Goal: Task Accomplishment & Management: Manage account settings

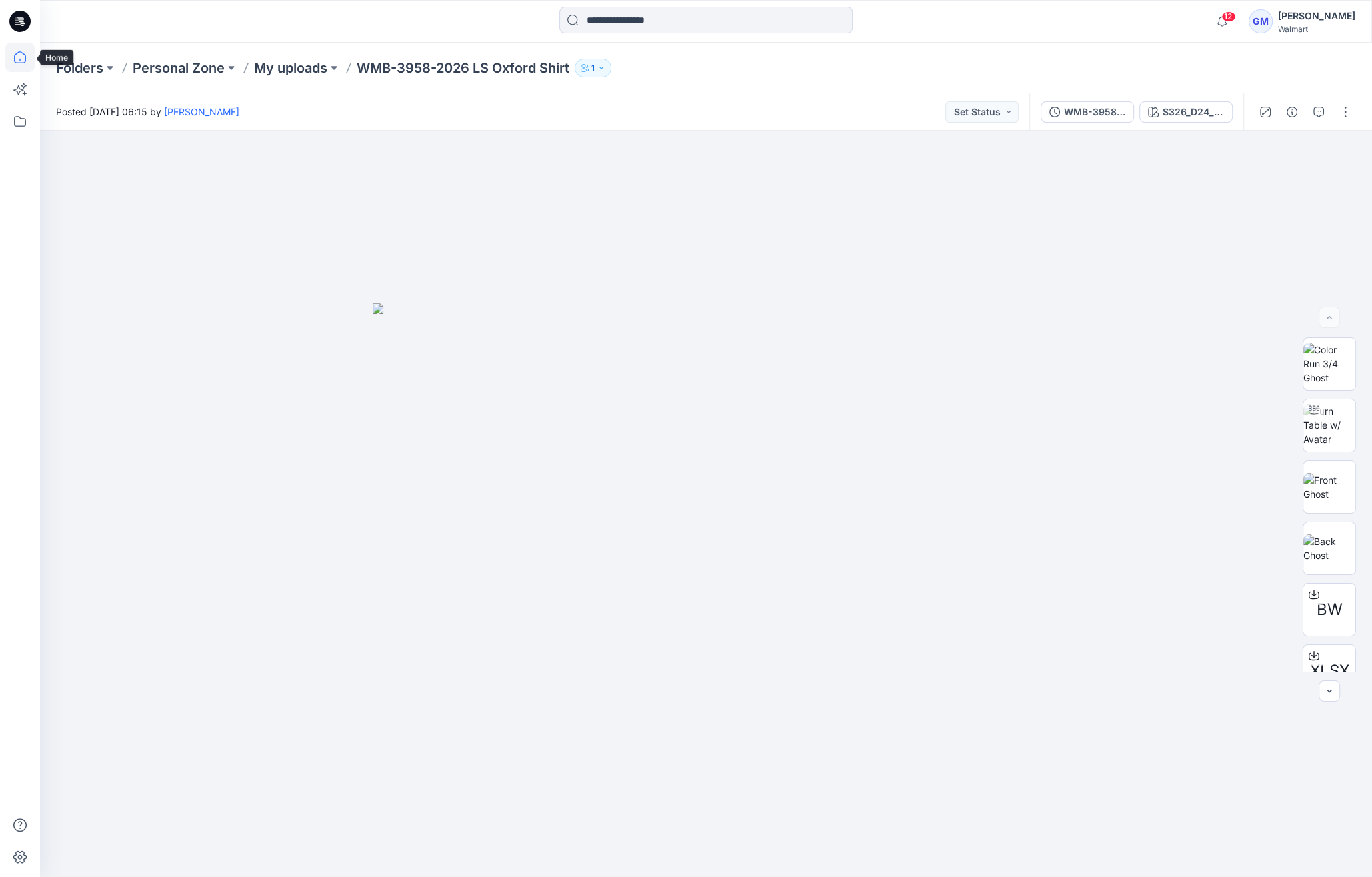
click at [12, 53] on icon at bounding box center [20, 57] width 30 height 30
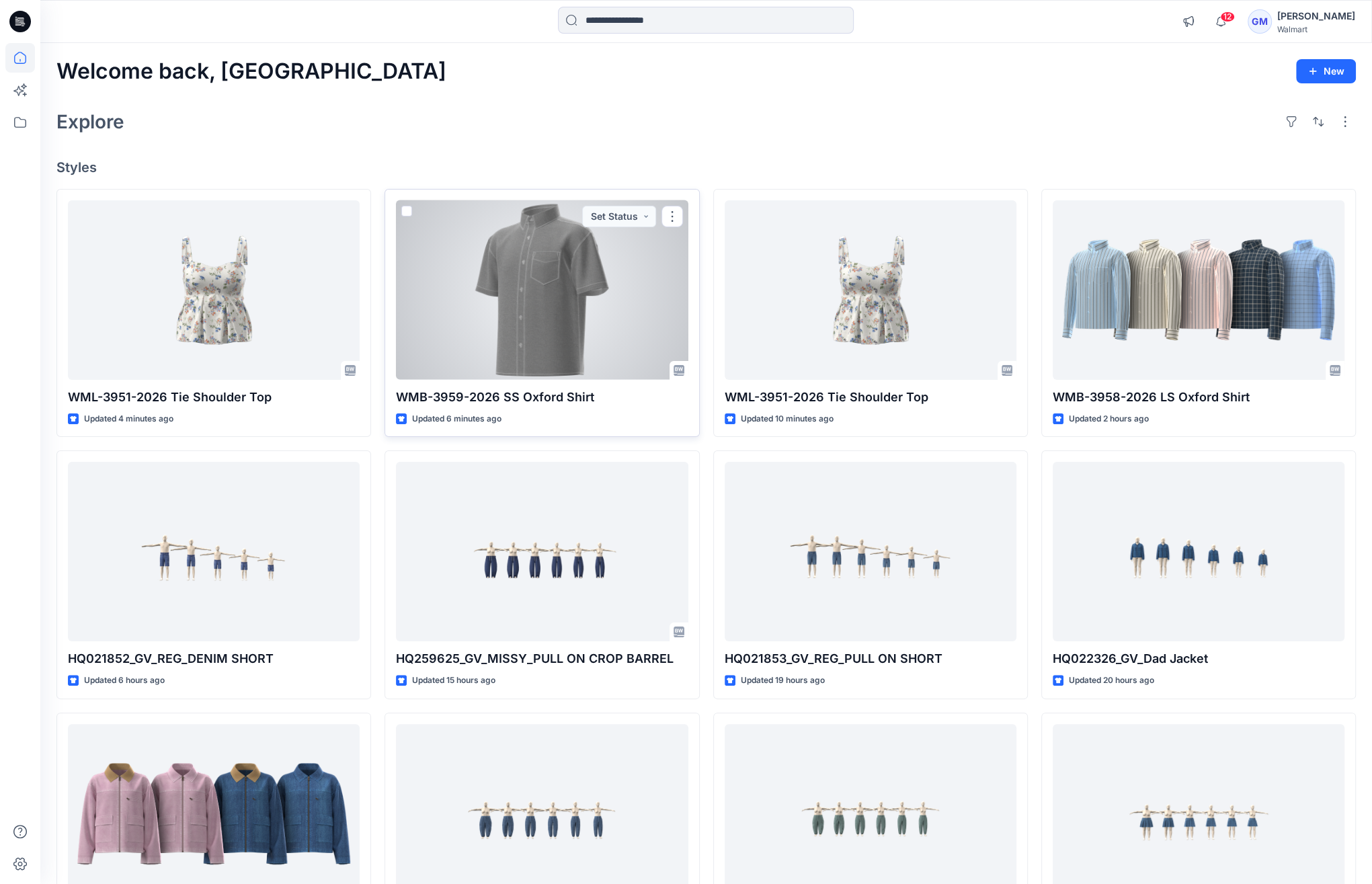
click at [587, 328] on div at bounding box center [542, 290] width 292 height 179
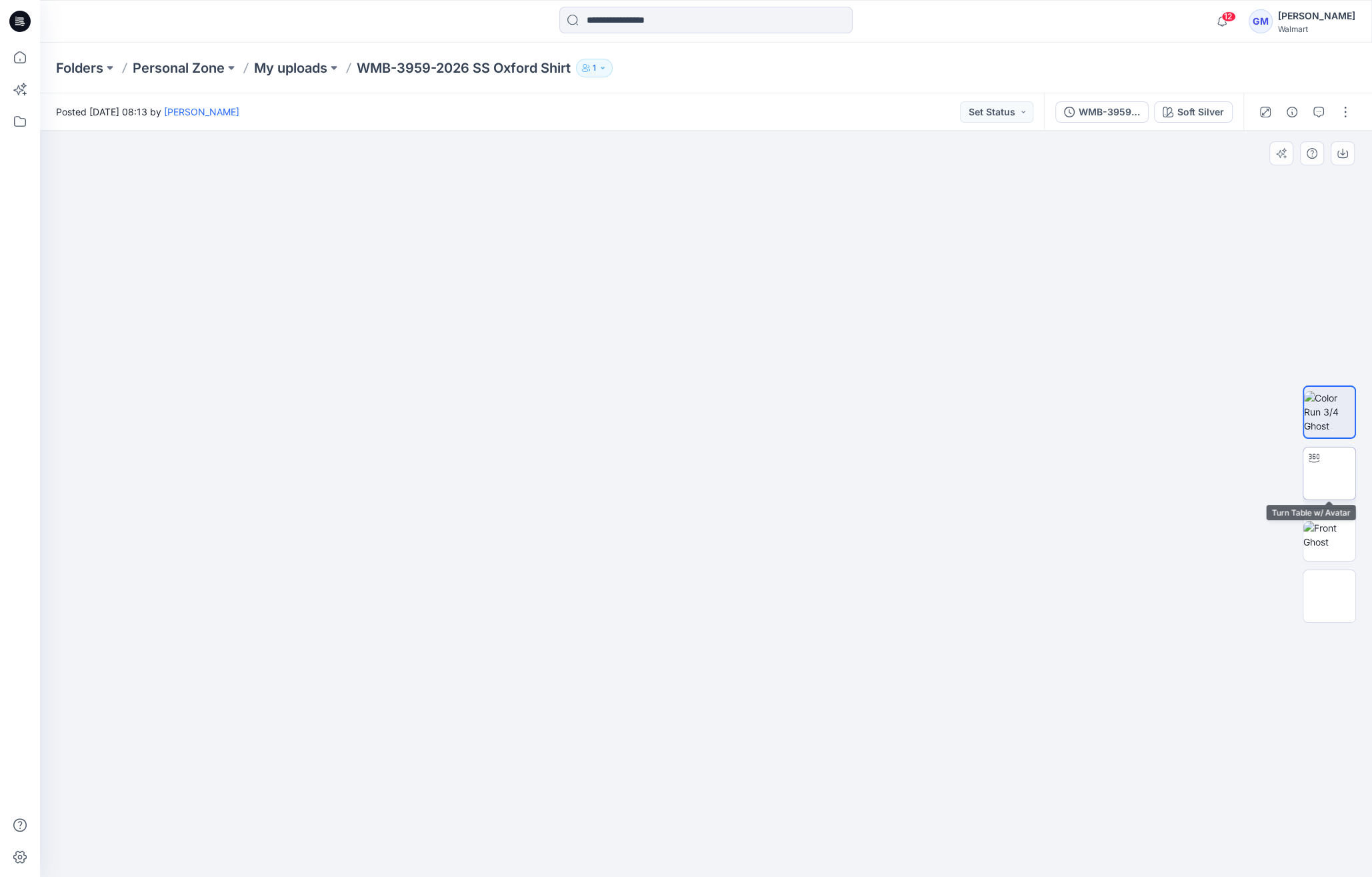
click at [1330, 473] on img at bounding box center [1330, 473] width 0 height 0
drag, startPoint x: 700, startPoint y: 854, endPoint x: 343, endPoint y: 805, distance: 360.3
click at [343, 805] on div at bounding box center [706, 504] width 1332 height 747
click at [1344, 410] on img at bounding box center [1329, 412] width 52 height 42
click at [1342, 520] on img at bounding box center [1329, 534] width 52 height 28
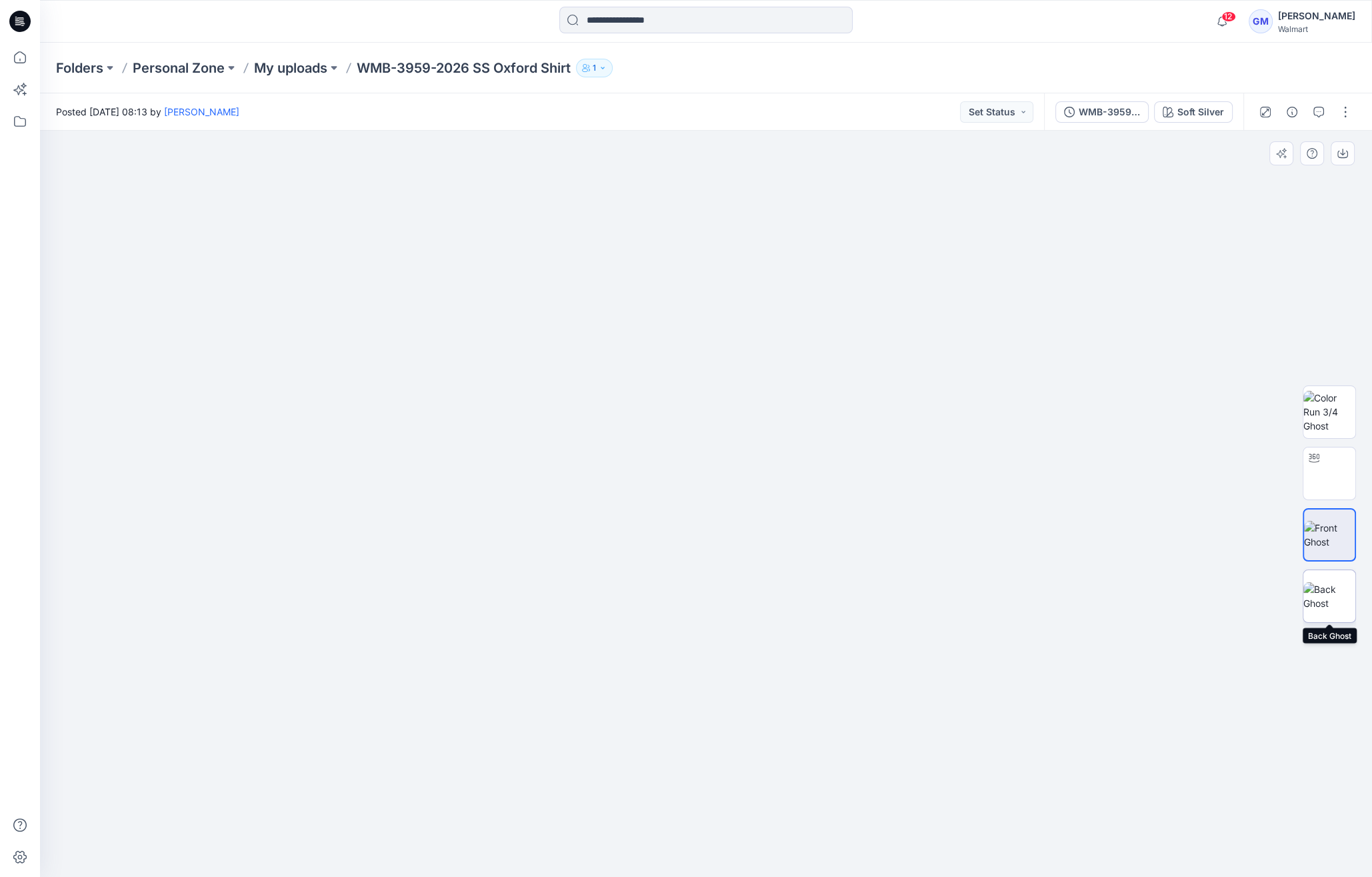
click at [1328, 595] on img at bounding box center [1329, 597] width 52 height 28
click at [1321, 476] on img at bounding box center [1329, 473] width 52 height 42
click at [1342, 107] on button "button" at bounding box center [1345, 113] width 22 height 22
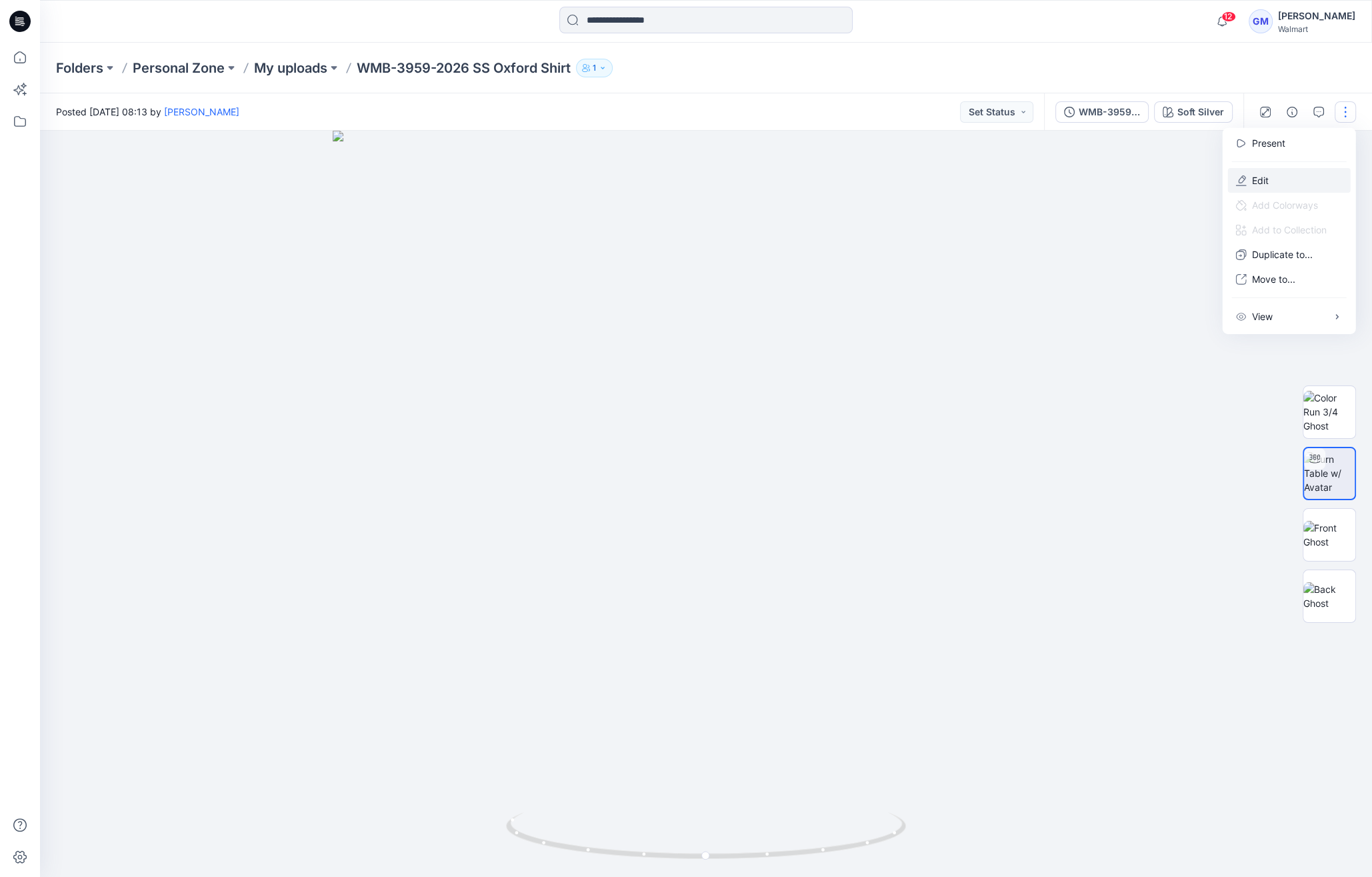
click at [1270, 176] on button "Edit" at bounding box center [1289, 180] width 122 height 25
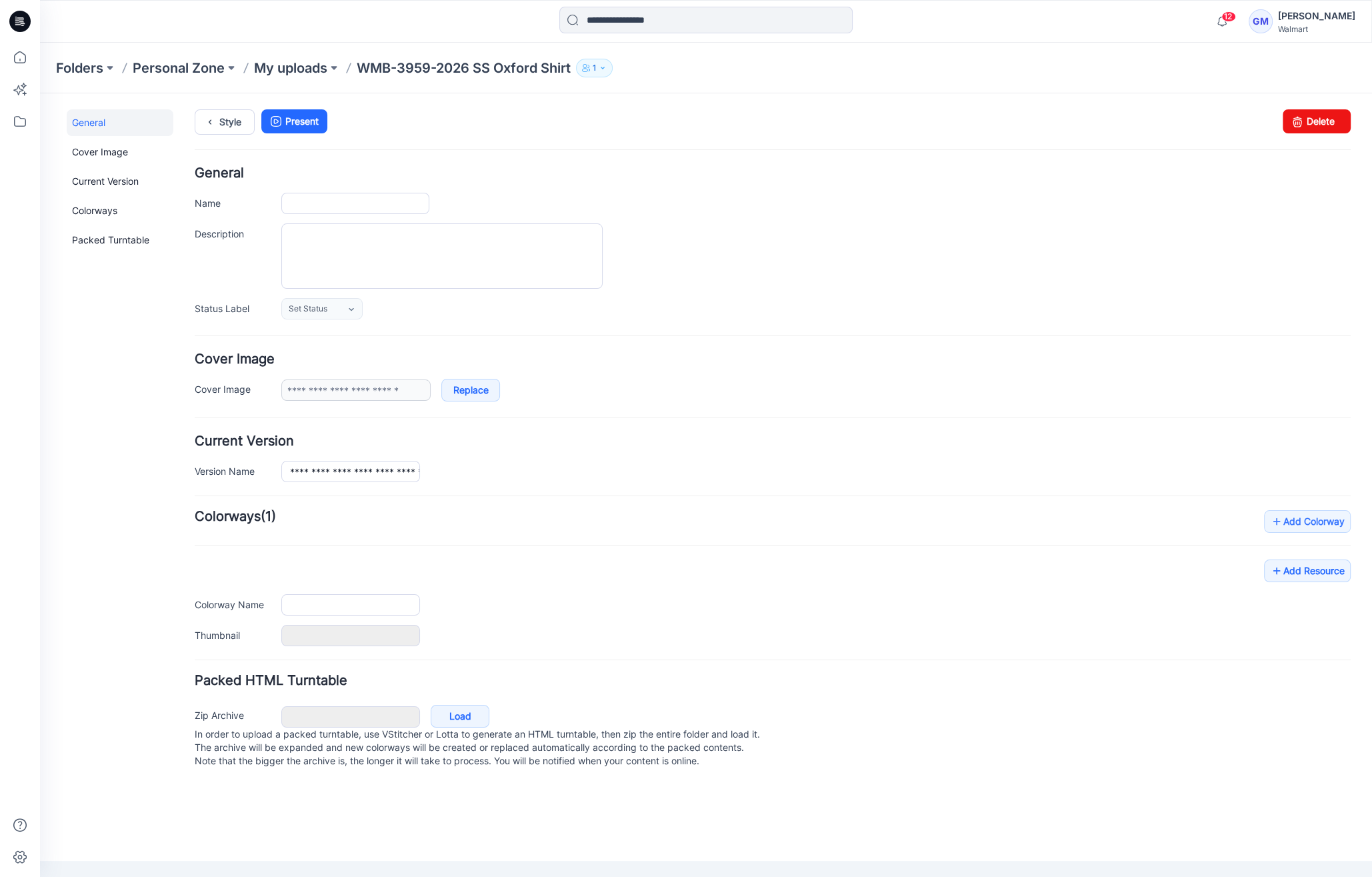
type input "**********"
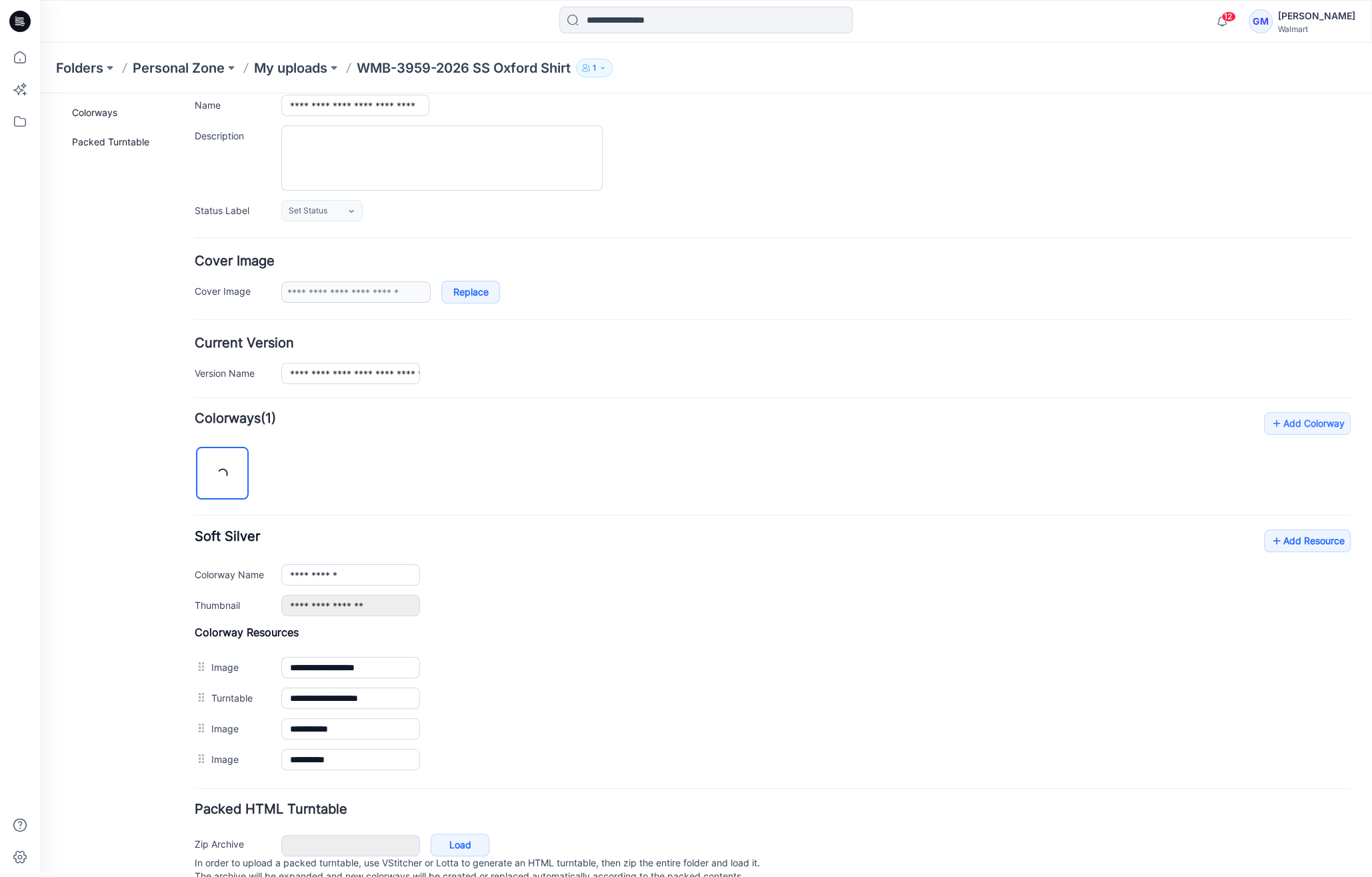
scroll to position [144, 0]
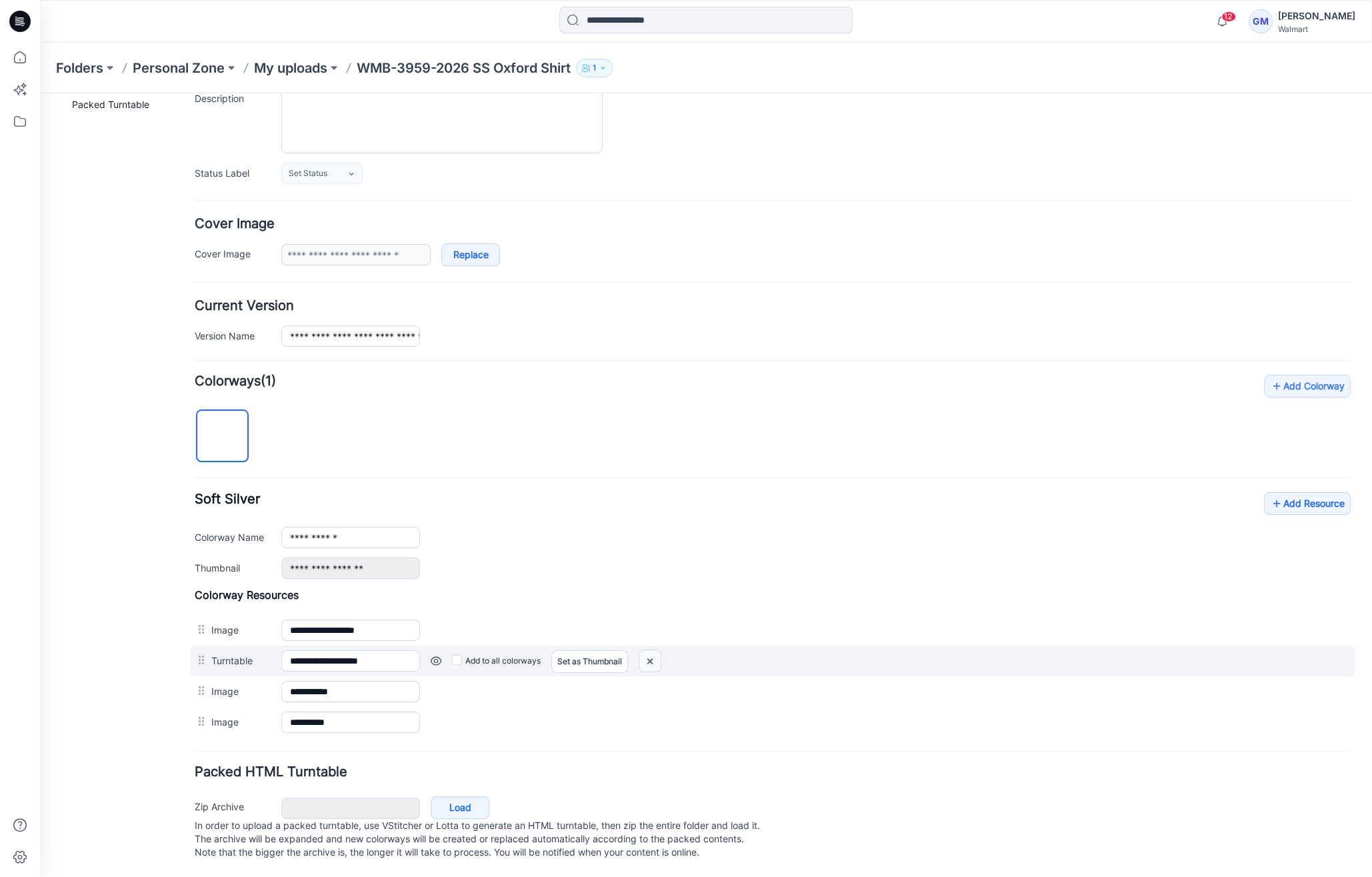
drag, startPoint x: 660, startPoint y: 648, endPoint x: 796, endPoint y: 146, distance: 520.1
click at [40, 94] on img at bounding box center [40, 94] width 0 height 0
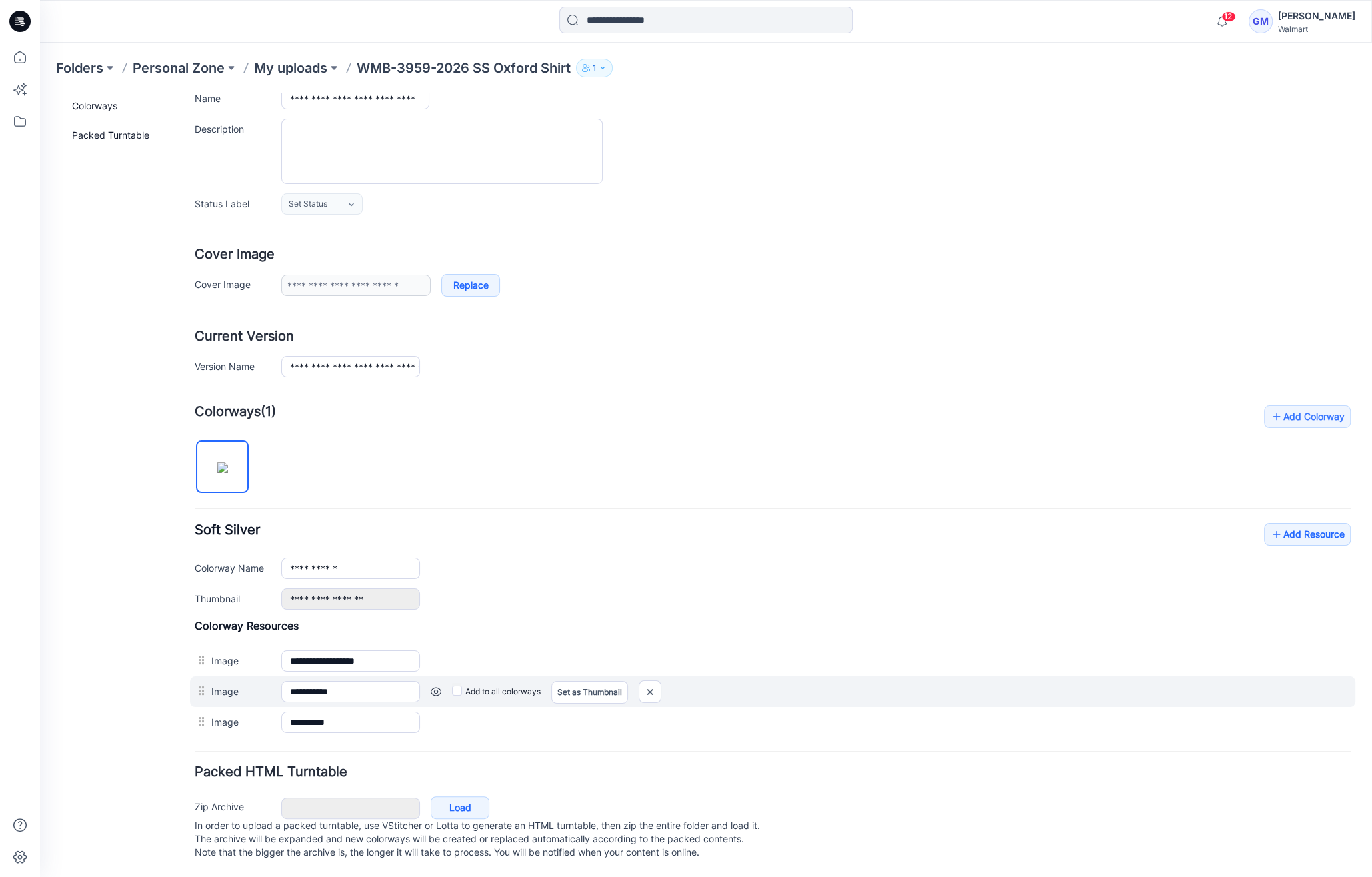
scroll to position [114, 0]
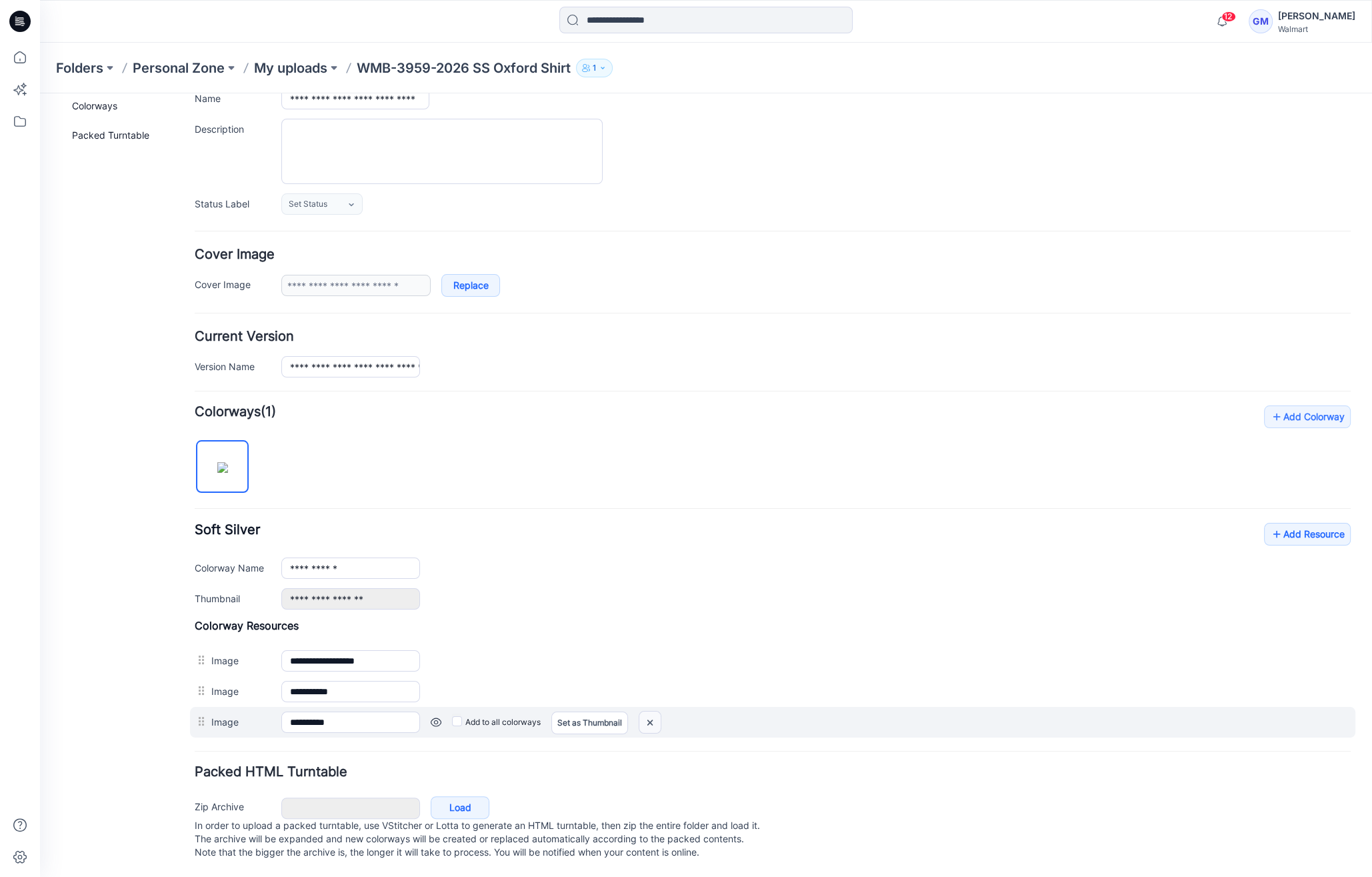
click at [40, 94] on img at bounding box center [40, 94] width 0 height 0
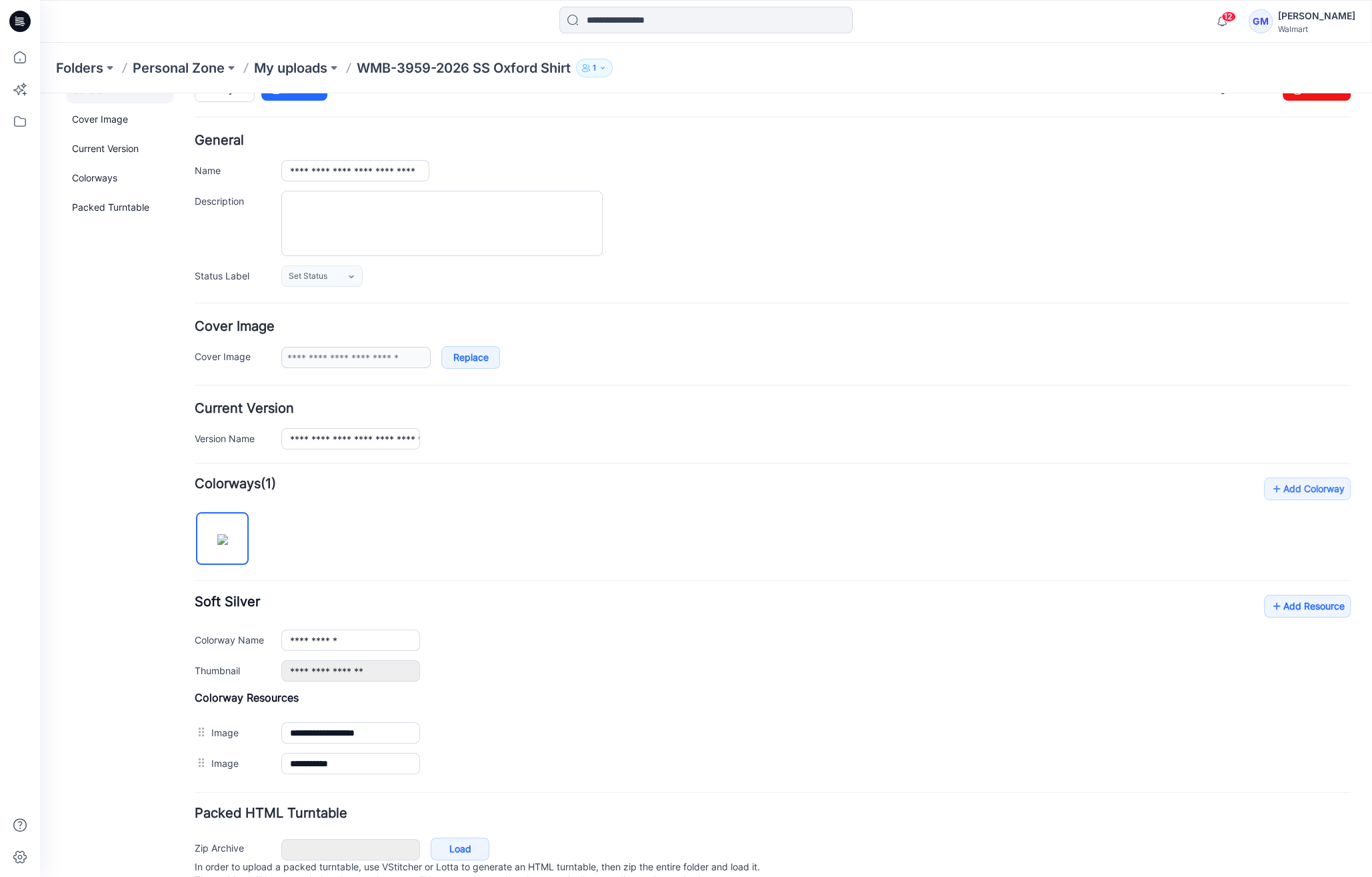
scroll to position [0, 0]
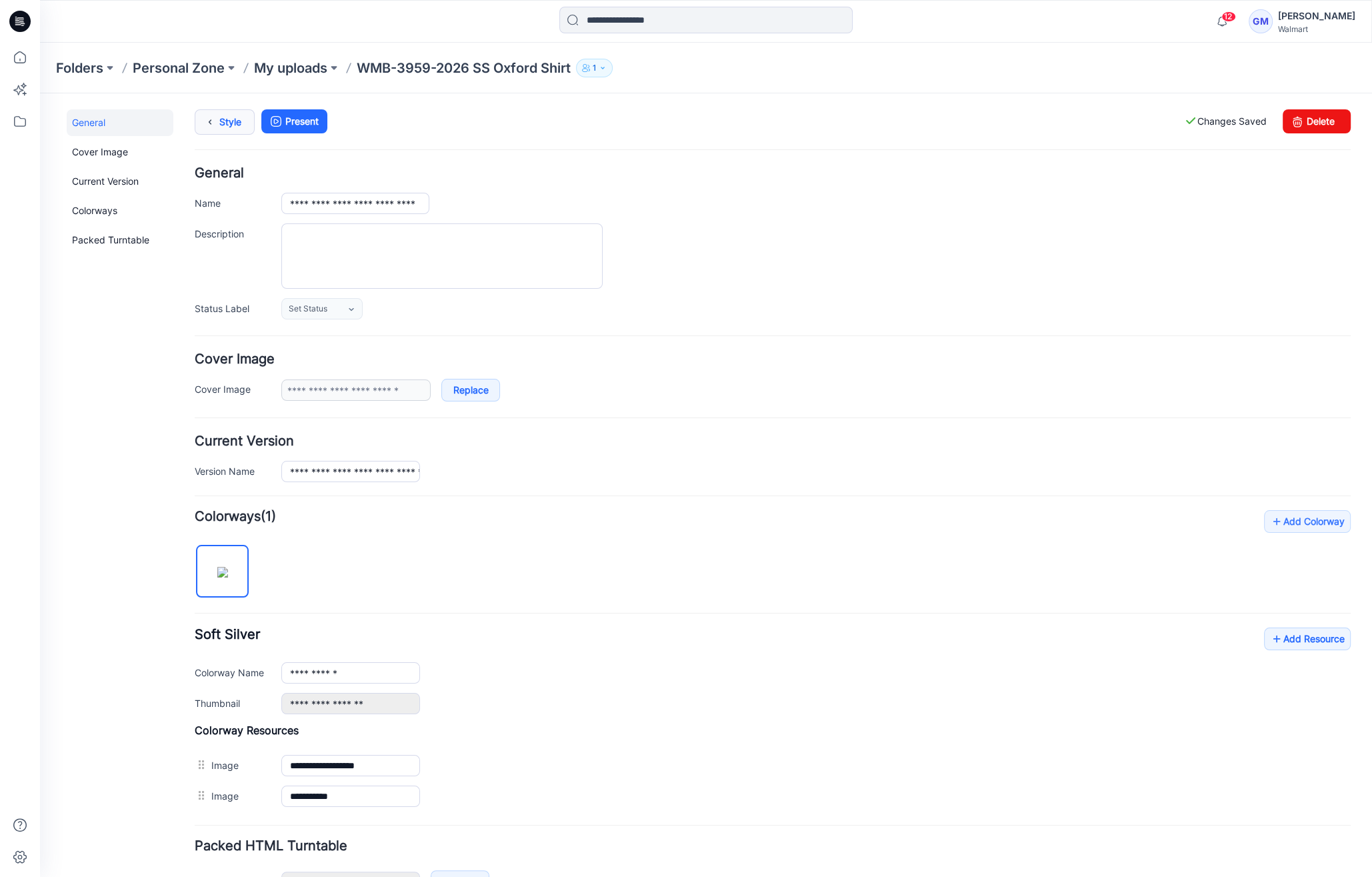
click at [203, 121] on icon at bounding box center [209, 121] width 19 height 24
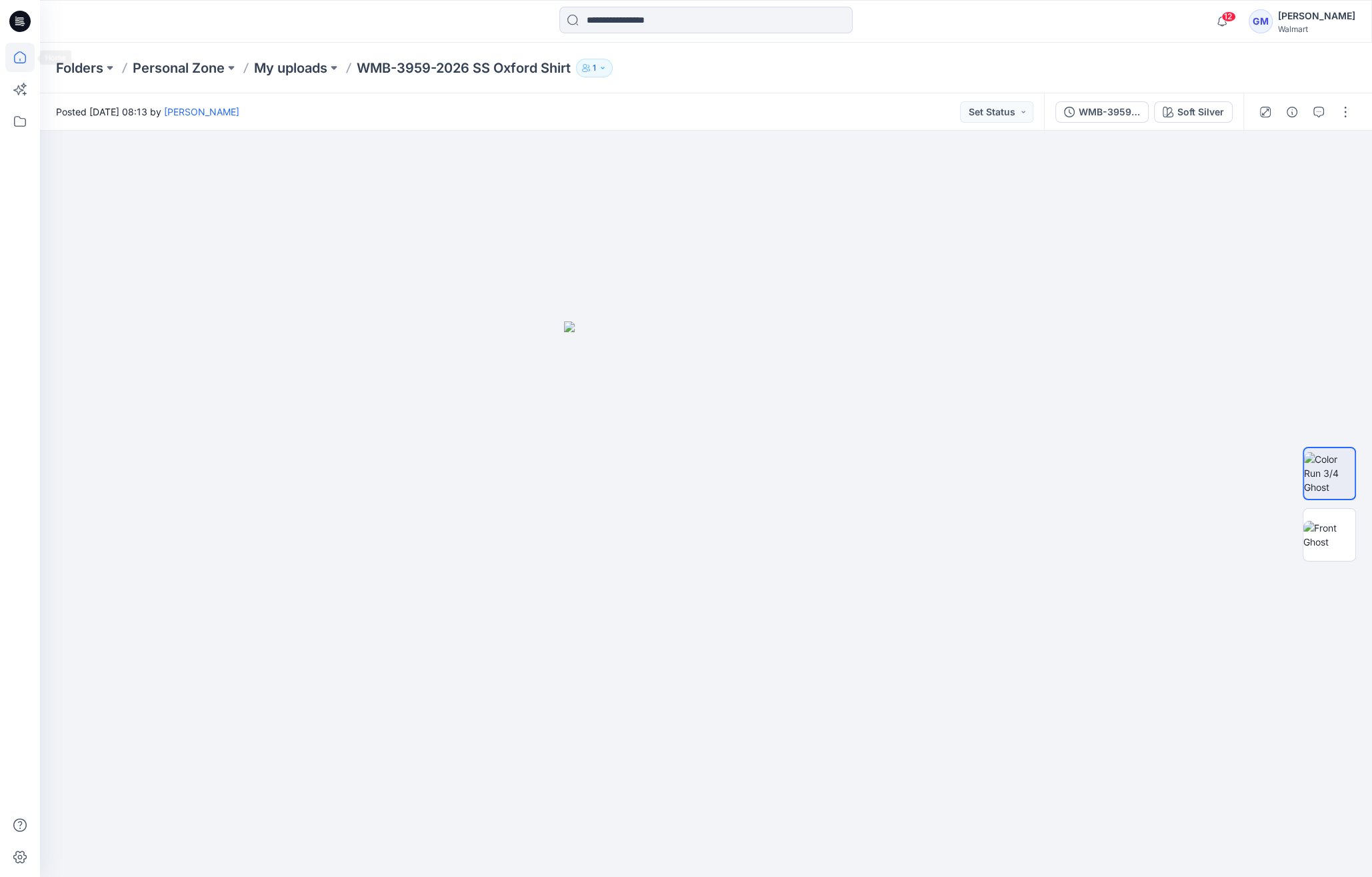
click at [15, 56] on icon at bounding box center [20, 57] width 12 height 12
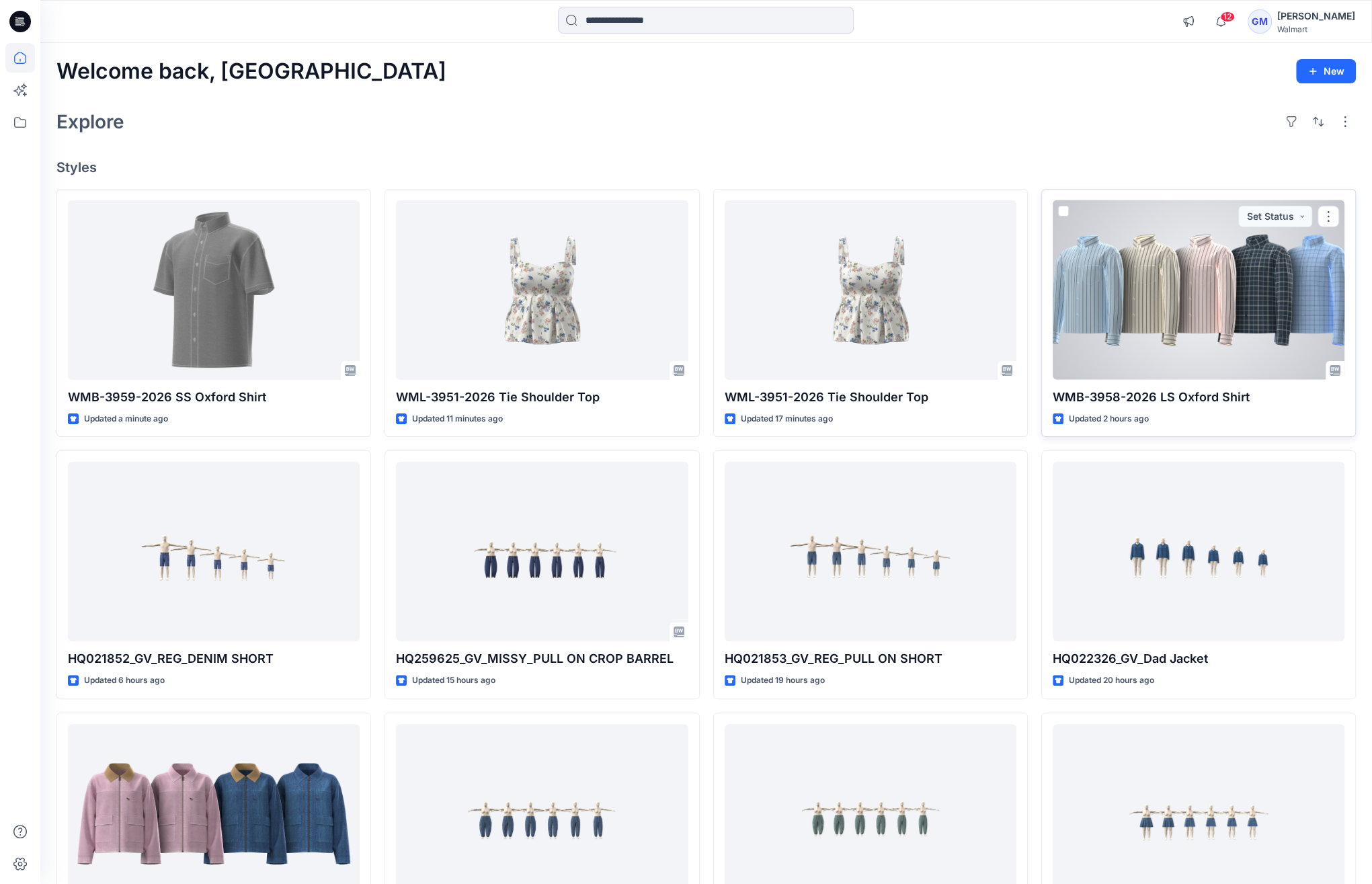
click at [1143, 289] on div at bounding box center [1199, 290] width 292 height 179
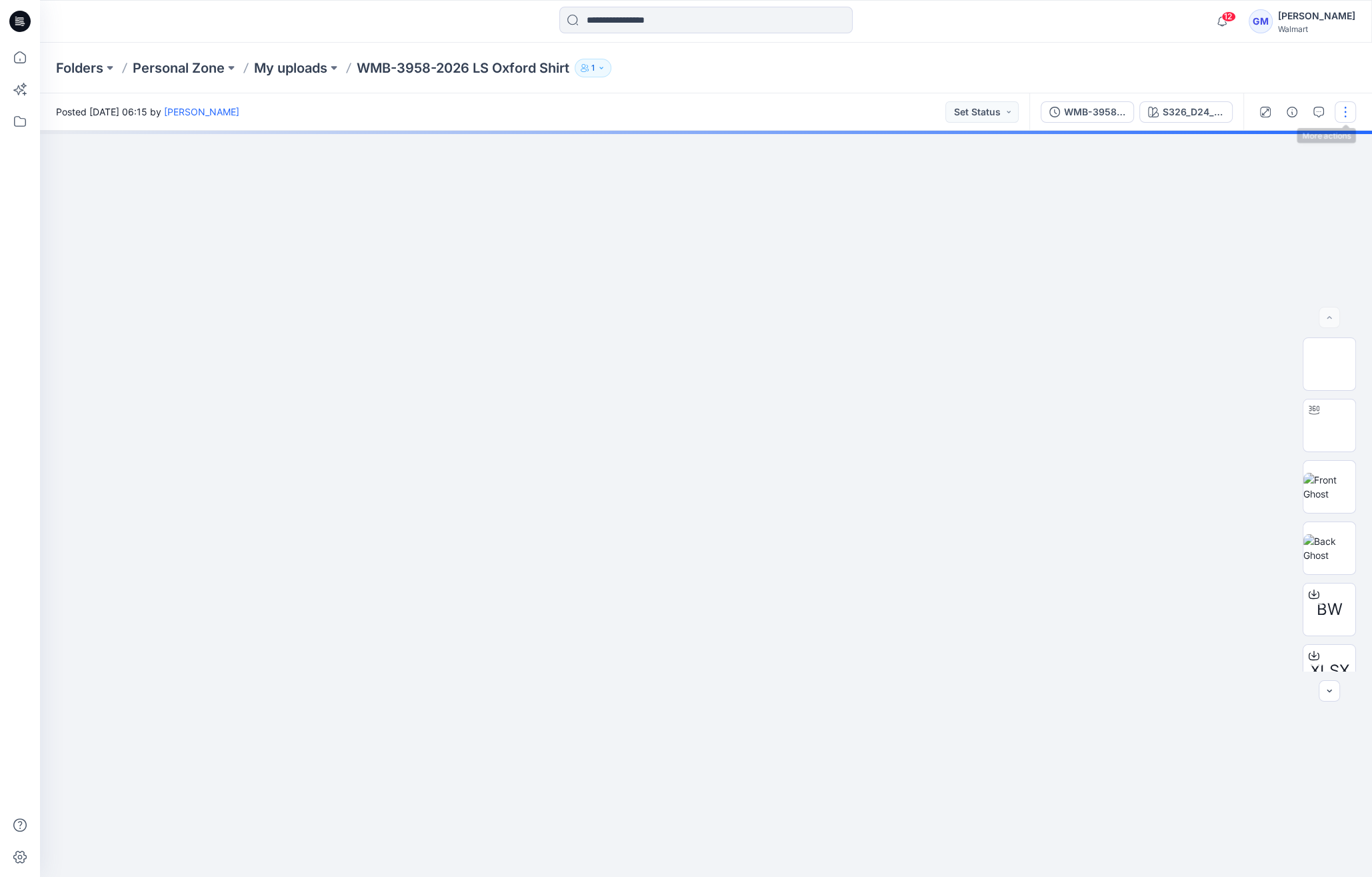
click at [1334, 108] on button "button" at bounding box center [1345, 113] width 22 height 22
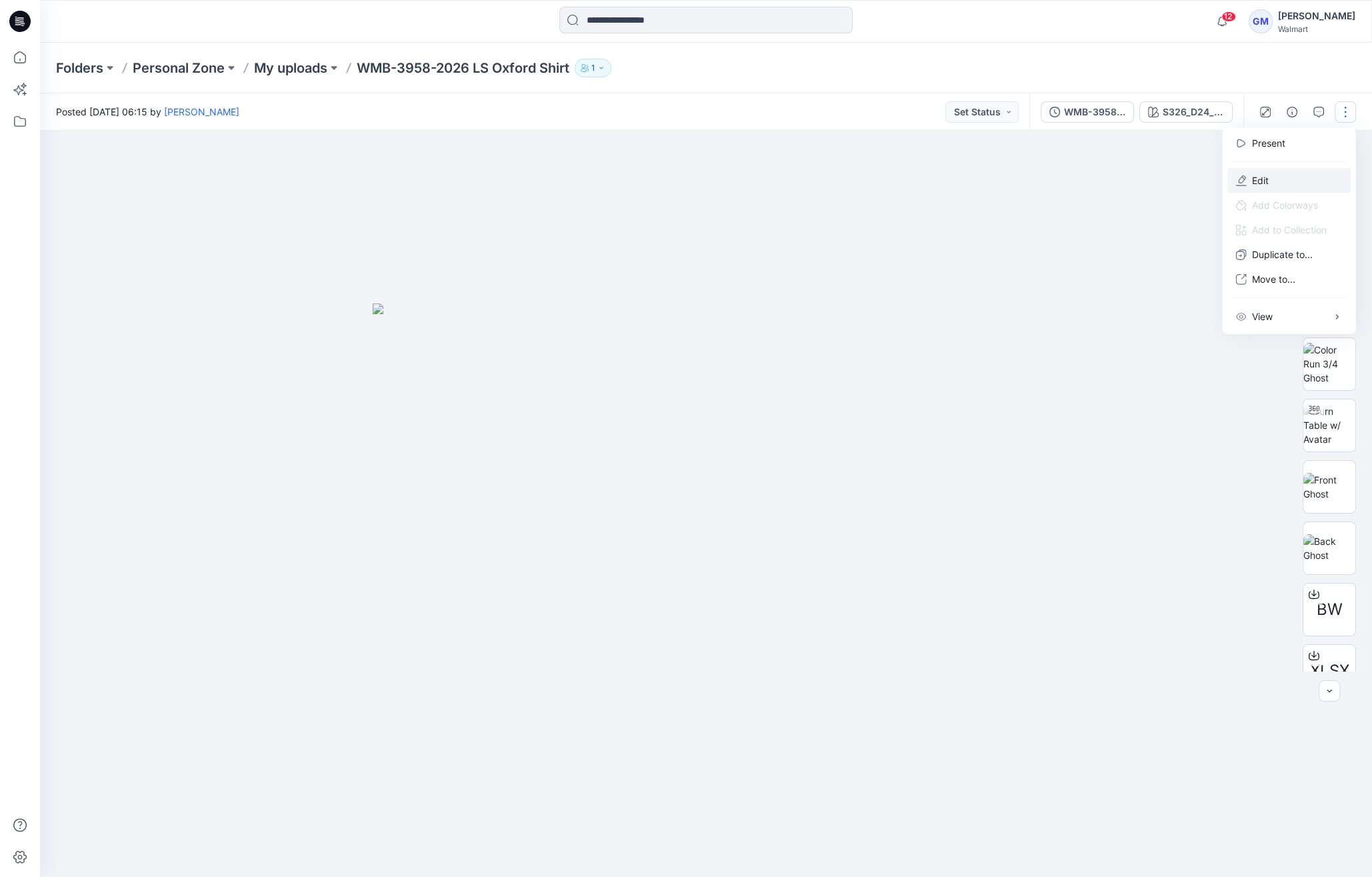
click at [1262, 180] on p "Edit" at bounding box center [1259, 181] width 17 height 14
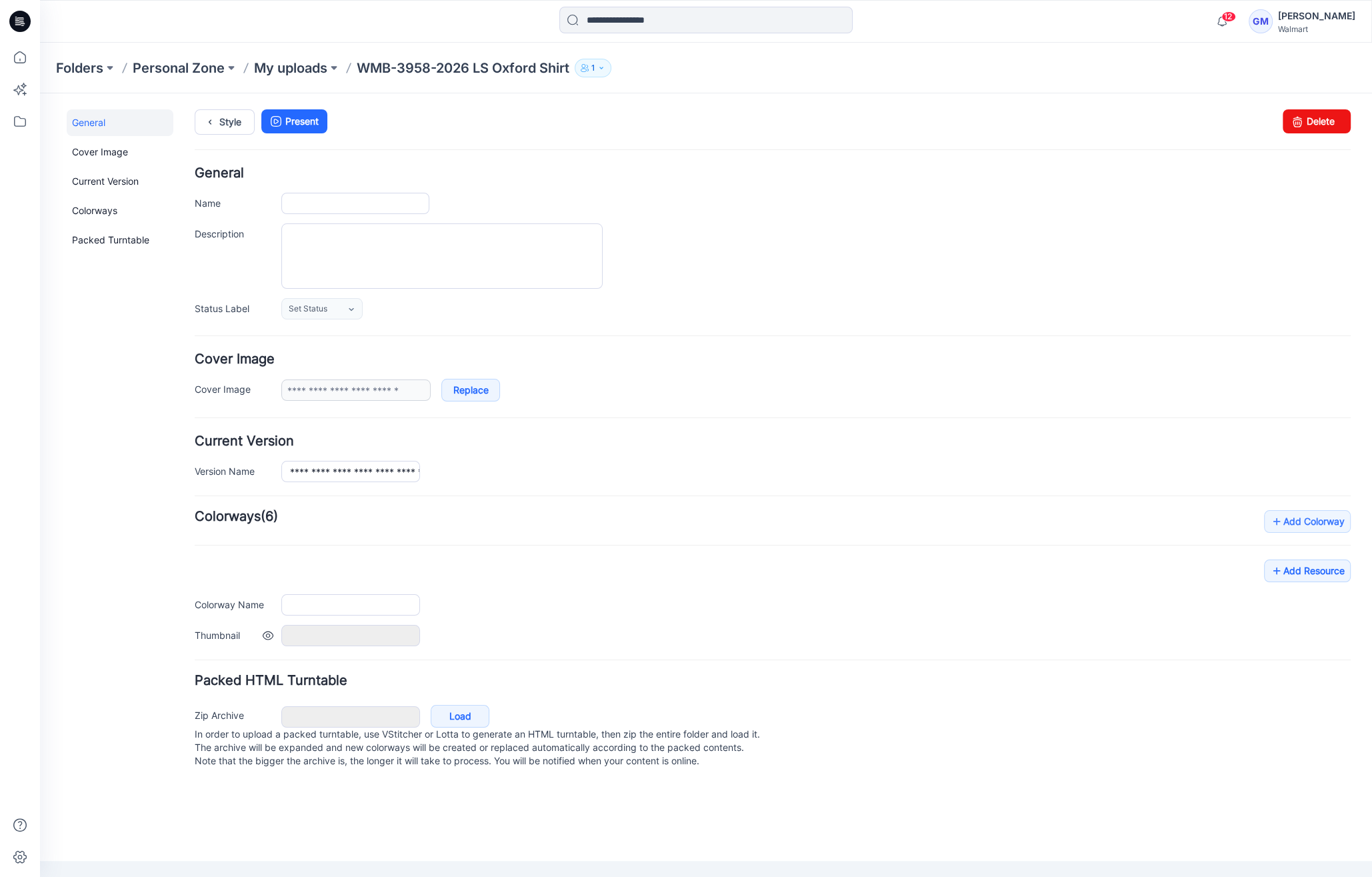
type input "**********"
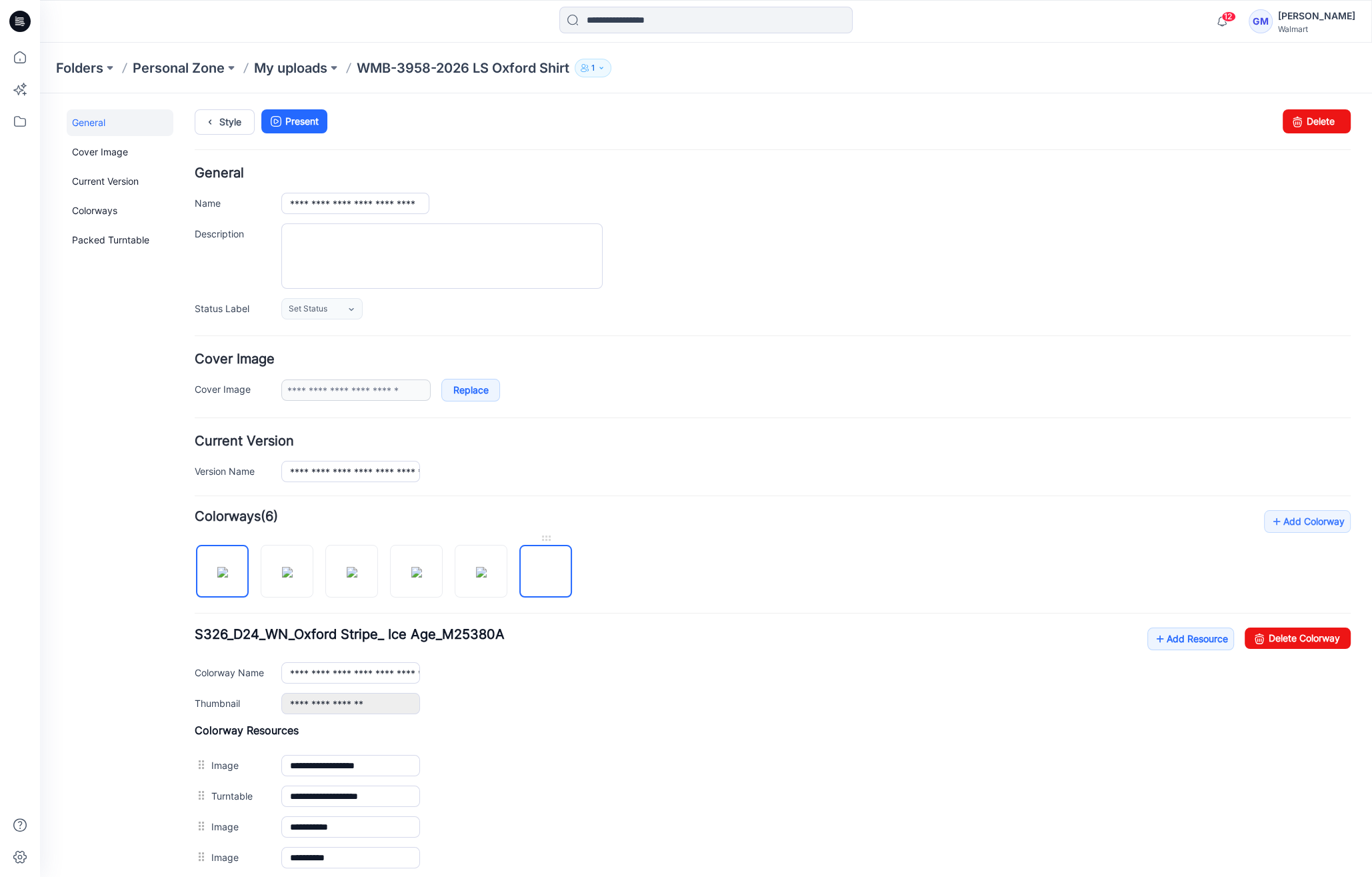
click at [546, 572] on img at bounding box center [546, 572] width 0 height 0
click at [1283, 636] on link "Delete Colorway" at bounding box center [1297, 638] width 106 height 22
type input "**********"
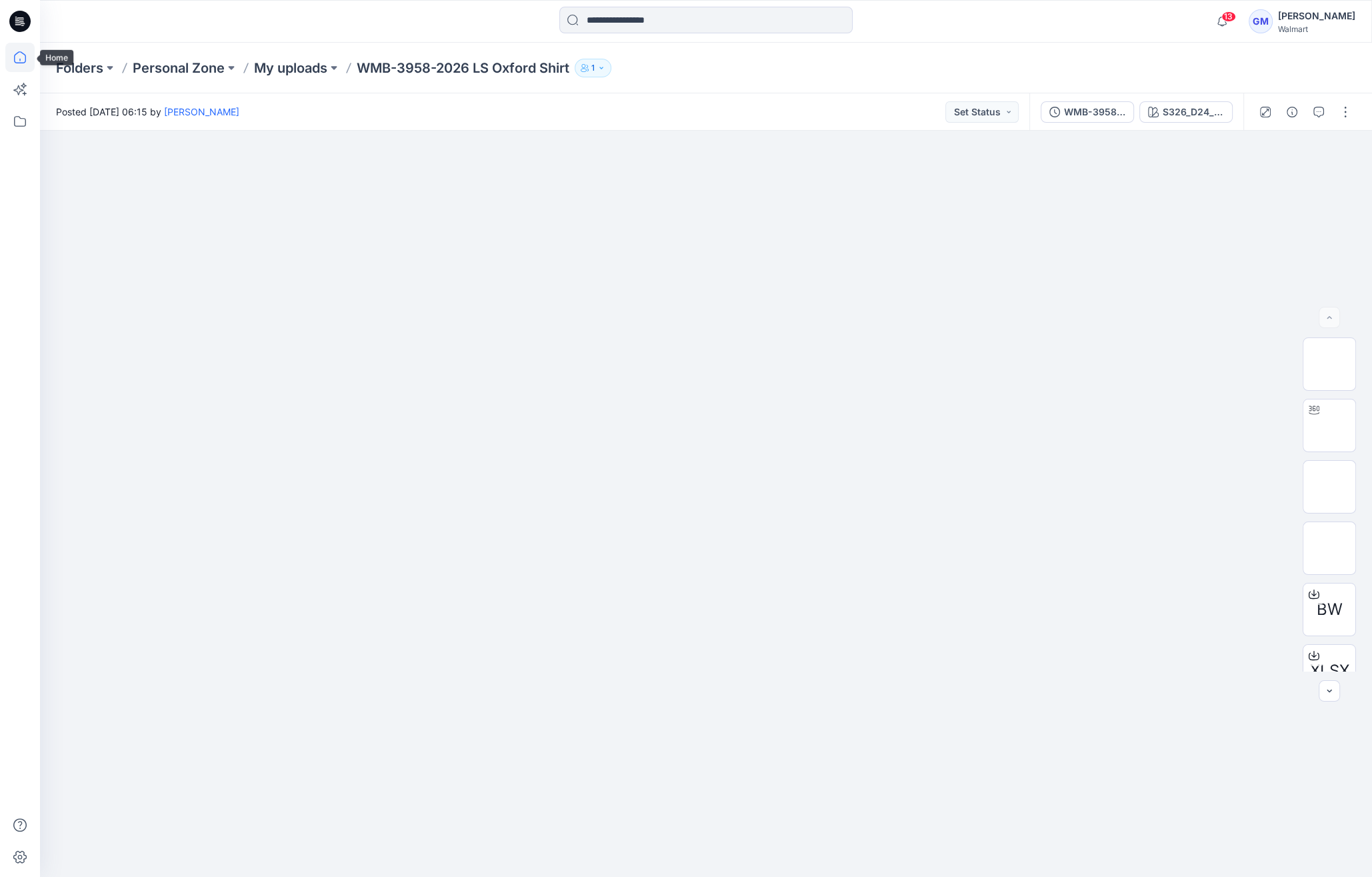
click at [27, 51] on icon at bounding box center [20, 57] width 30 height 30
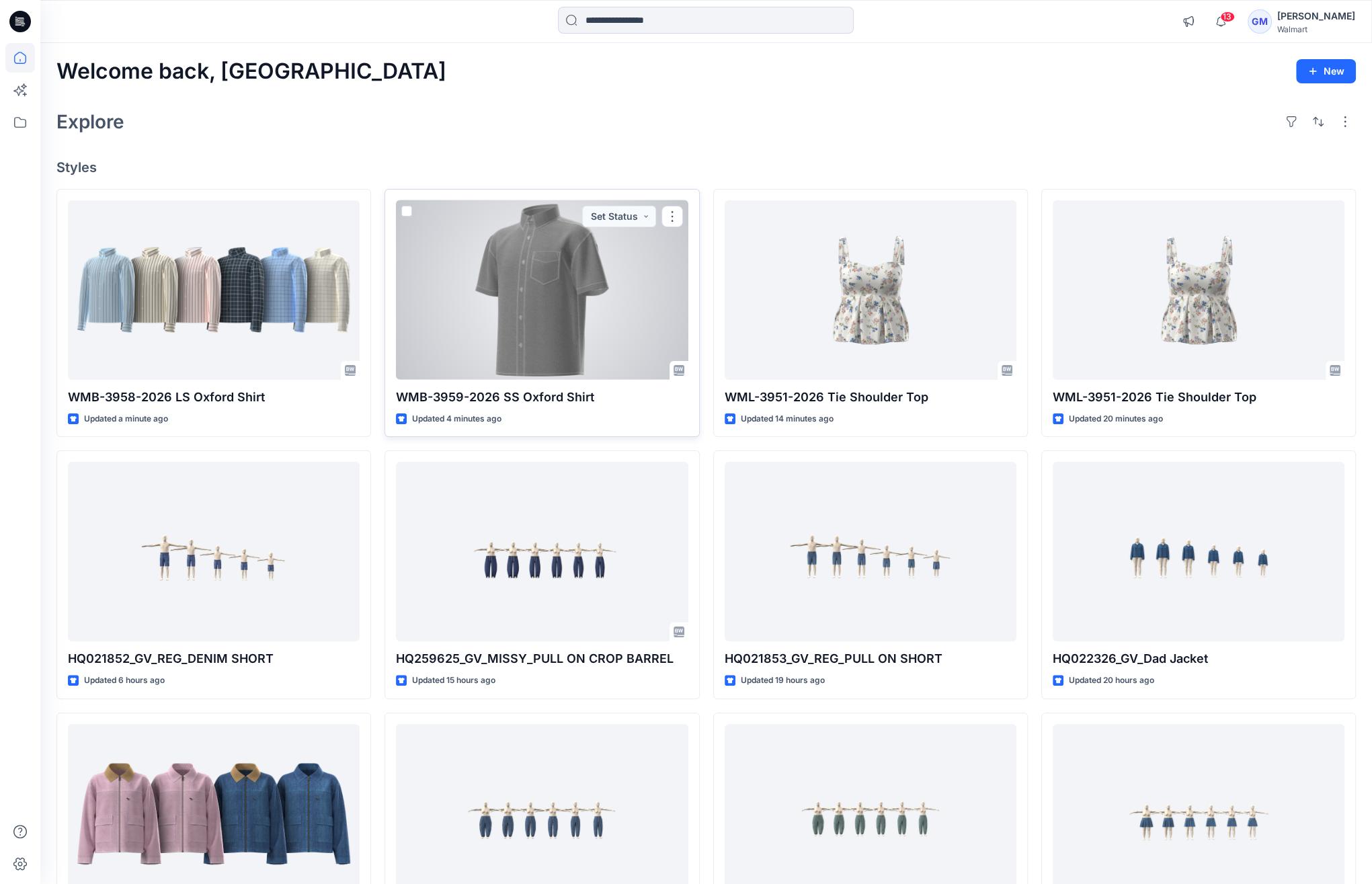
click at [496, 291] on div at bounding box center [542, 290] width 292 height 179
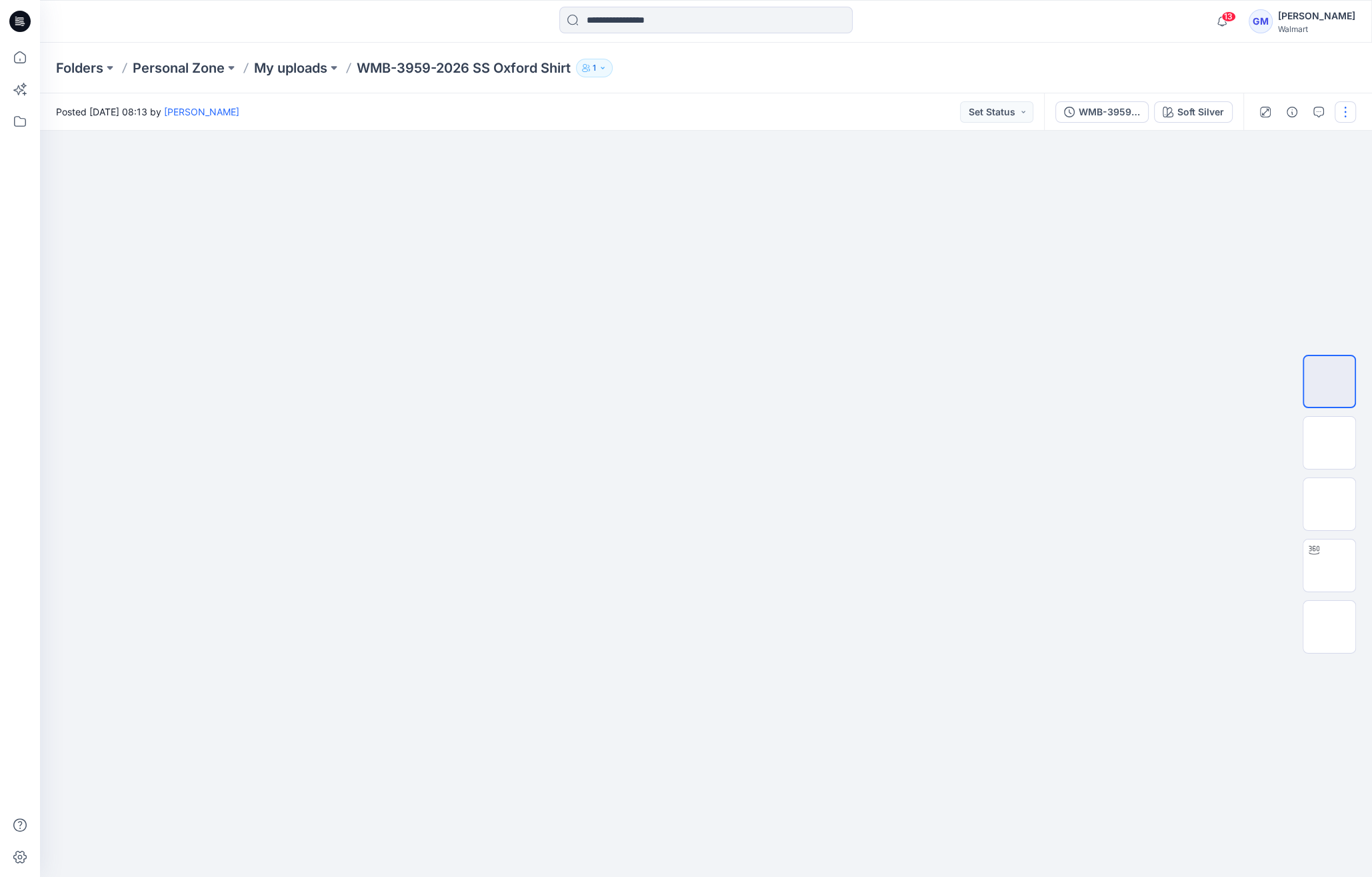
click at [1348, 116] on button "button" at bounding box center [1345, 113] width 22 height 22
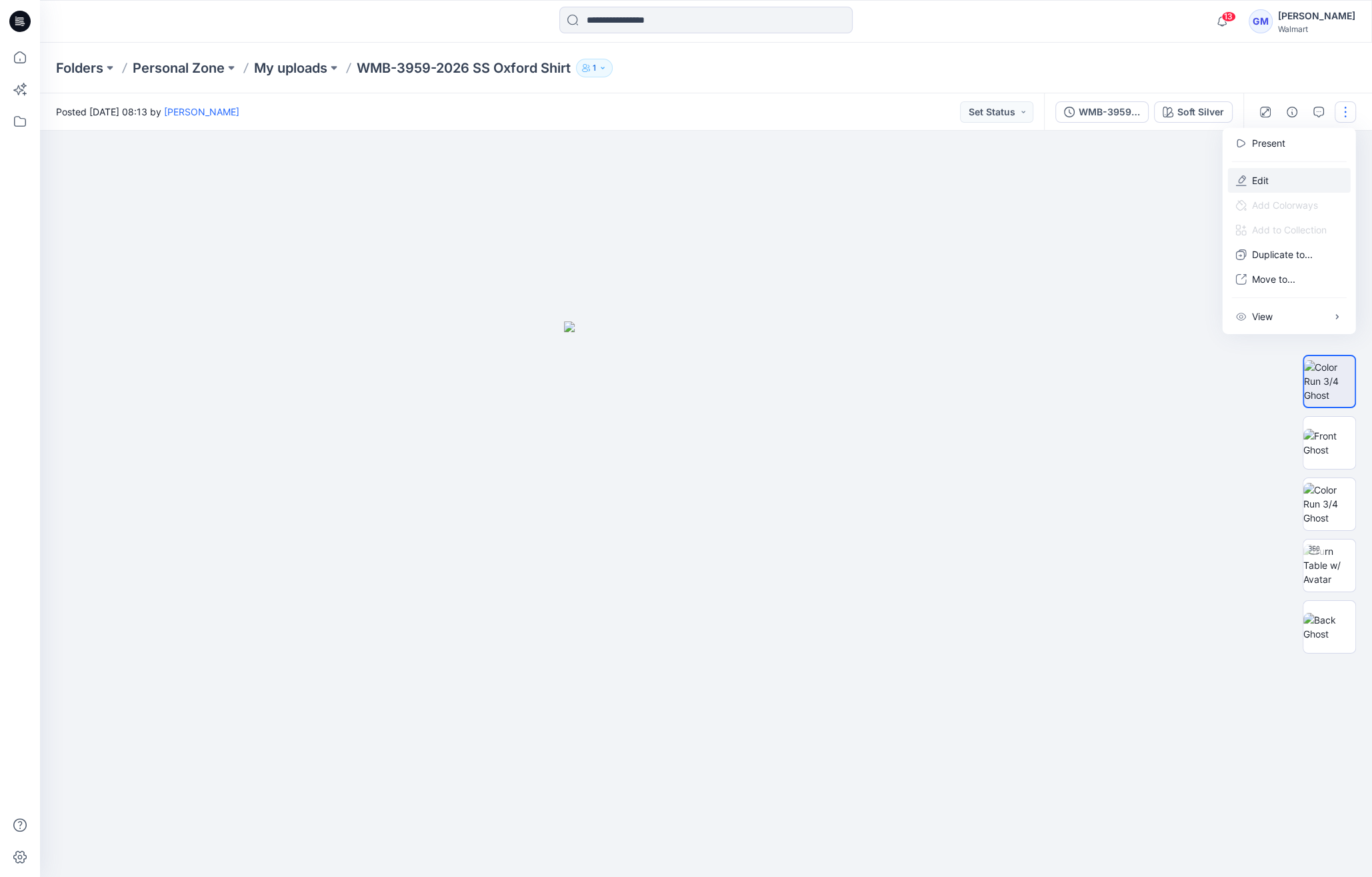
click at [1304, 174] on button "Edit" at bounding box center [1289, 180] width 122 height 25
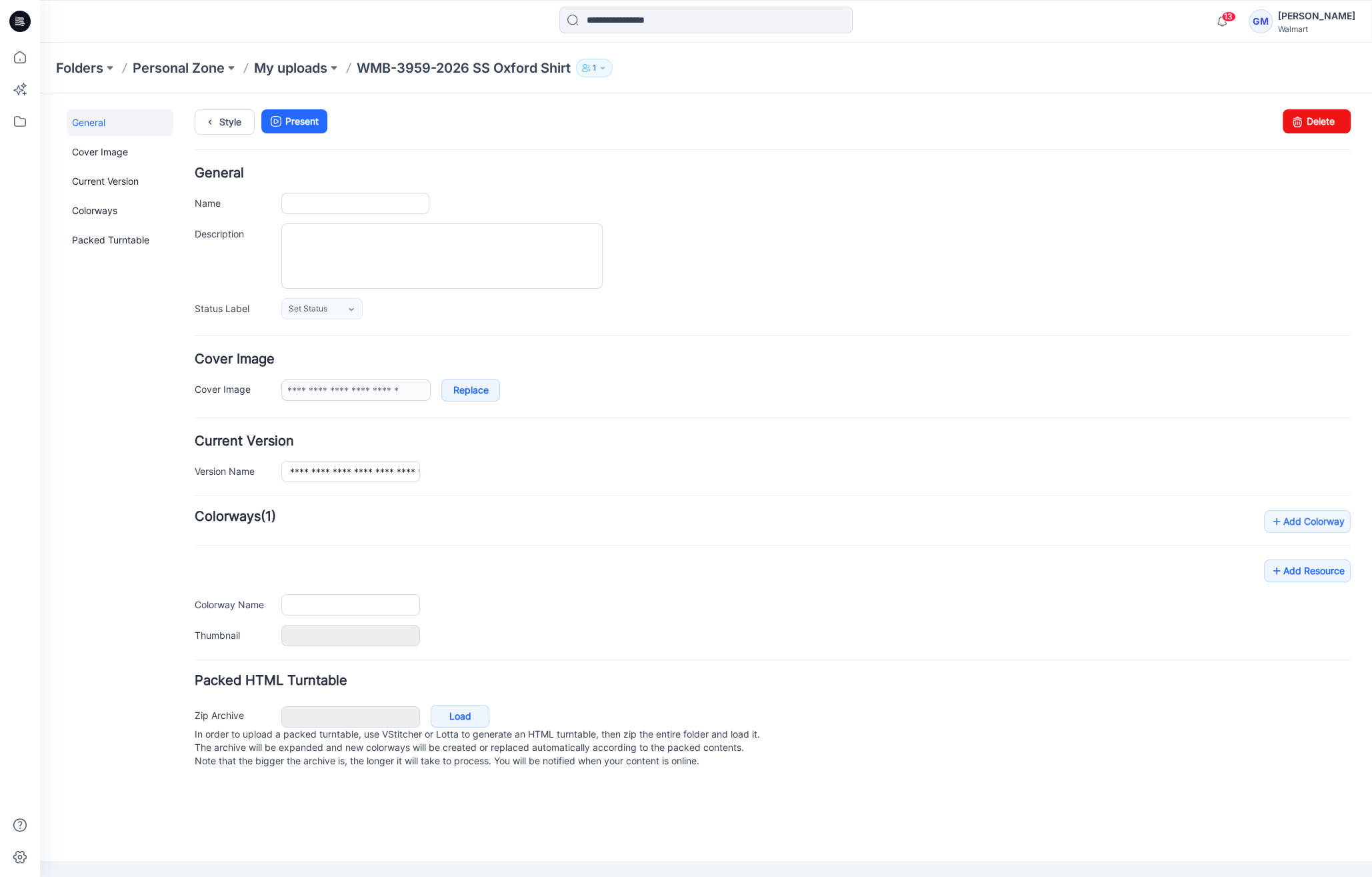
type input "**********"
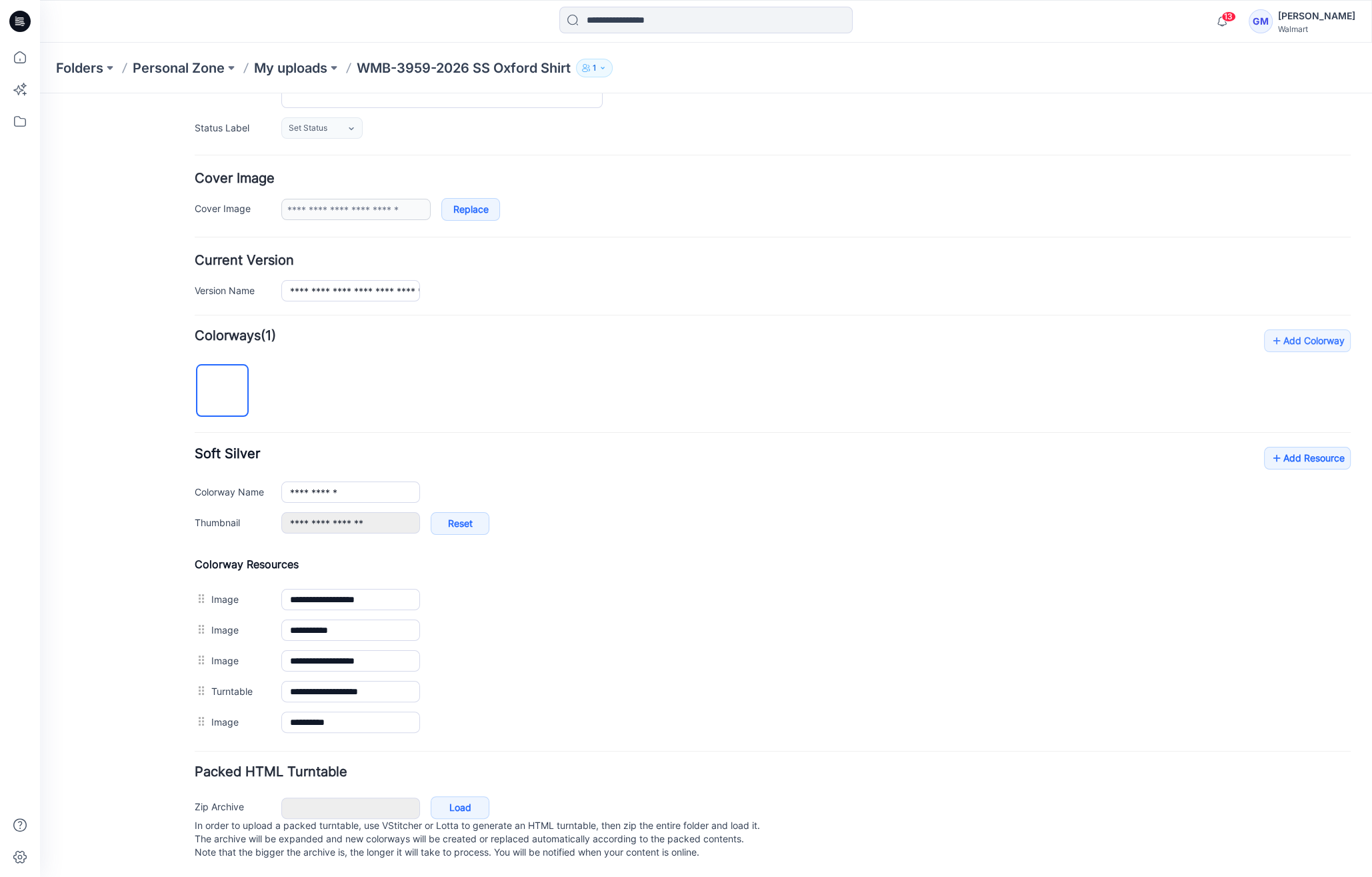
scroll to position [190, 0]
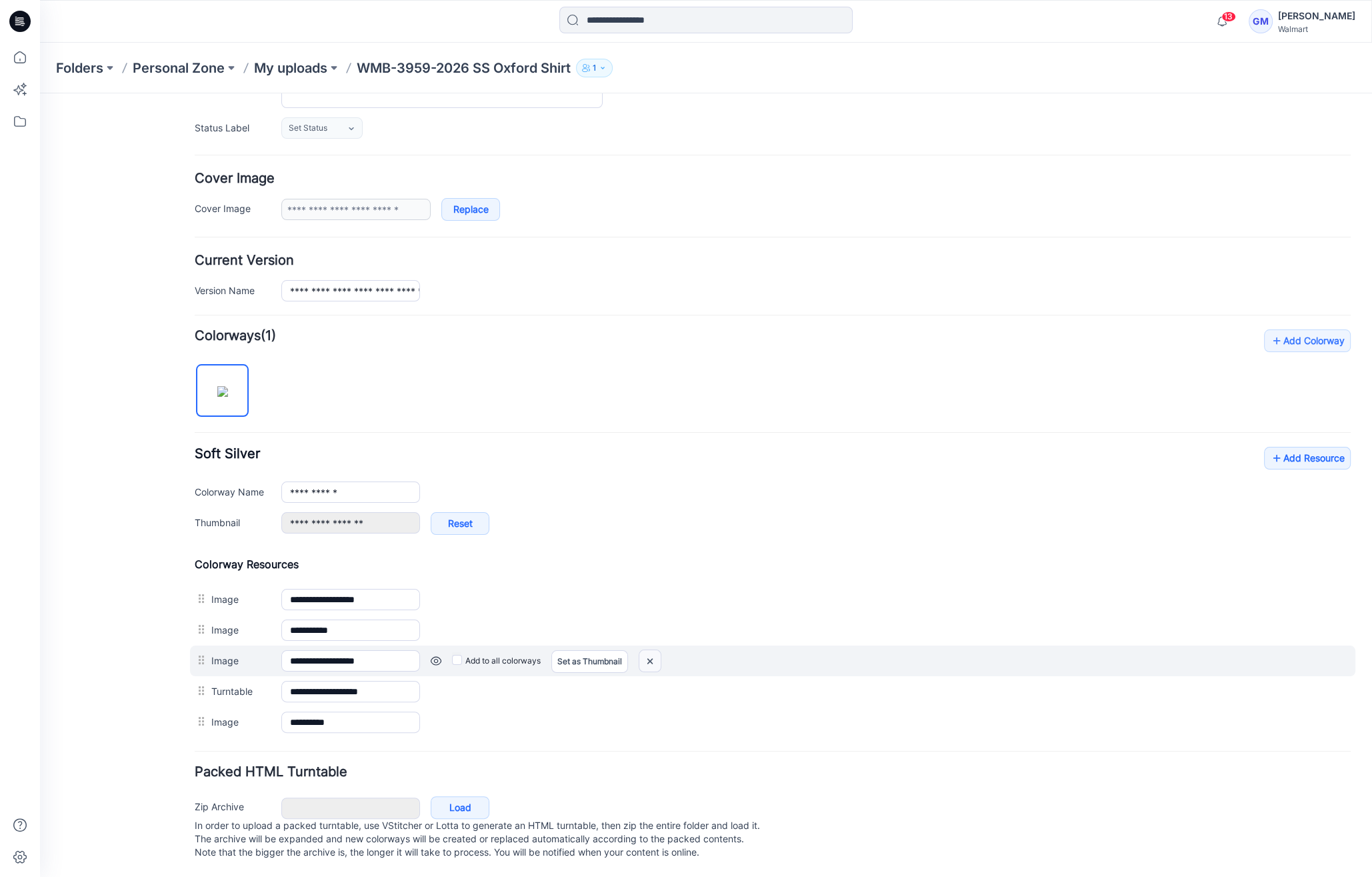
drag, startPoint x: 654, startPoint y: 650, endPoint x: 791, endPoint y: 149, distance: 519.4
click at [40, 94] on img at bounding box center [40, 94] width 0 height 0
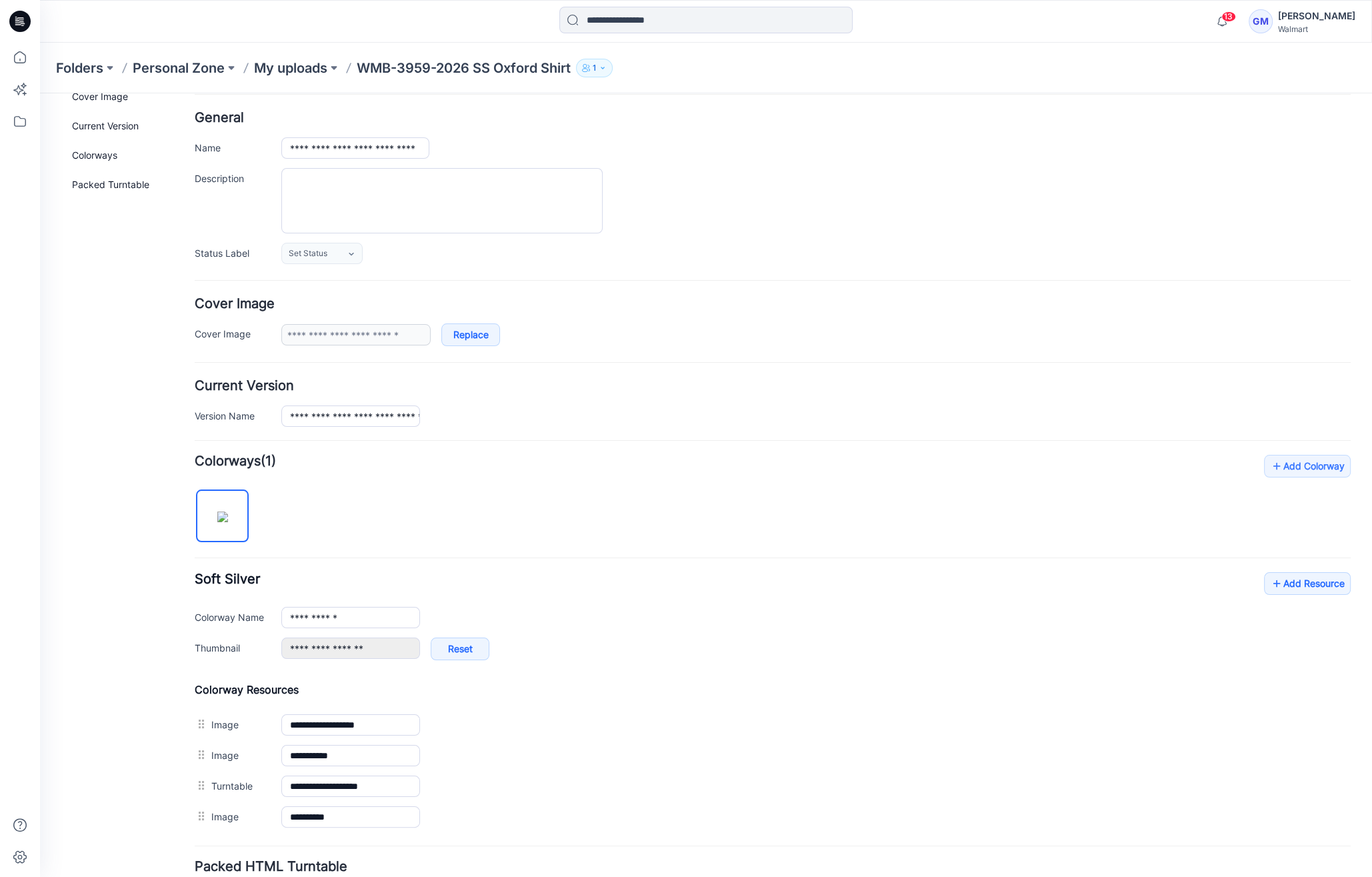
scroll to position [0, 0]
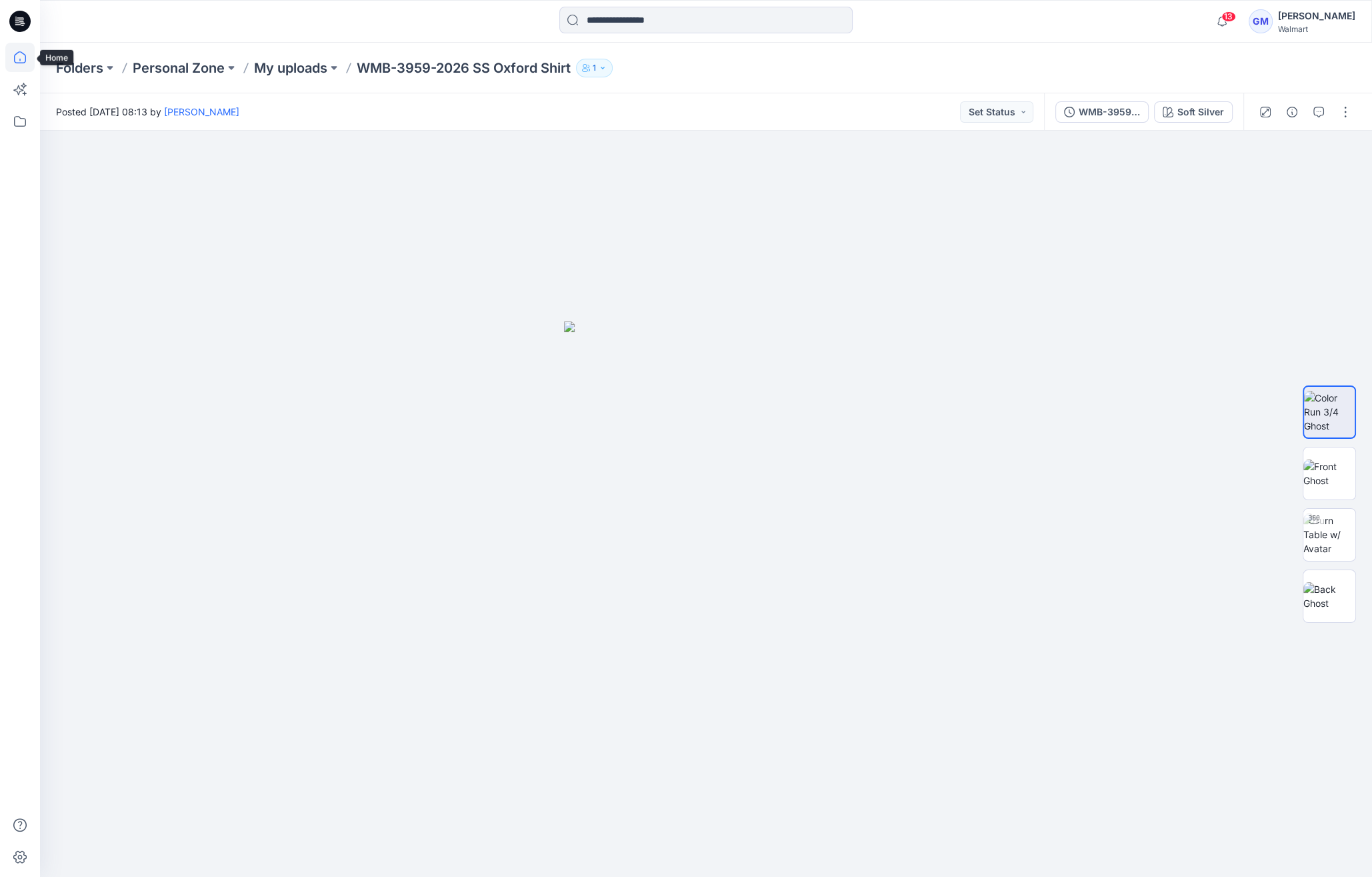
click at [23, 47] on icon at bounding box center [20, 57] width 30 height 30
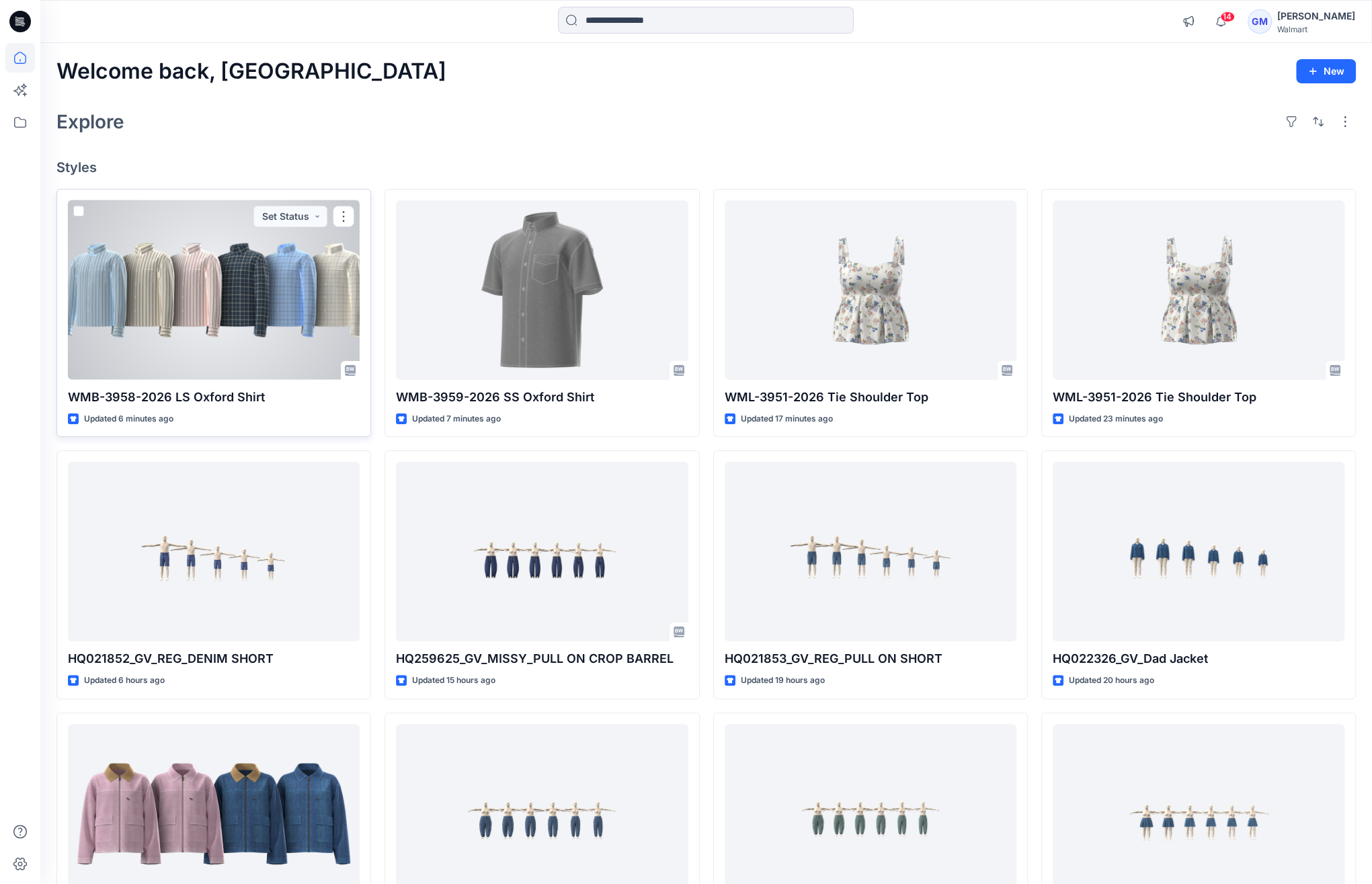
click at [270, 332] on div at bounding box center [213, 290] width 292 height 179
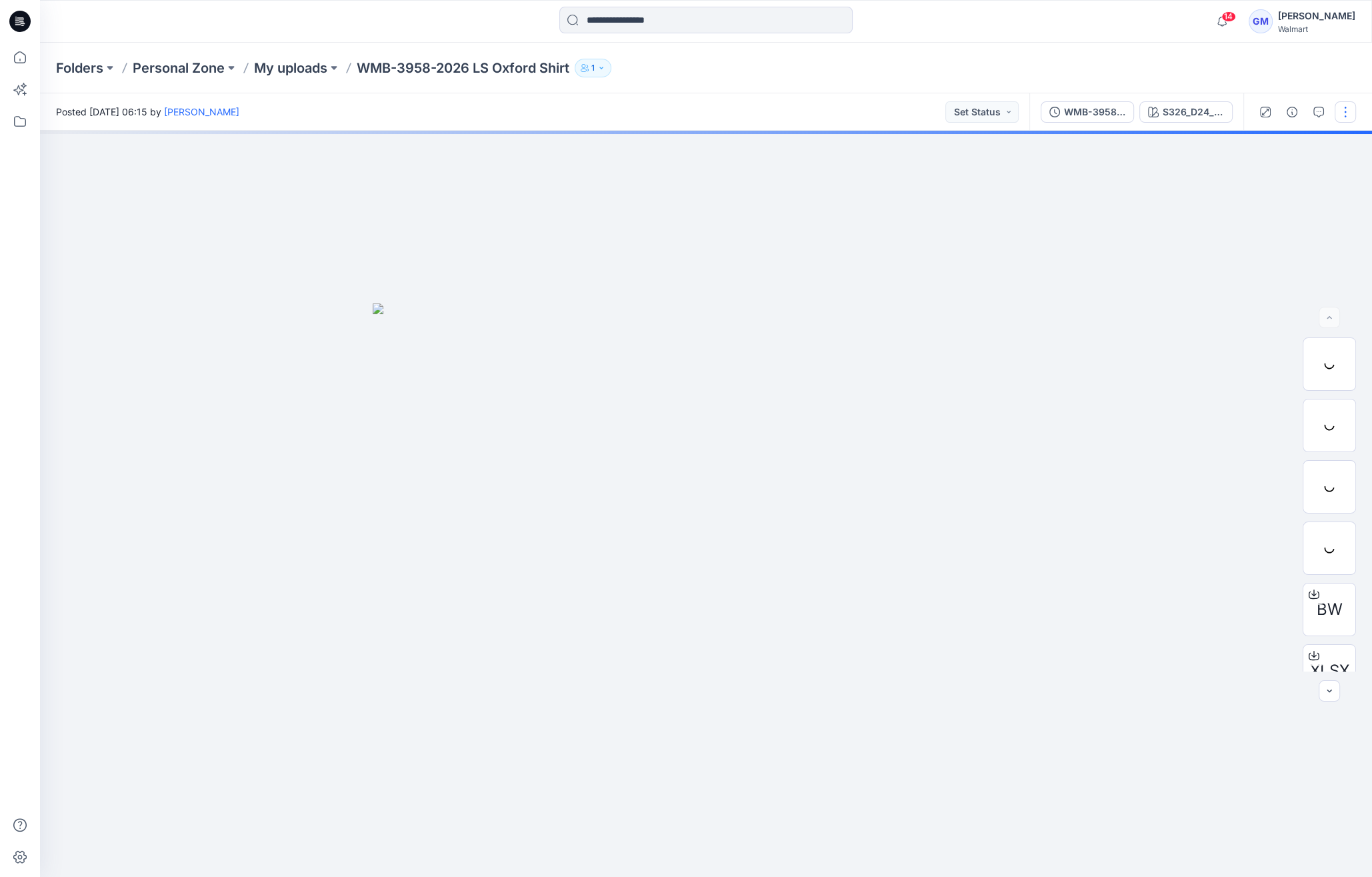
click at [1341, 106] on button "button" at bounding box center [1345, 113] width 22 height 22
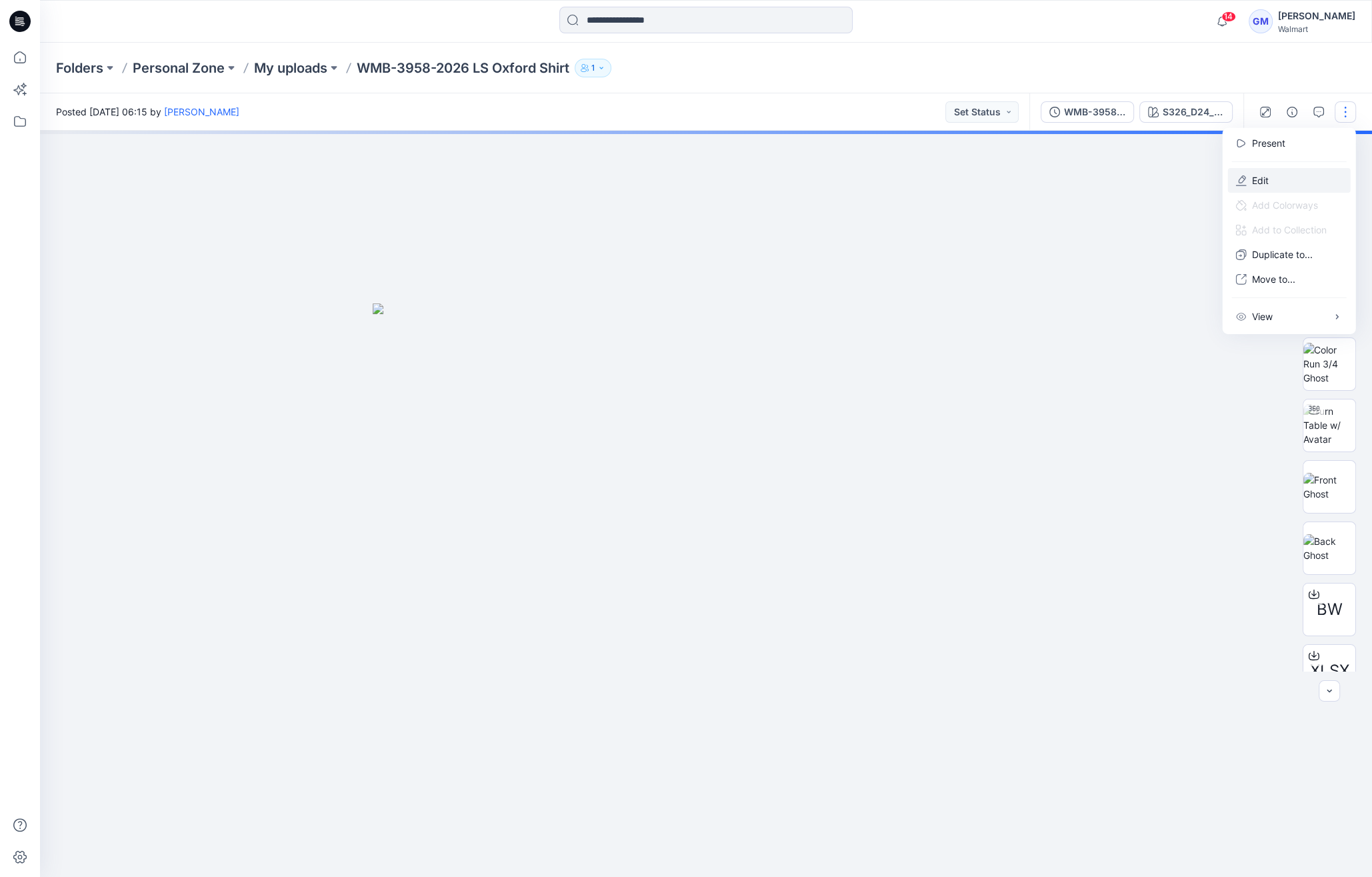
click at [1270, 176] on button "Edit" at bounding box center [1289, 180] width 122 height 25
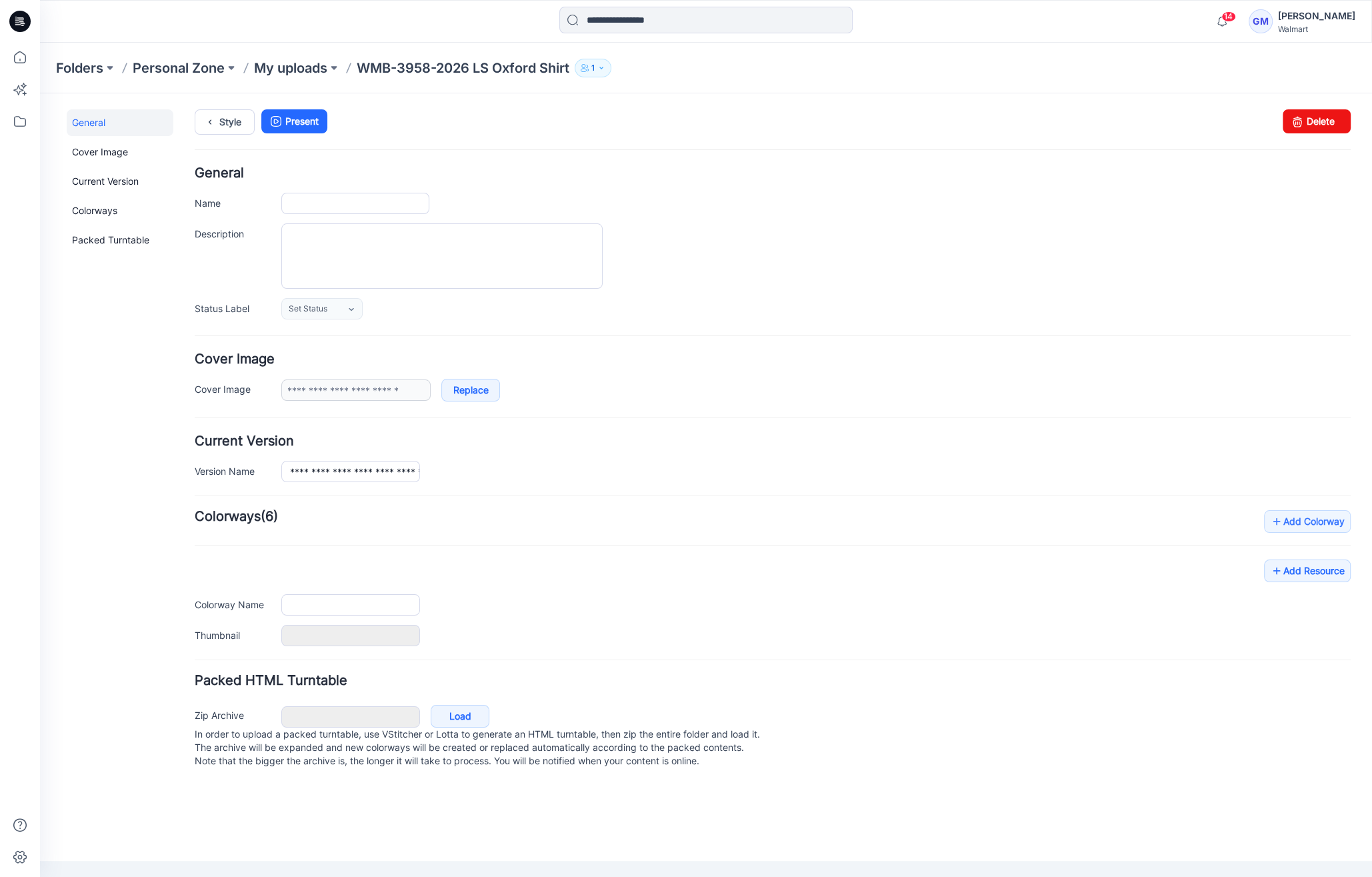
type input "**********"
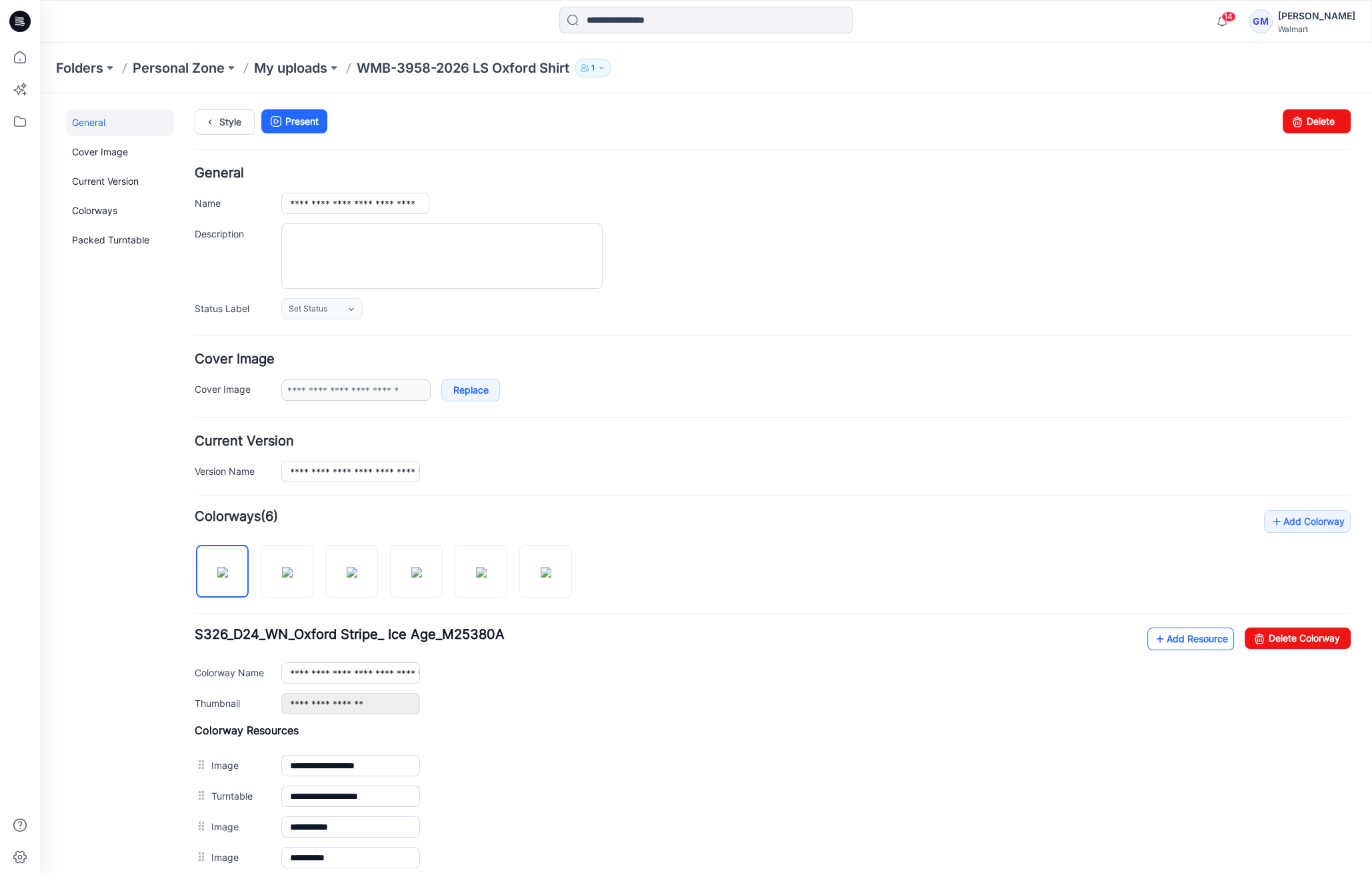
click at [1163, 632] on link "Add Resource" at bounding box center [1190, 638] width 87 height 23
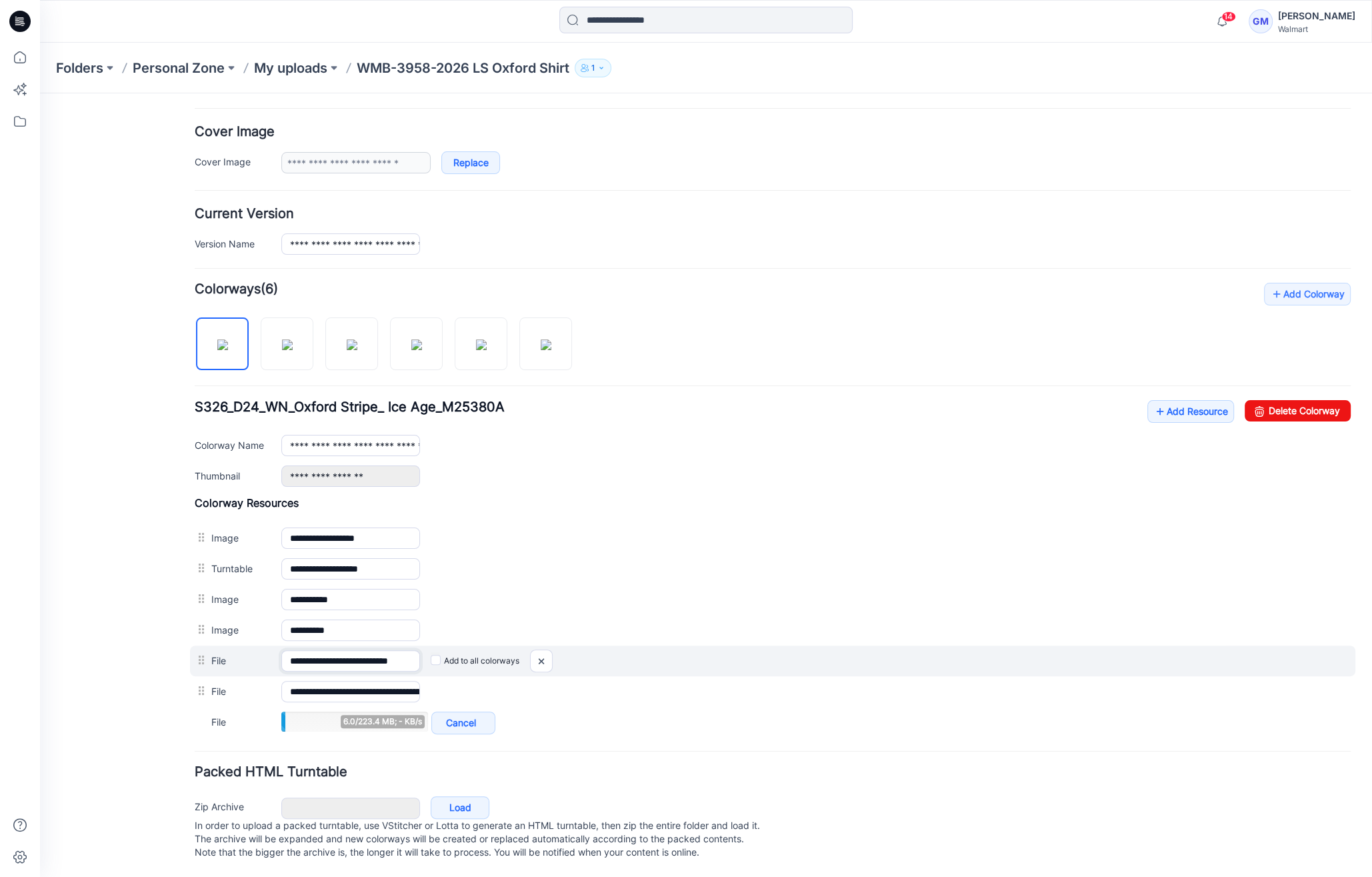
scroll to position [0, 18]
drag, startPoint x: 396, startPoint y: 653, endPoint x: 550, endPoint y: 657, distance: 154.1
click at [550, 657] on div "**********" at bounding box center [772, 661] width 1166 height 31
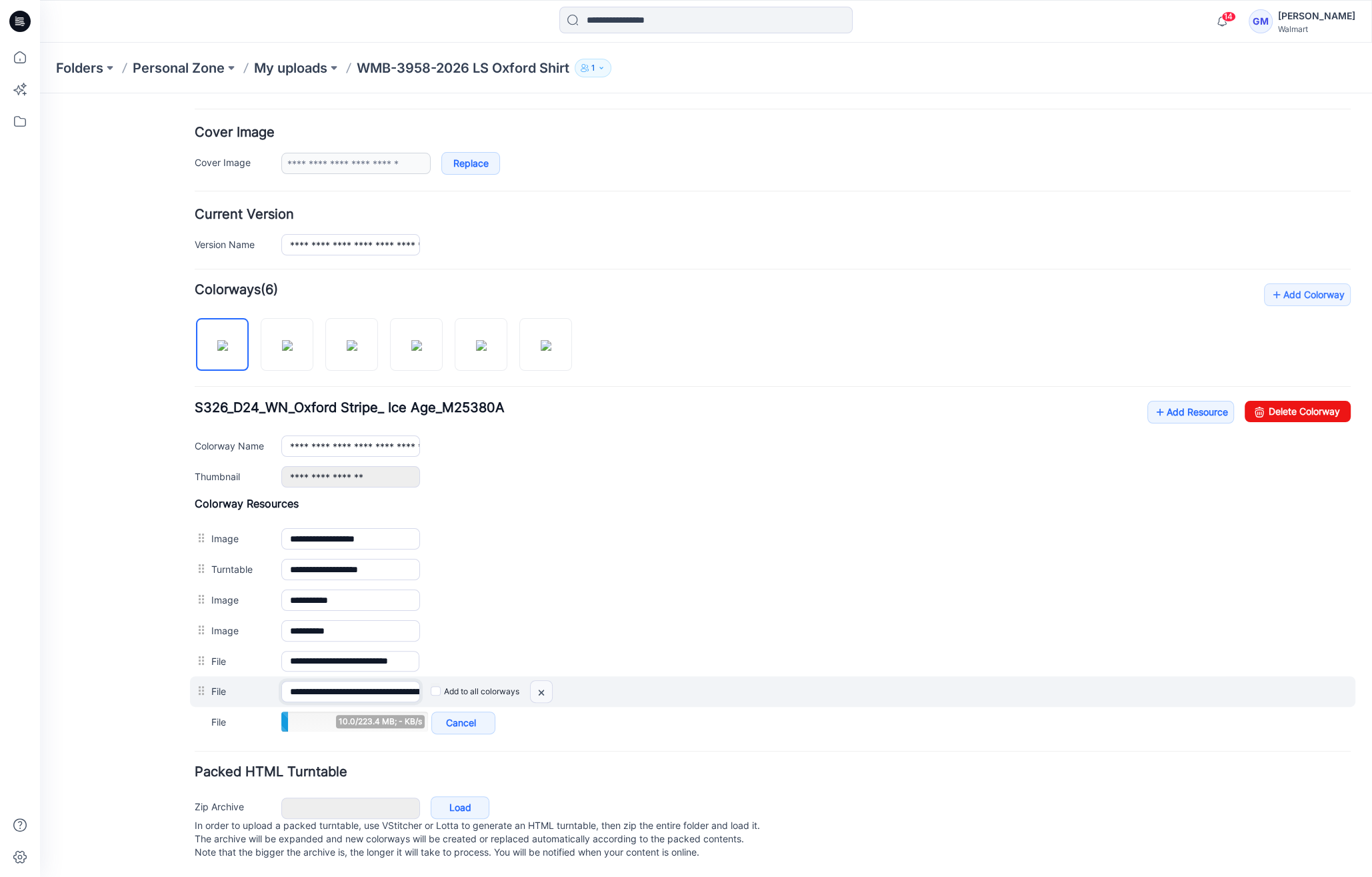
scroll to position [0, 153]
drag, startPoint x: 348, startPoint y: 678, endPoint x: 584, endPoint y: 678, distance: 236.0
click at [584, 678] on div "**********" at bounding box center [772, 691] width 1166 height 31
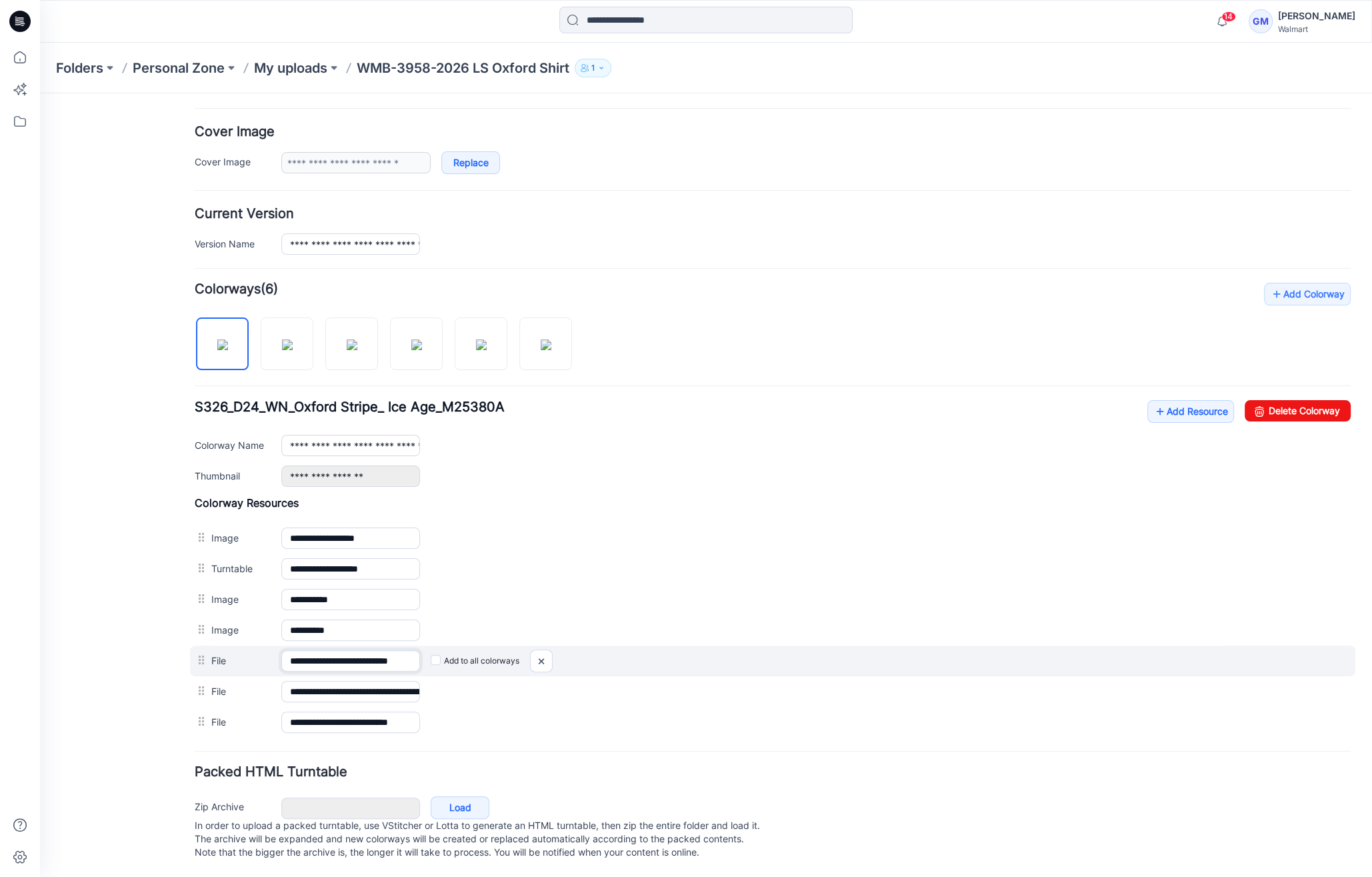
scroll to position [0, 18]
drag, startPoint x: 377, startPoint y: 647, endPoint x: 643, endPoint y: 648, distance: 266.0
click at [642, 648] on div "**********" at bounding box center [772, 661] width 1166 height 31
click at [40, 94] on img at bounding box center [40, 94] width 0 height 0
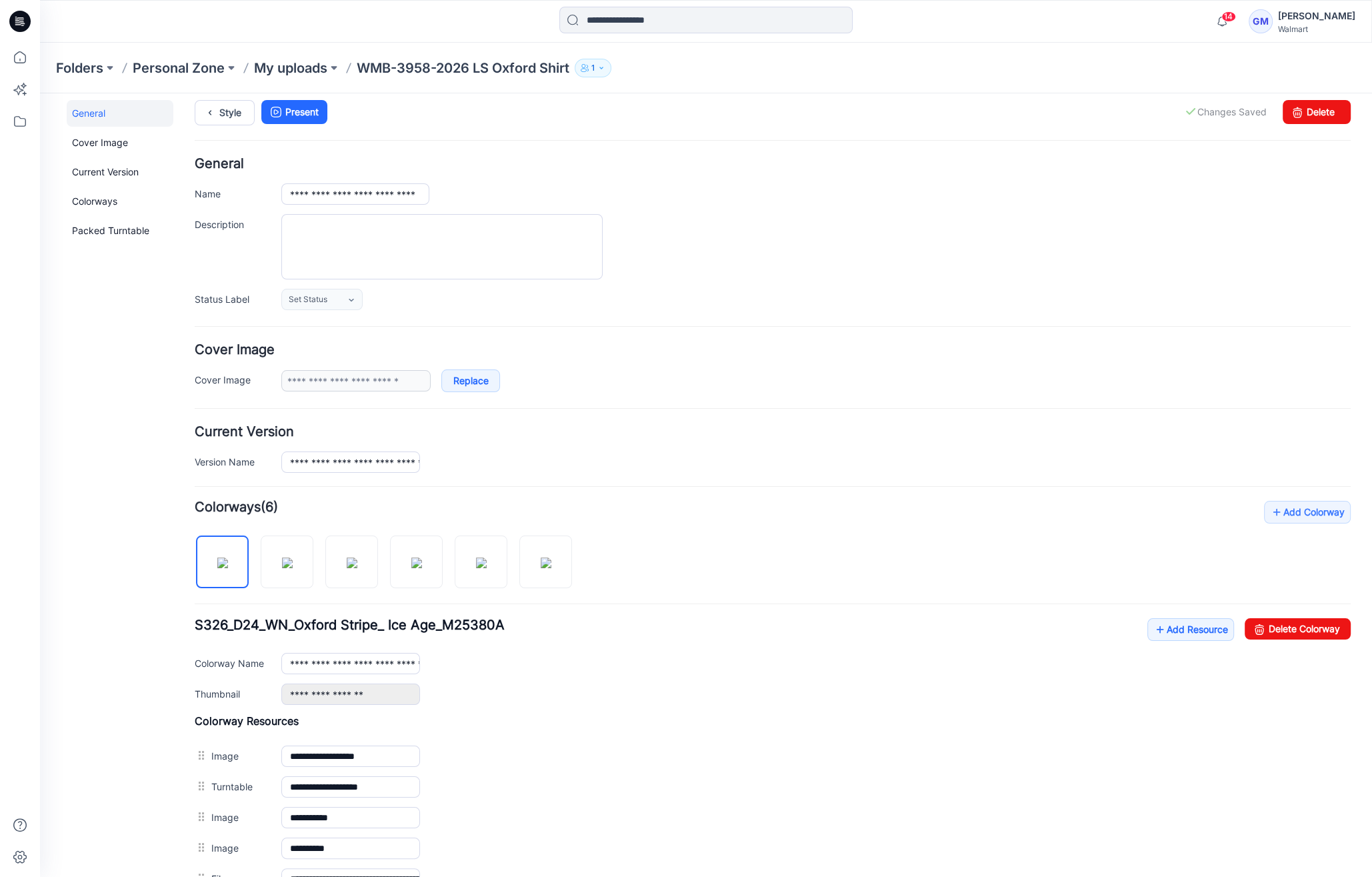
scroll to position [0, 0]
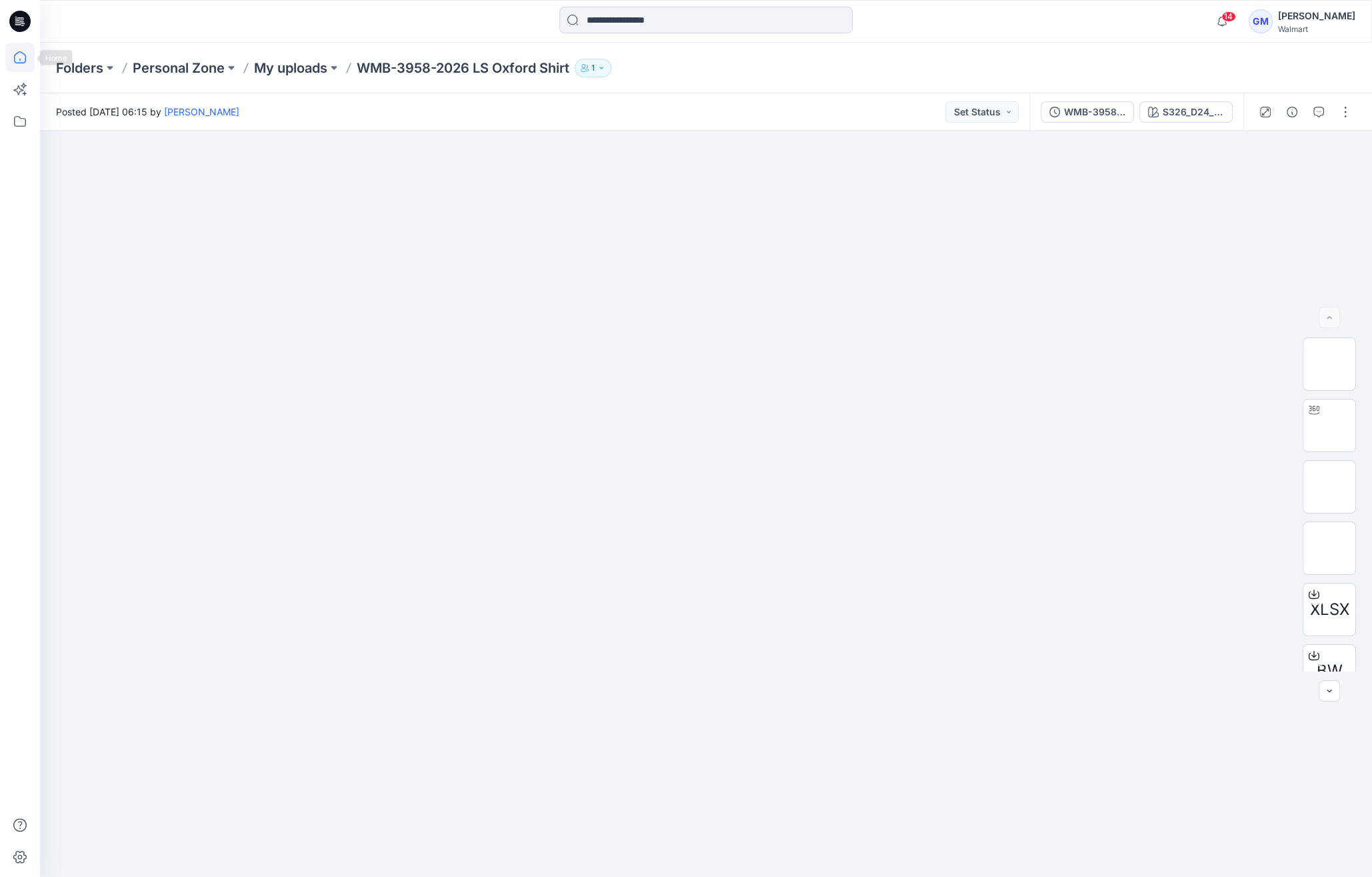
click at [33, 56] on icon at bounding box center [20, 57] width 30 height 30
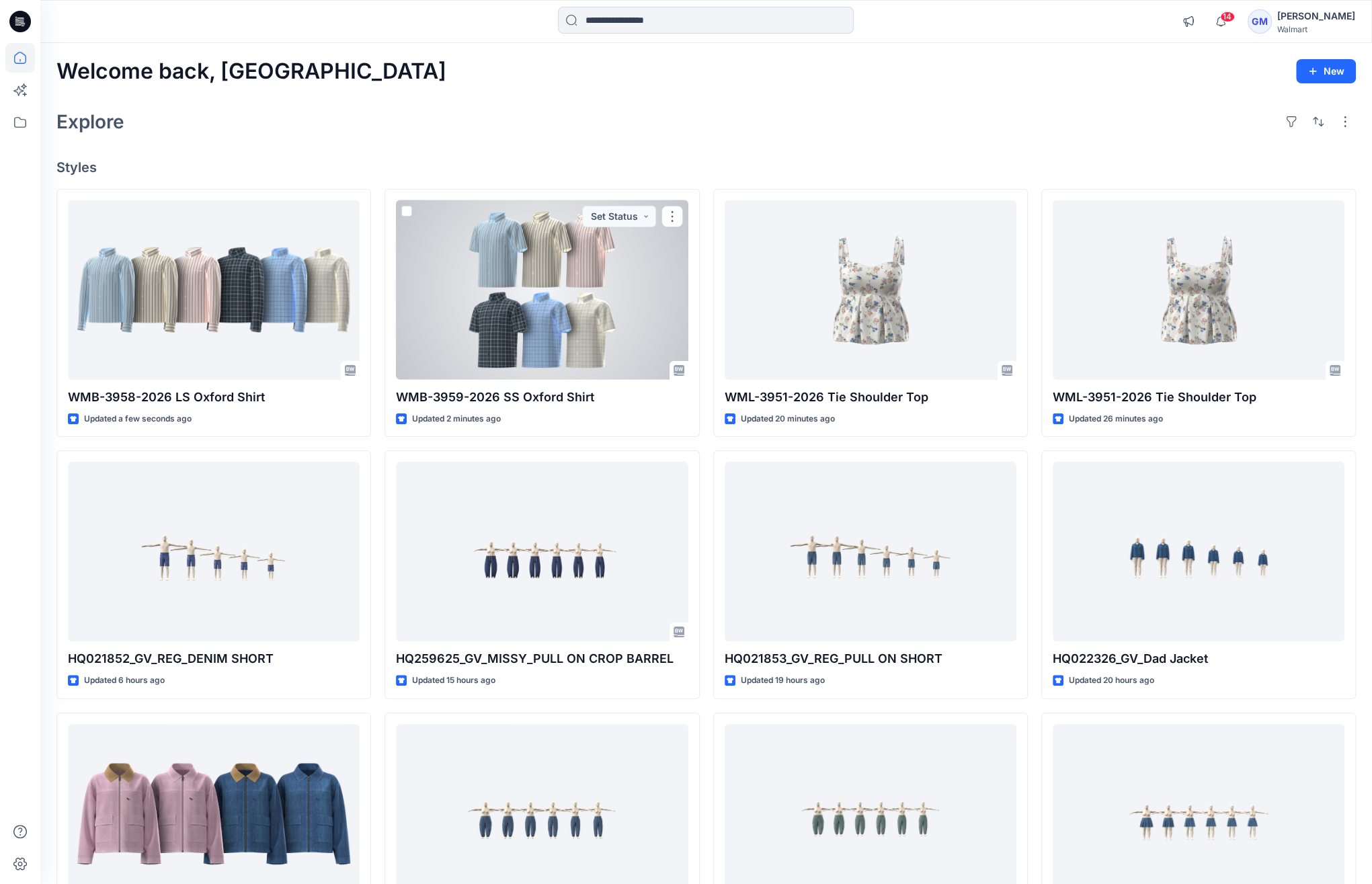
click at [519, 286] on div at bounding box center [542, 290] width 292 height 179
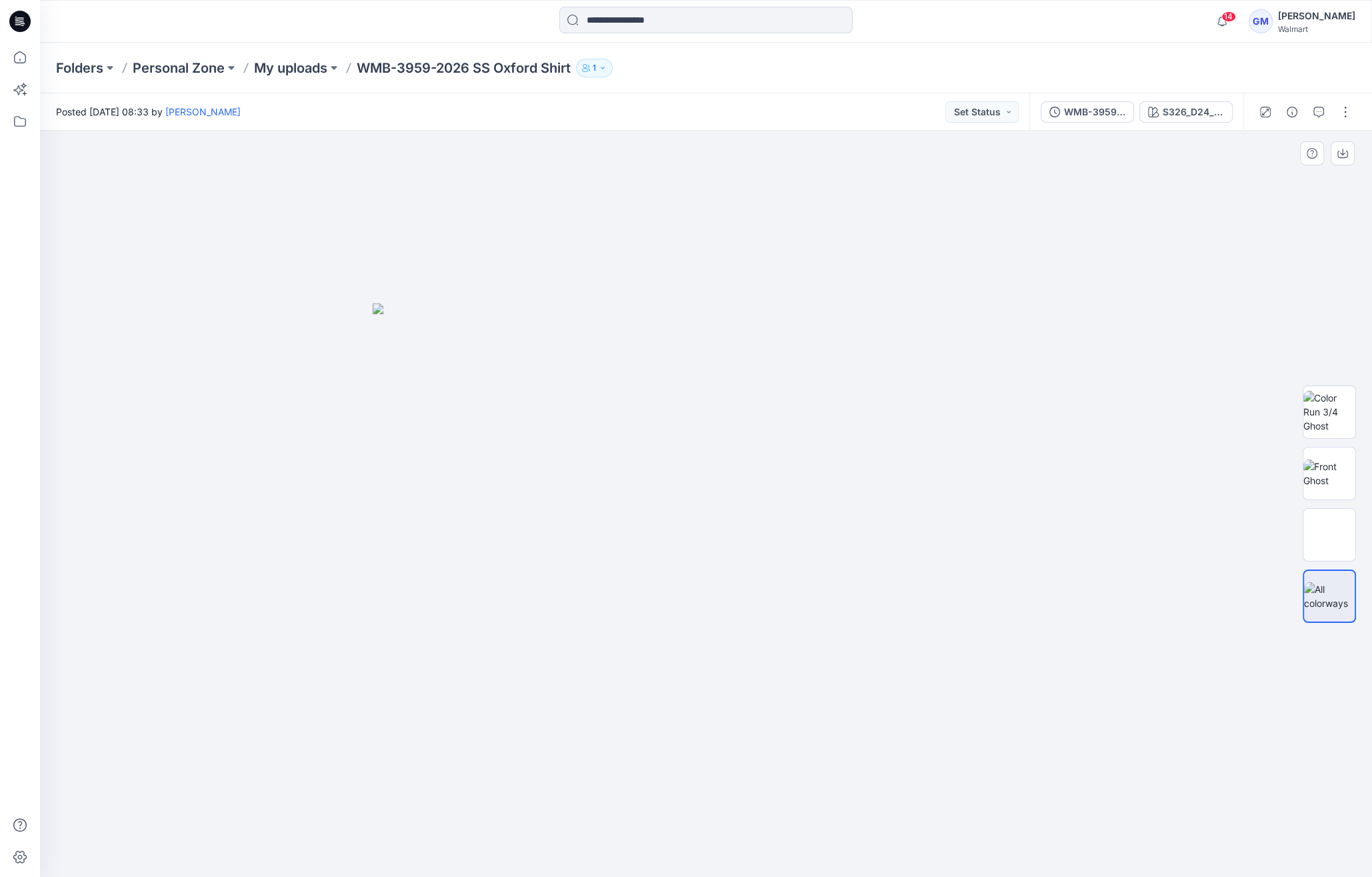
click at [1013, 292] on div at bounding box center [706, 504] width 1332 height 747
click at [1295, 111] on icon "button" at bounding box center [1291, 112] width 11 height 11
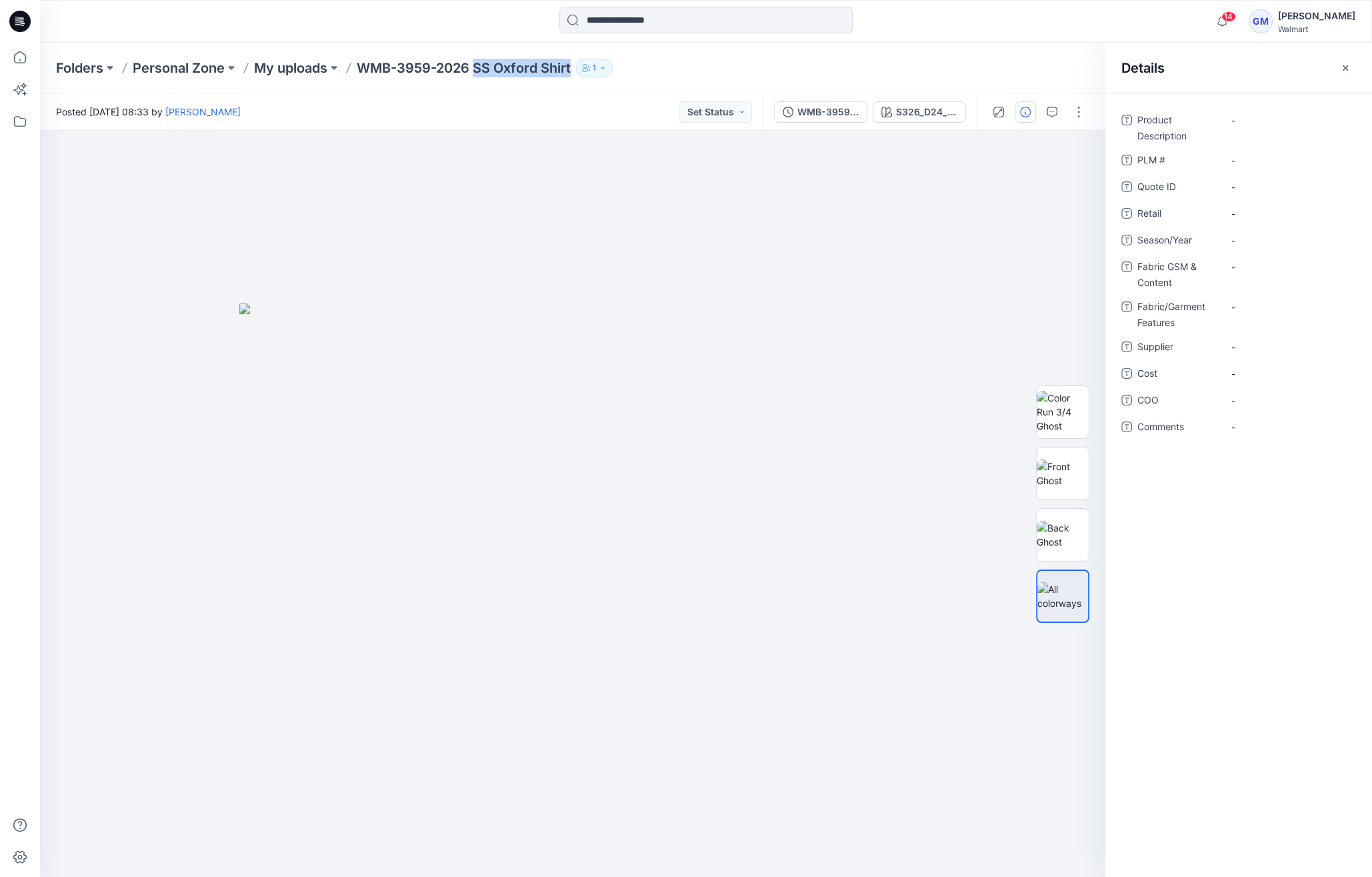
drag, startPoint x: 478, startPoint y: 64, endPoint x: 575, endPoint y: 66, distance: 97.0
click at [575, 66] on div "Folders Personal Zone My uploads WMB-3959-2026 SS Oxford Shirt 1" at bounding box center [654, 67] width 1196 height 19
copy p "SS Oxford Shirt"
click at [1261, 117] on Description "-" at bounding box center [1289, 120] width 116 height 14
type textarea "**********"
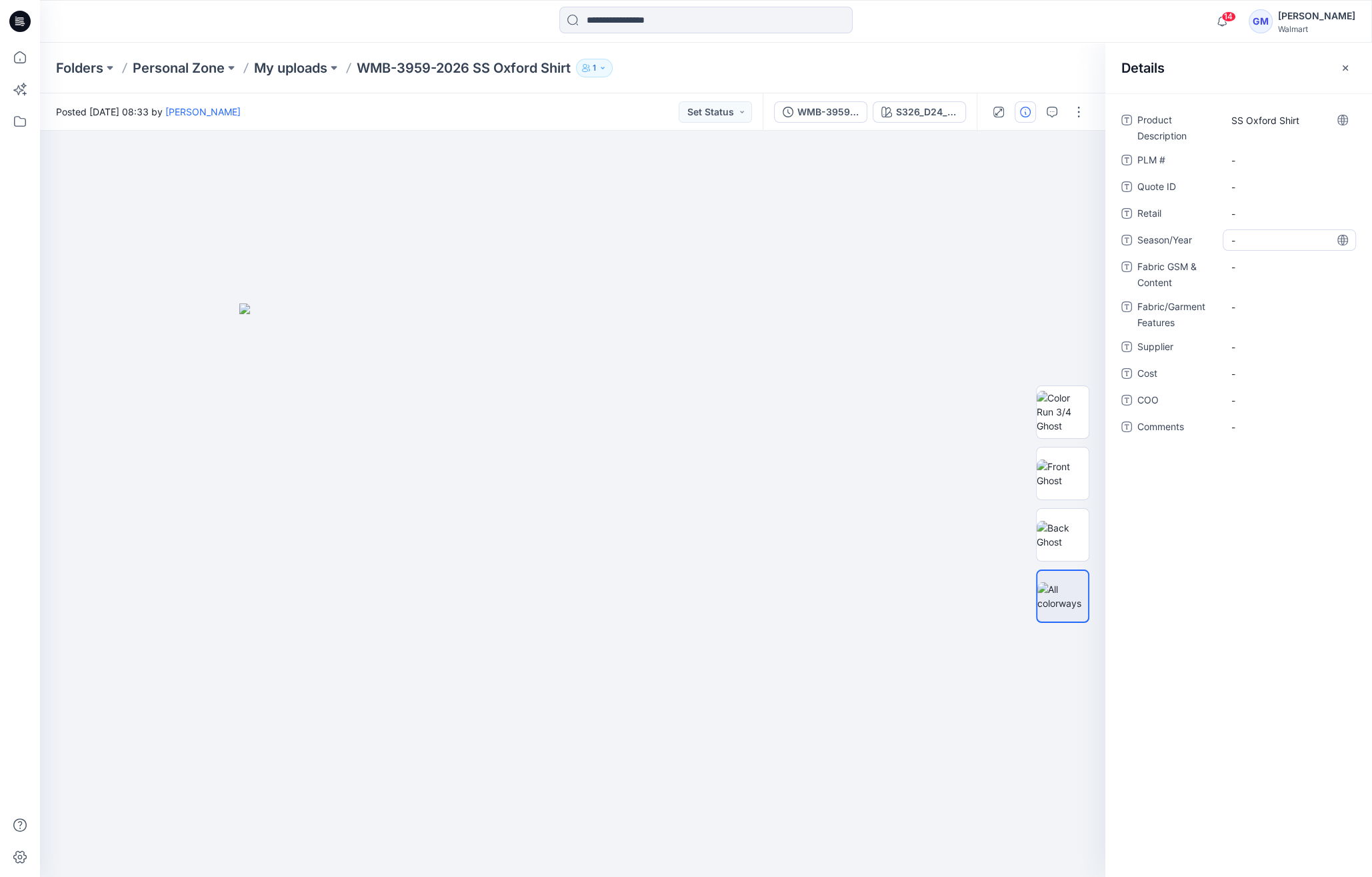
click at [1278, 235] on span "-" at bounding box center [1289, 240] width 116 height 14
type textarea "**********"
click at [1254, 348] on span "-" at bounding box center [1289, 347] width 116 height 14
type textarea "****"
click at [1260, 396] on span "-" at bounding box center [1289, 400] width 116 height 14
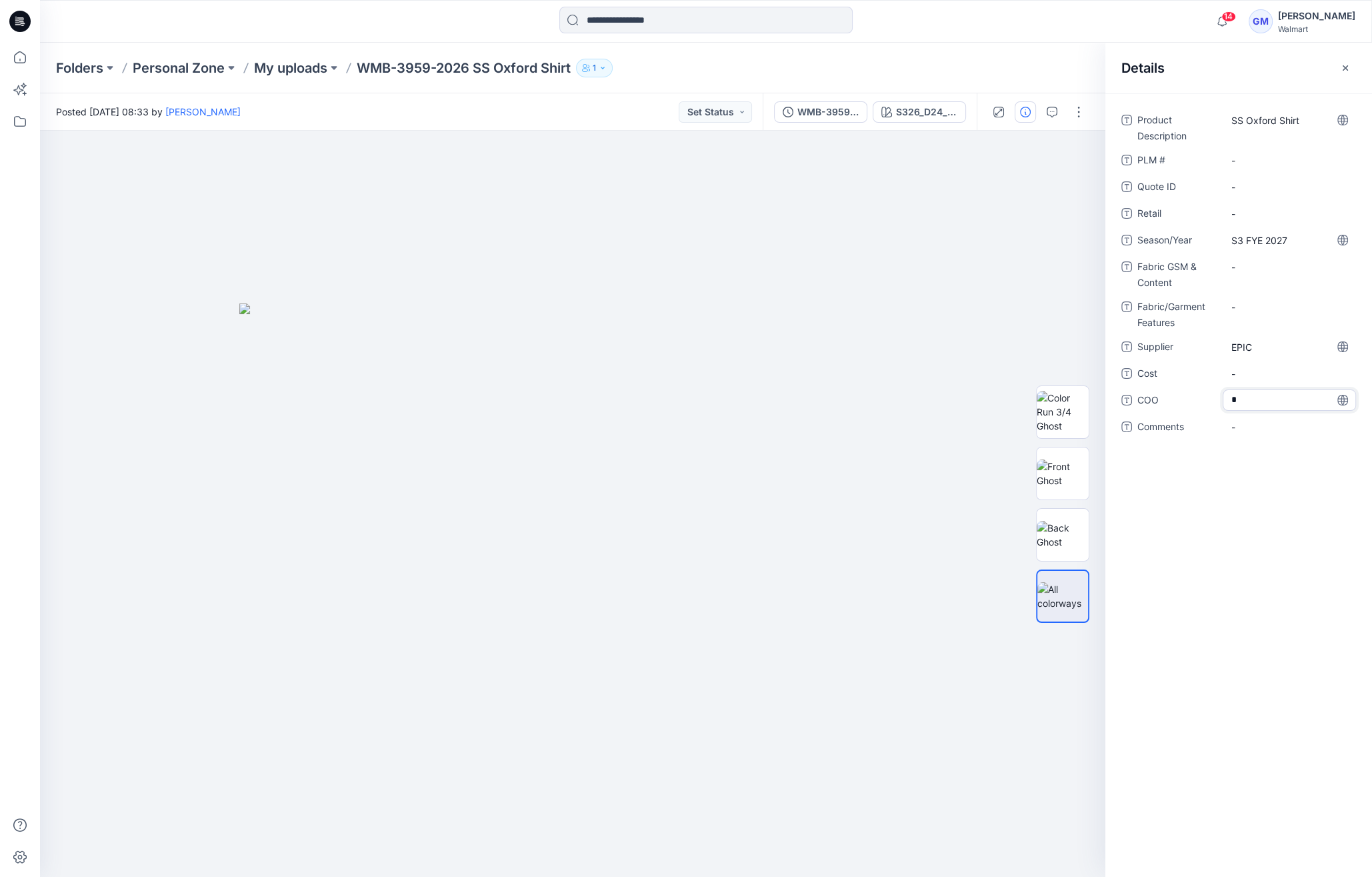
type textarea "**"
click at [301, 70] on p "My uploads" at bounding box center [290, 67] width 73 height 19
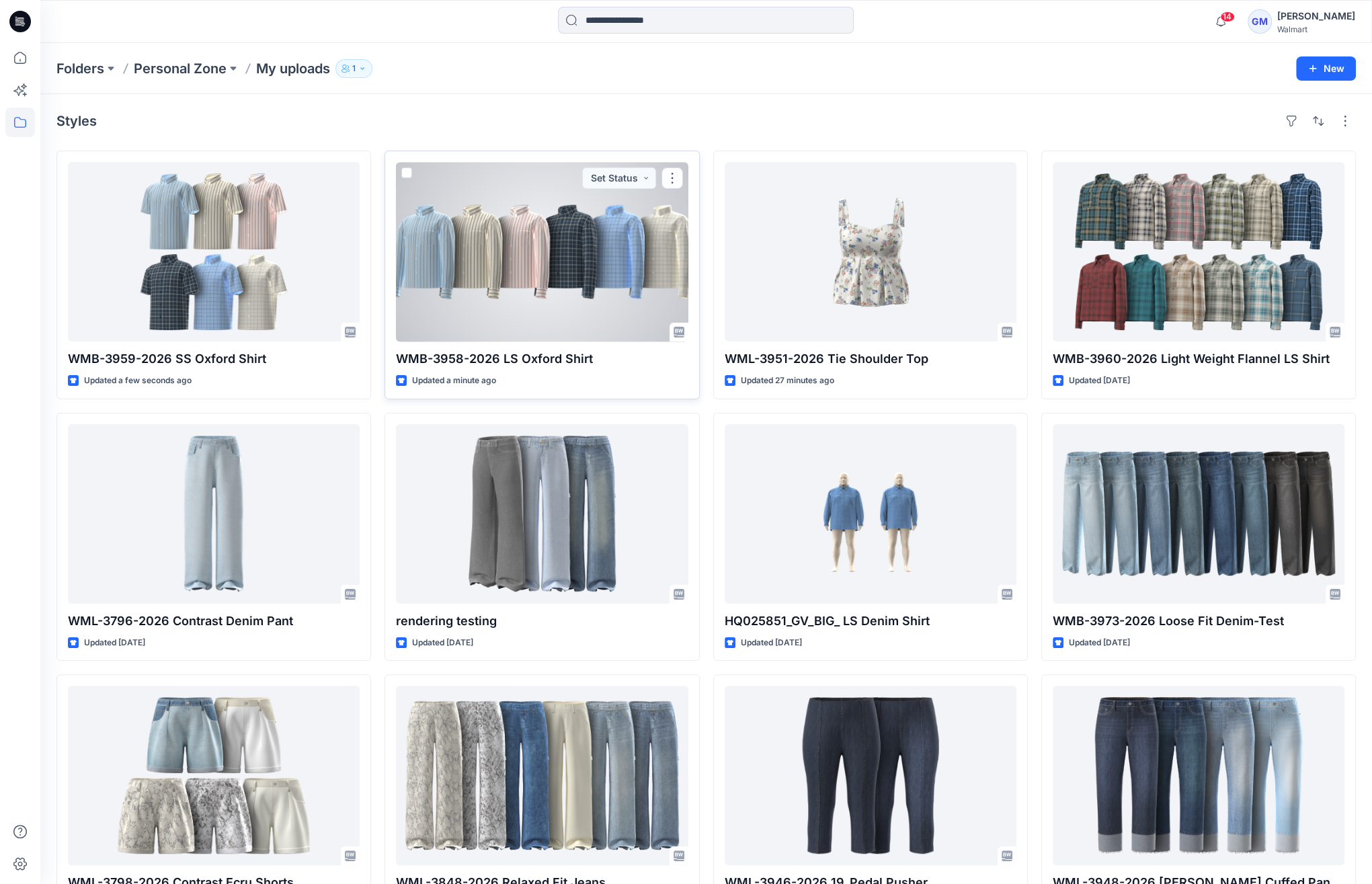
click at [516, 243] on div at bounding box center [542, 252] width 292 height 179
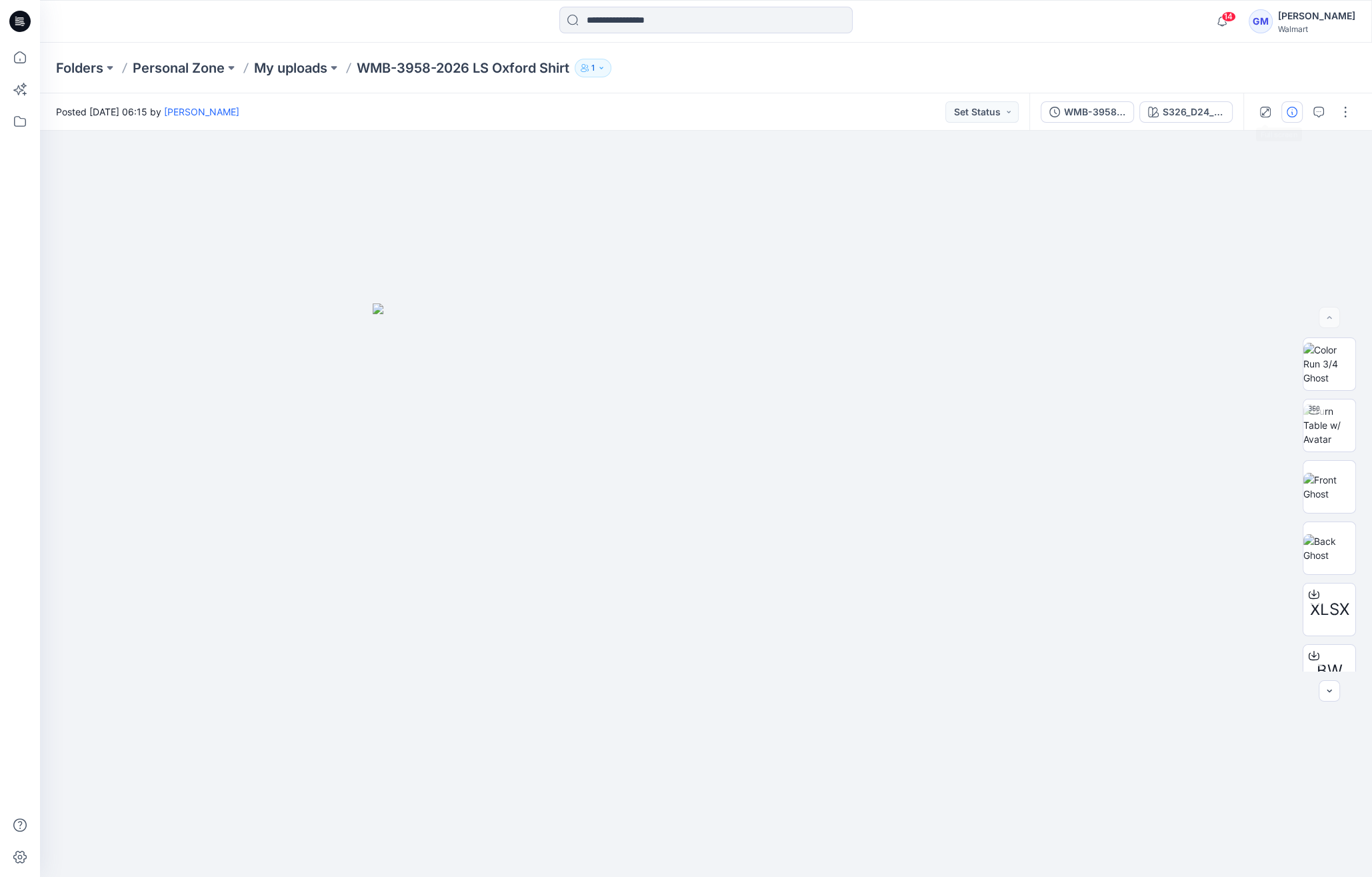
click at [1285, 107] on button "button" at bounding box center [1292, 113] width 22 height 22
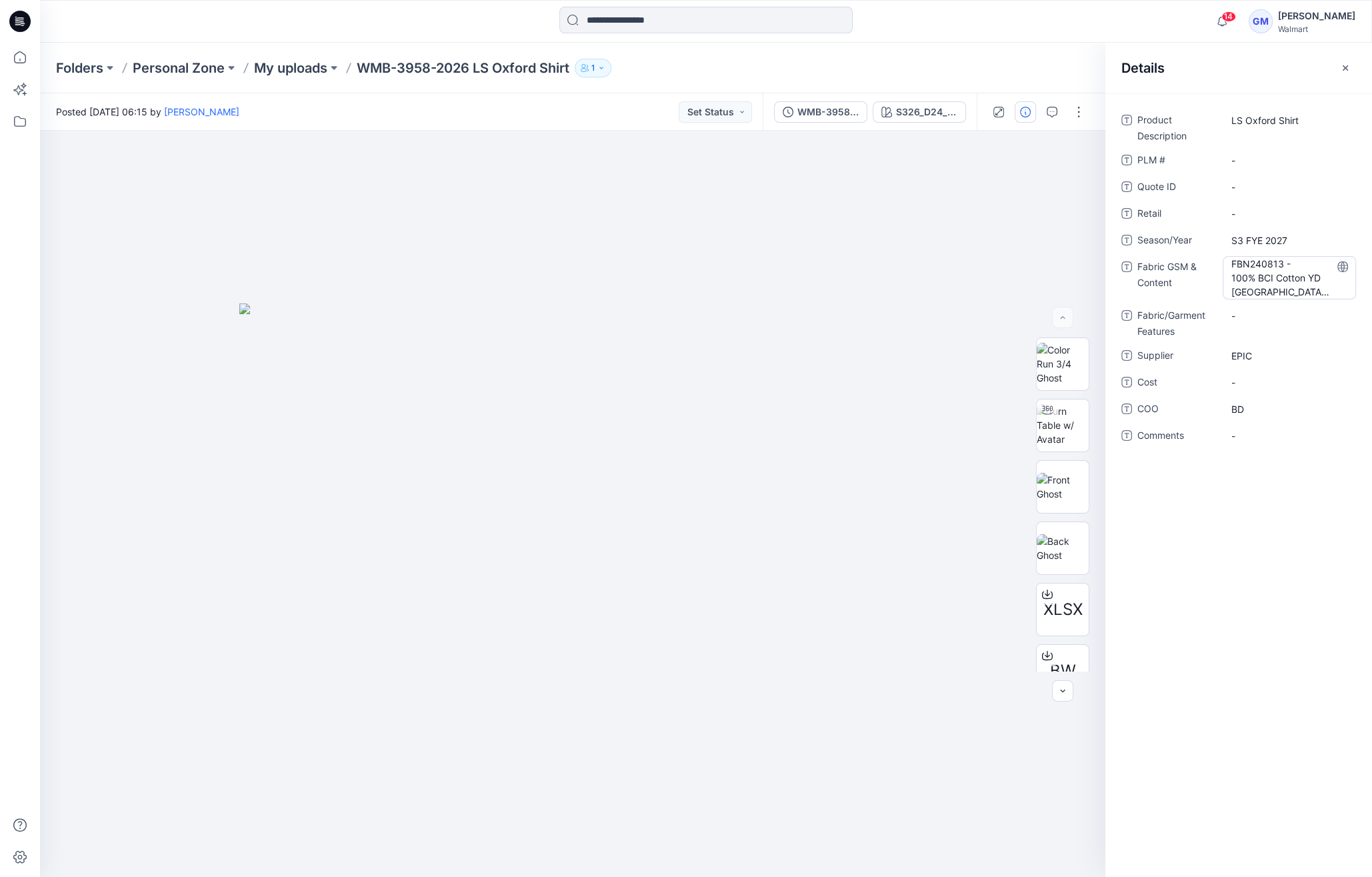
click at [1302, 274] on Content "FBN240813 - 100% BCI Cotton YD OXFORD, 4.42oz" at bounding box center [1289, 278] width 116 height 42
drag, startPoint x: 1230, startPoint y: 263, endPoint x: 1307, endPoint y: 299, distance: 85.0
click at [1307, 299] on div "**********" at bounding box center [1239, 285] width 235 height 352
click at [324, 72] on p "My uploads" at bounding box center [290, 67] width 73 height 19
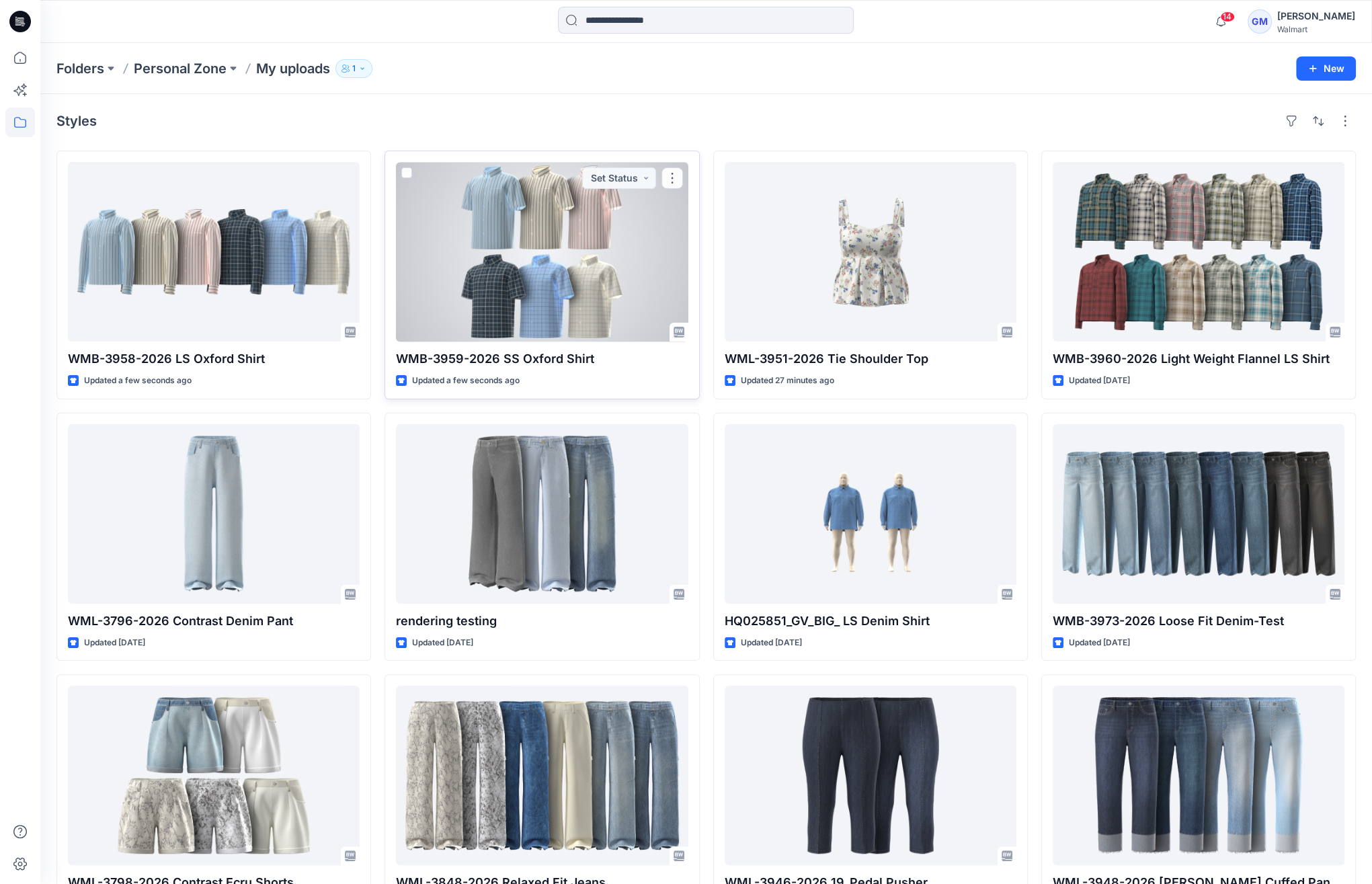
click at [533, 270] on div at bounding box center [542, 252] width 292 height 179
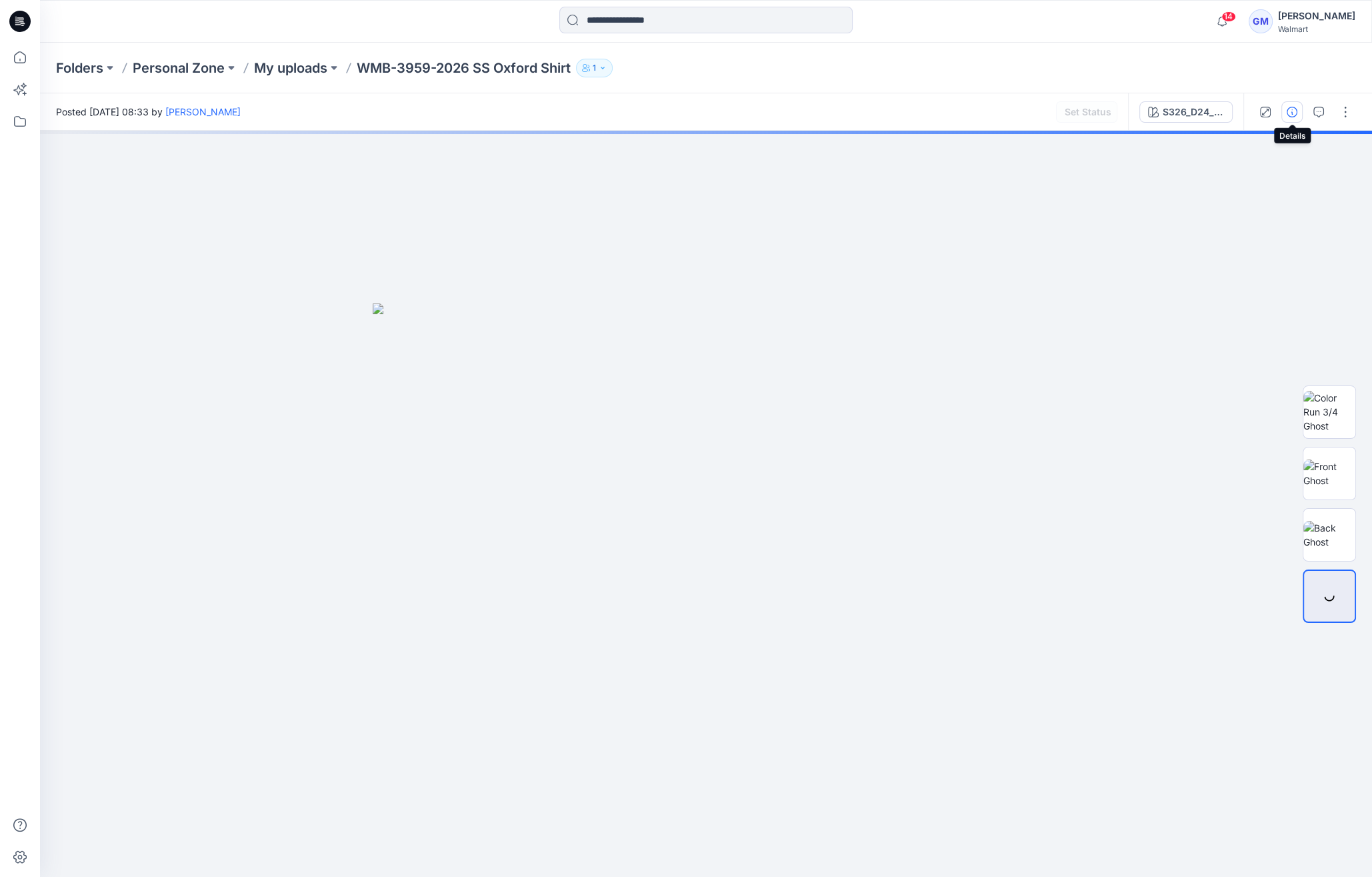
click at [1293, 110] on icon "button" at bounding box center [1291, 112] width 11 height 11
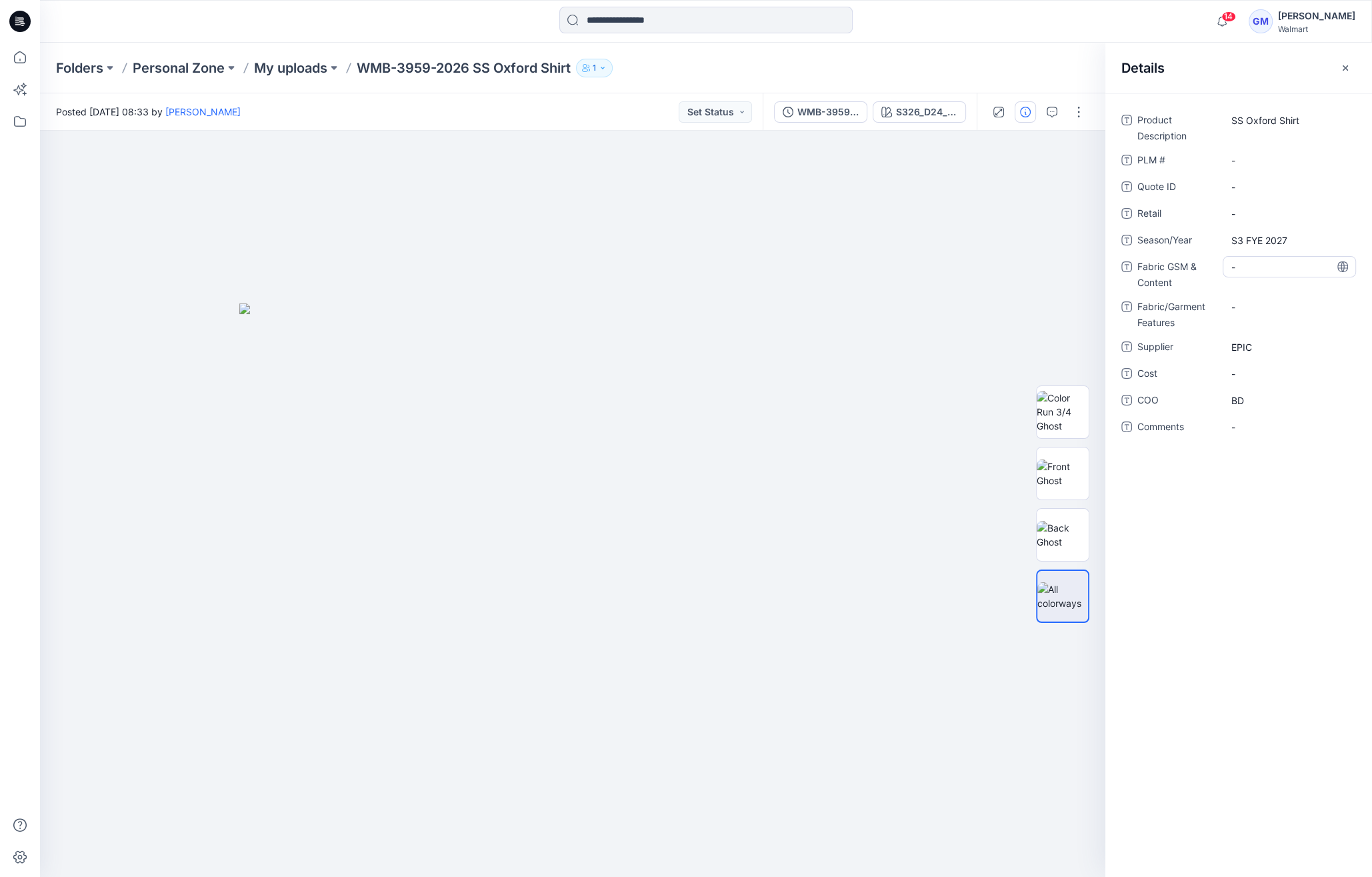
click at [1263, 272] on Content "-" at bounding box center [1289, 267] width 116 height 14
type textarea "**********"
click at [649, 117] on div "Posted Monday, September 01, 2025 08:33 by Gayan Mahawithanalage Set Status" at bounding box center [402, 112] width 723 height 37
click at [329, 77] on div "Folders Personal Zone My uploads WMB-3959-2026 SS Oxford Shirt 1" at bounding box center [706, 67] width 1332 height 50
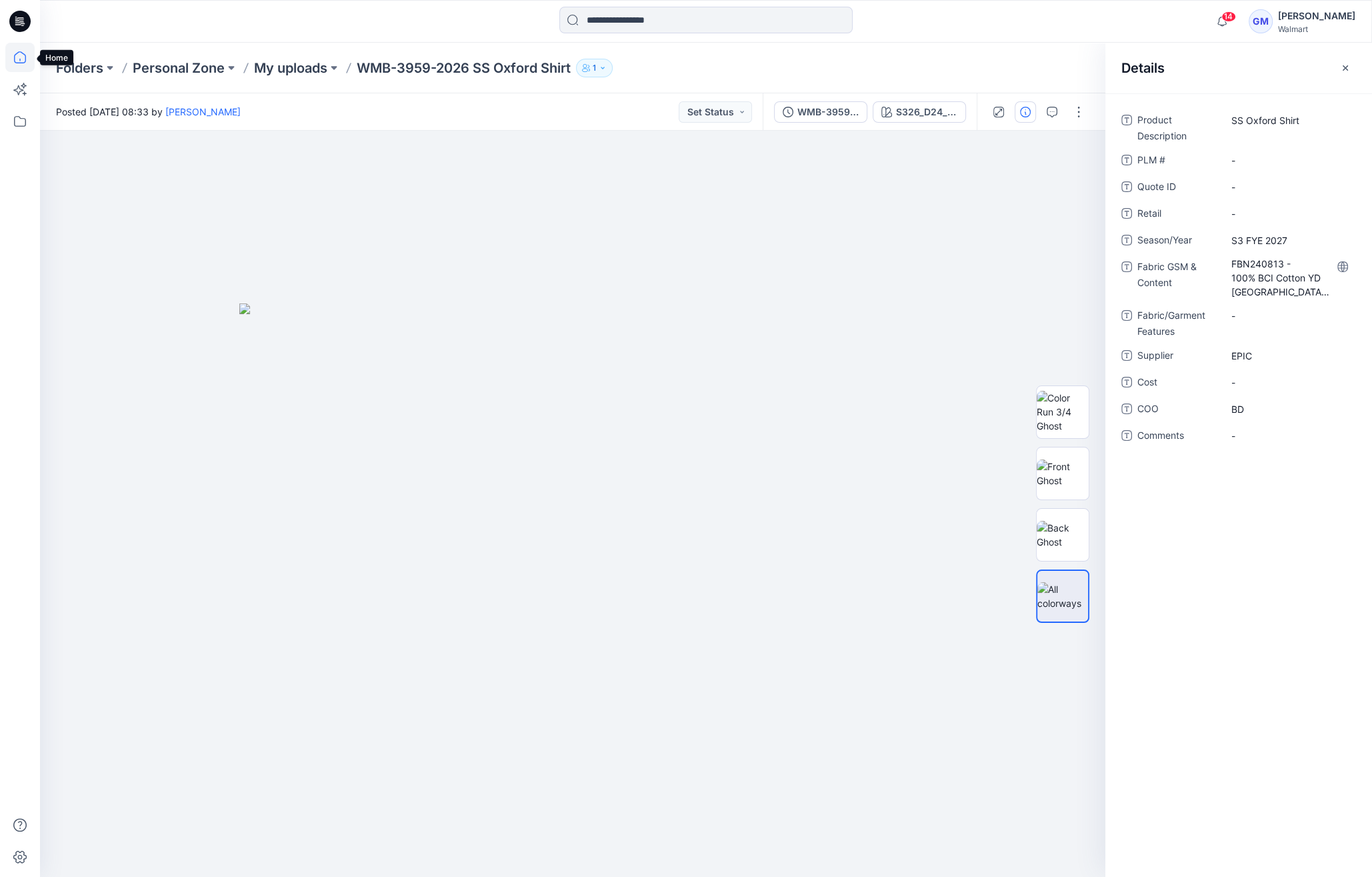
click at [16, 54] on icon at bounding box center [20, 57] width 12 height 12
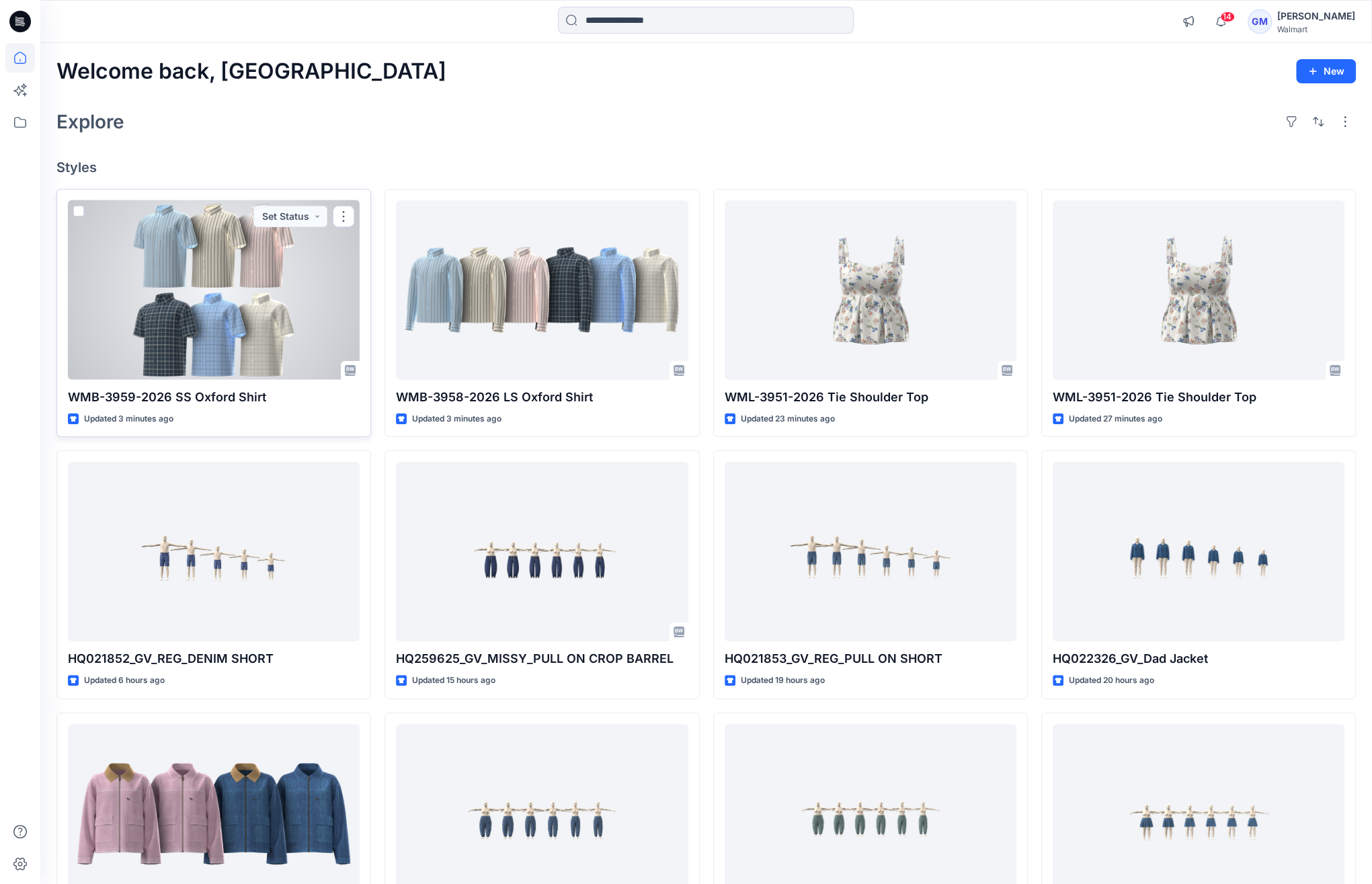
click at [265, 303] on div at bounding box center [213, 290] width 292 height 179
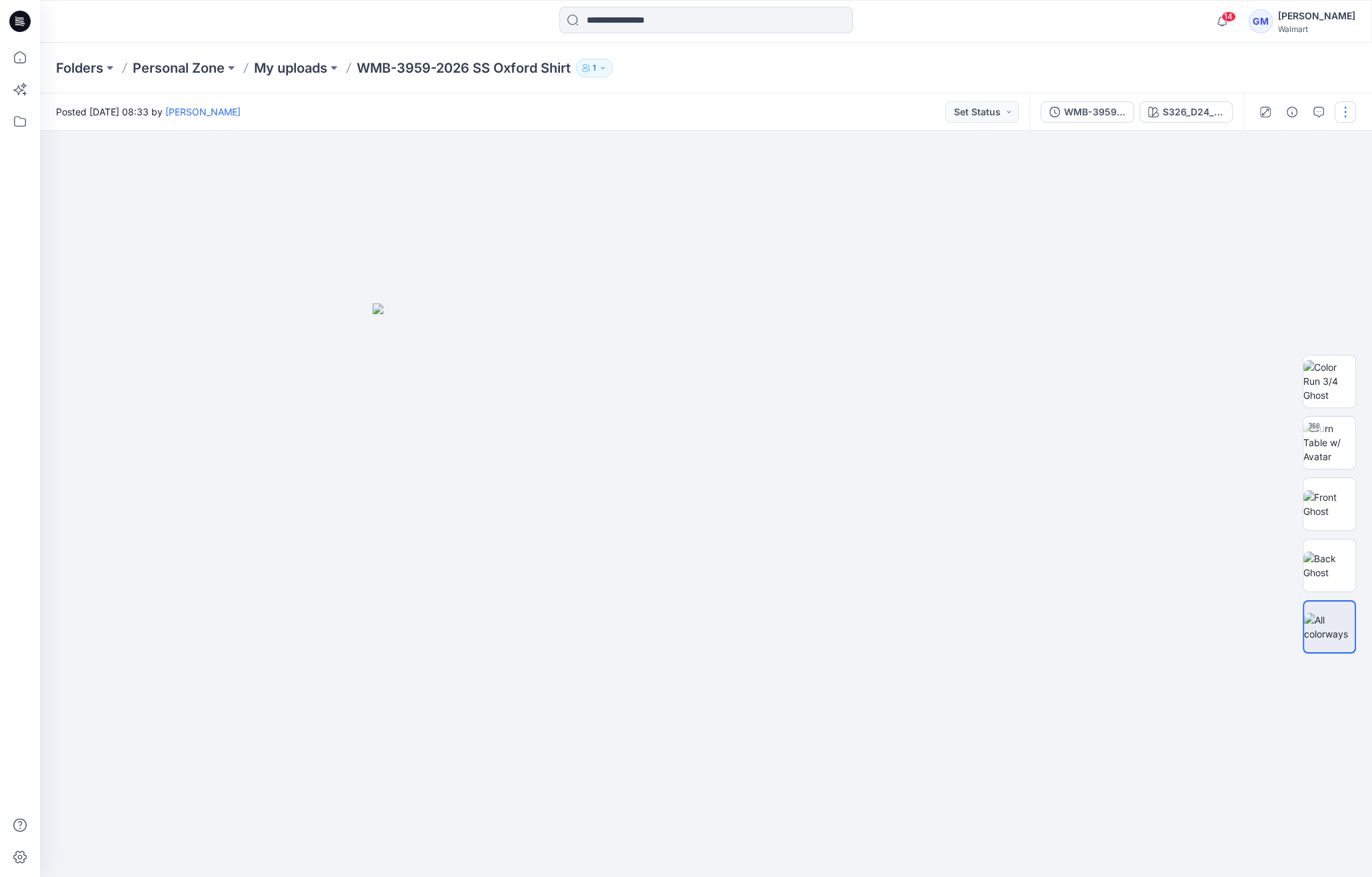
click at [1339, 106] on button "button" at bounding box center [1345, 113] width 22 height 22
click at [1265, 176] on p "Edit" at bounding box center [1259, 181] width 17 height 14
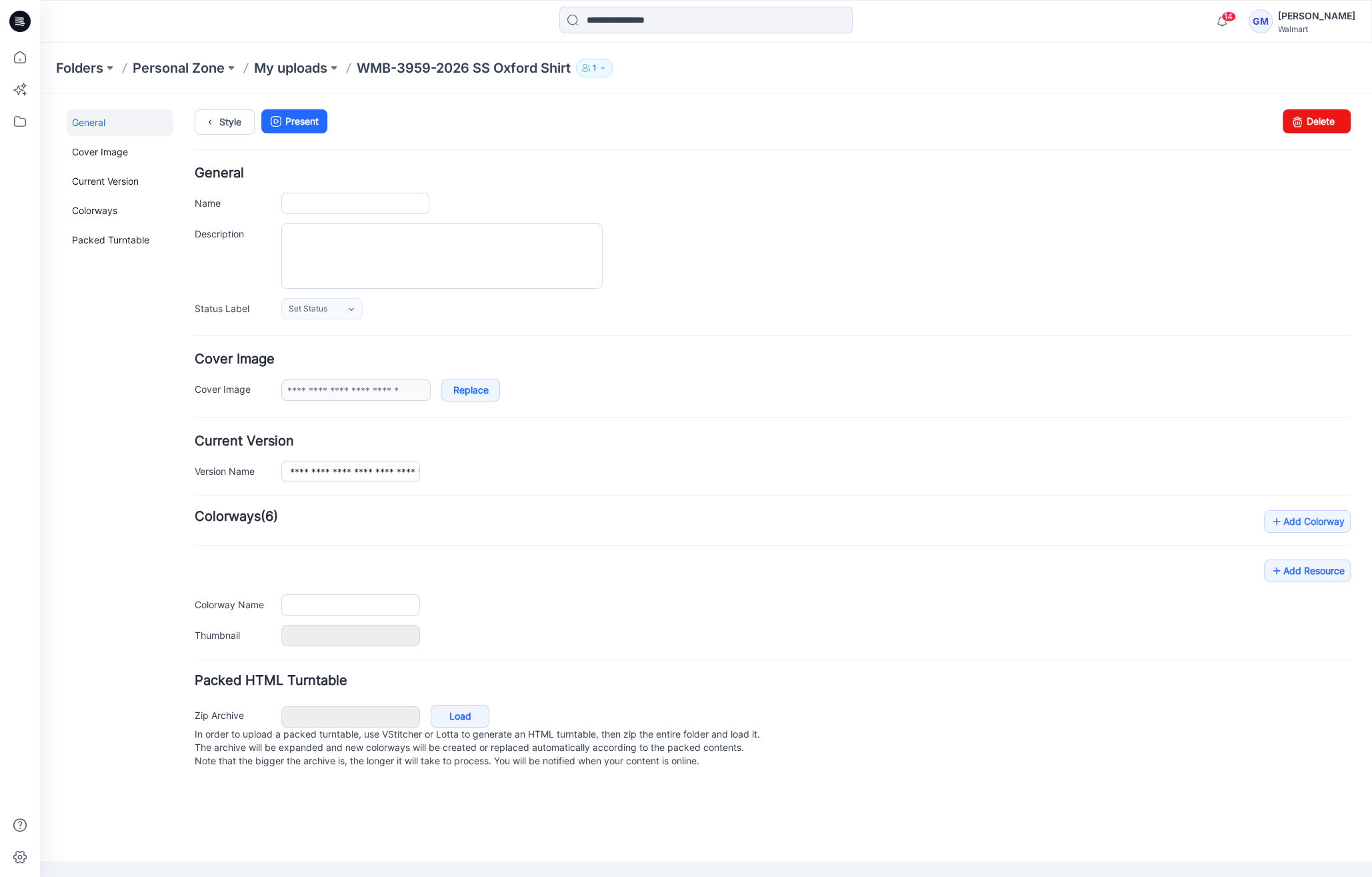
type input "**********"
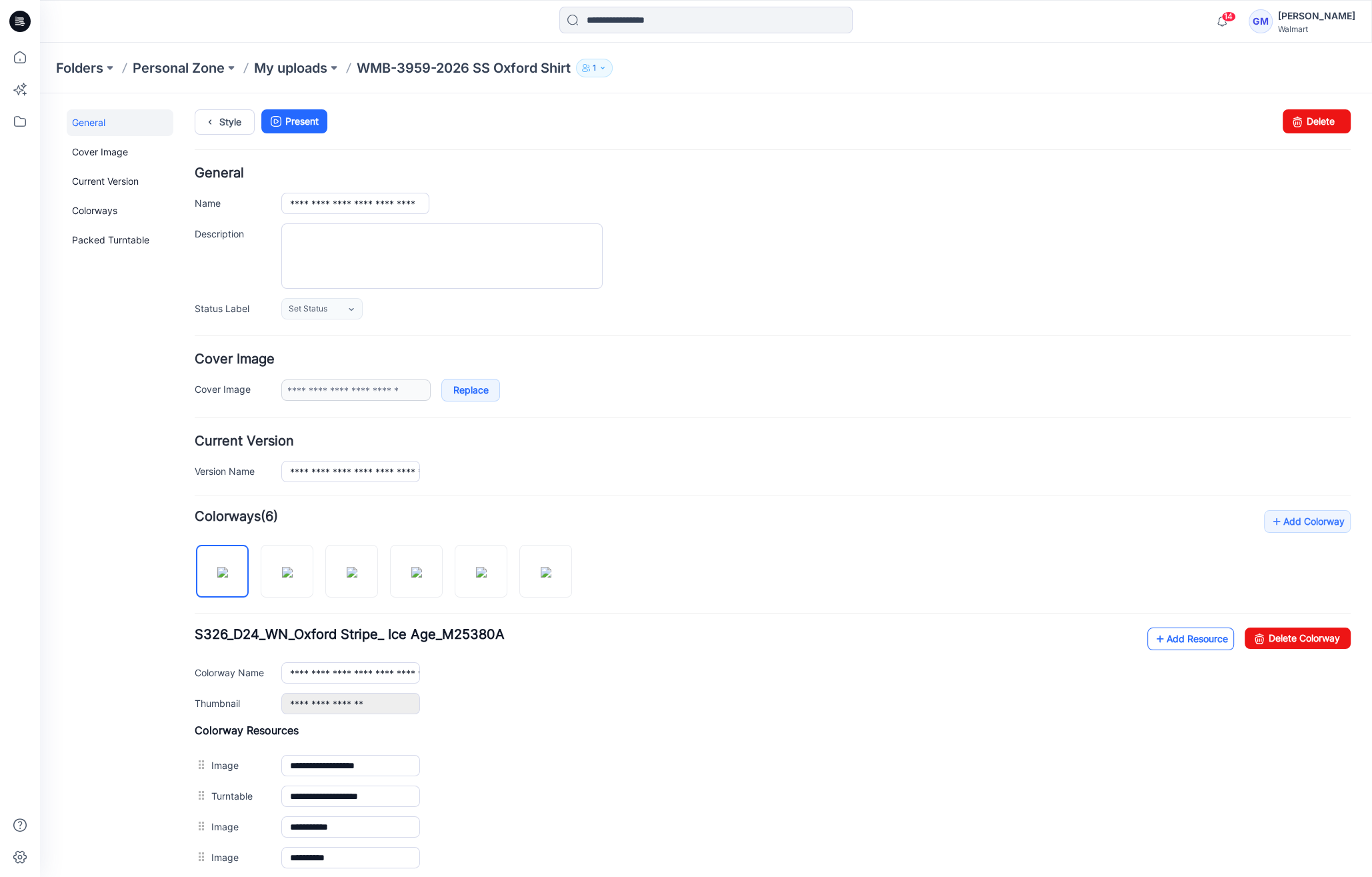
click at [1170, 634] on link "Add Resource" at bounding box center [1190, 638] width 87 height 23
click at [731, 65] on div "Folders Personal Zone My uploads WMB-3959-2026 SS Oxford Shirt 1" at bounding box center [654, 67] width 1196 height 19
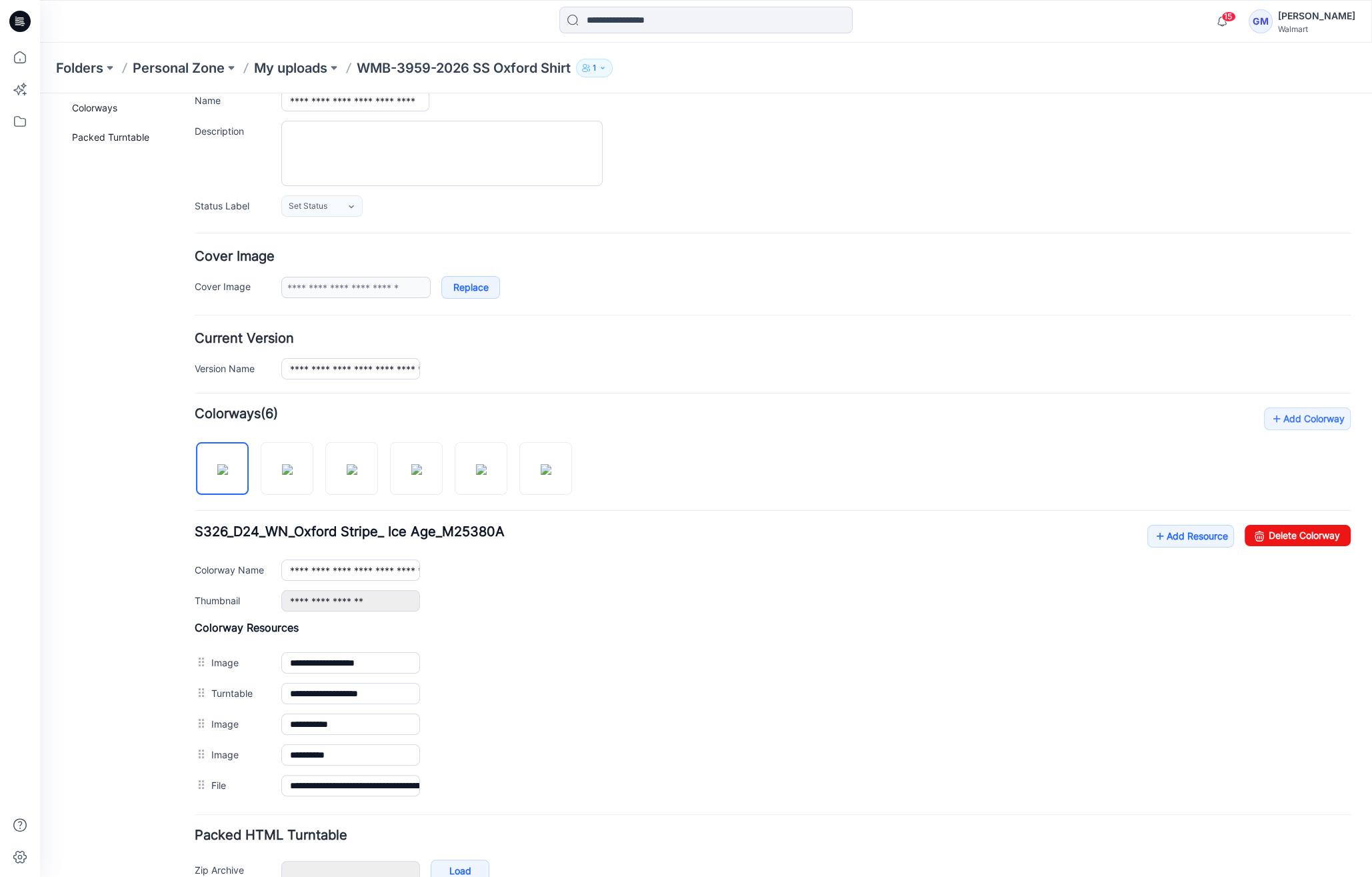
scroll to position [174, 0]
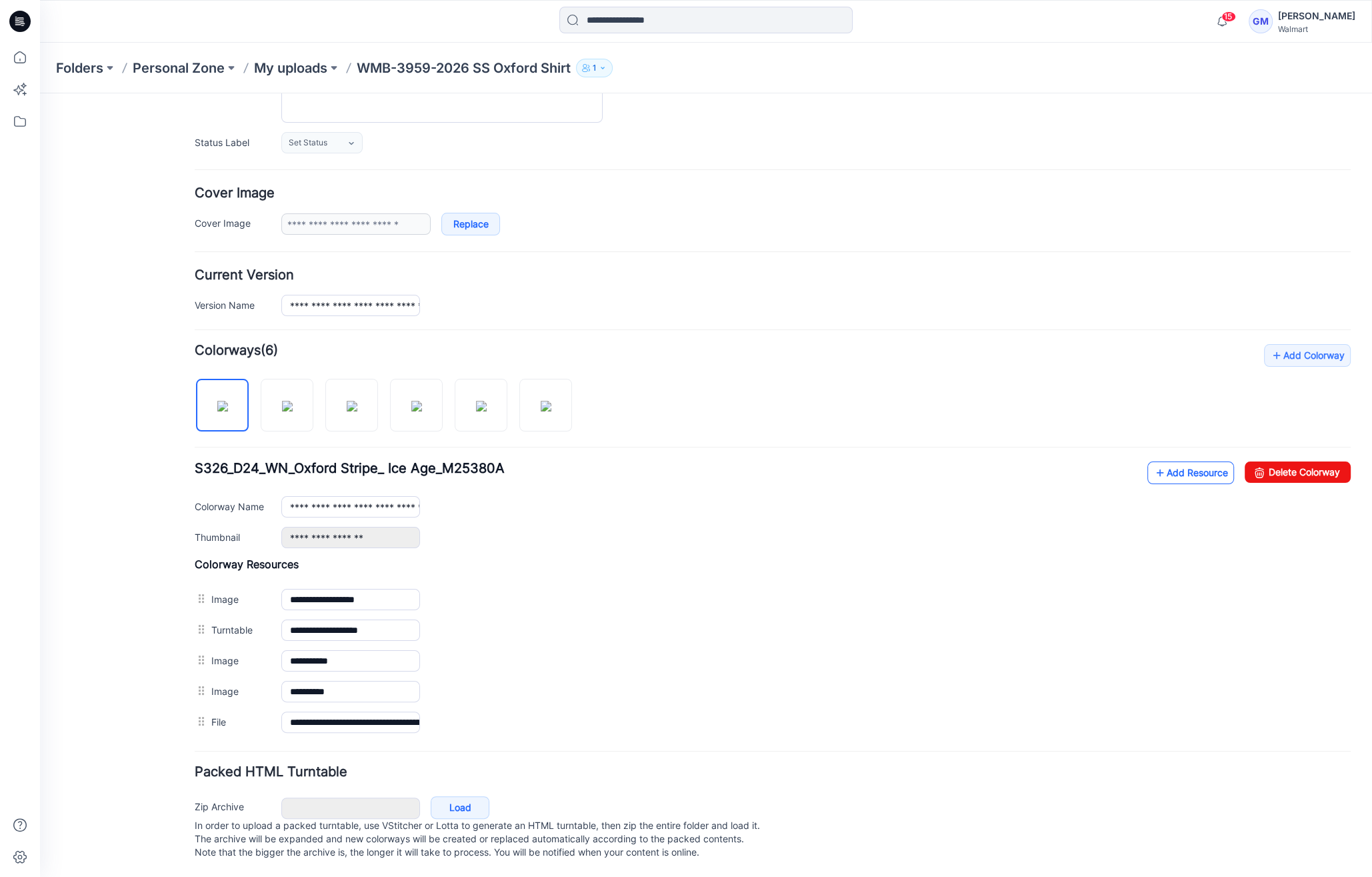
click at [1180, 461] on link "Add Resource" at bounding box center [1190, 472] width 87 height 23
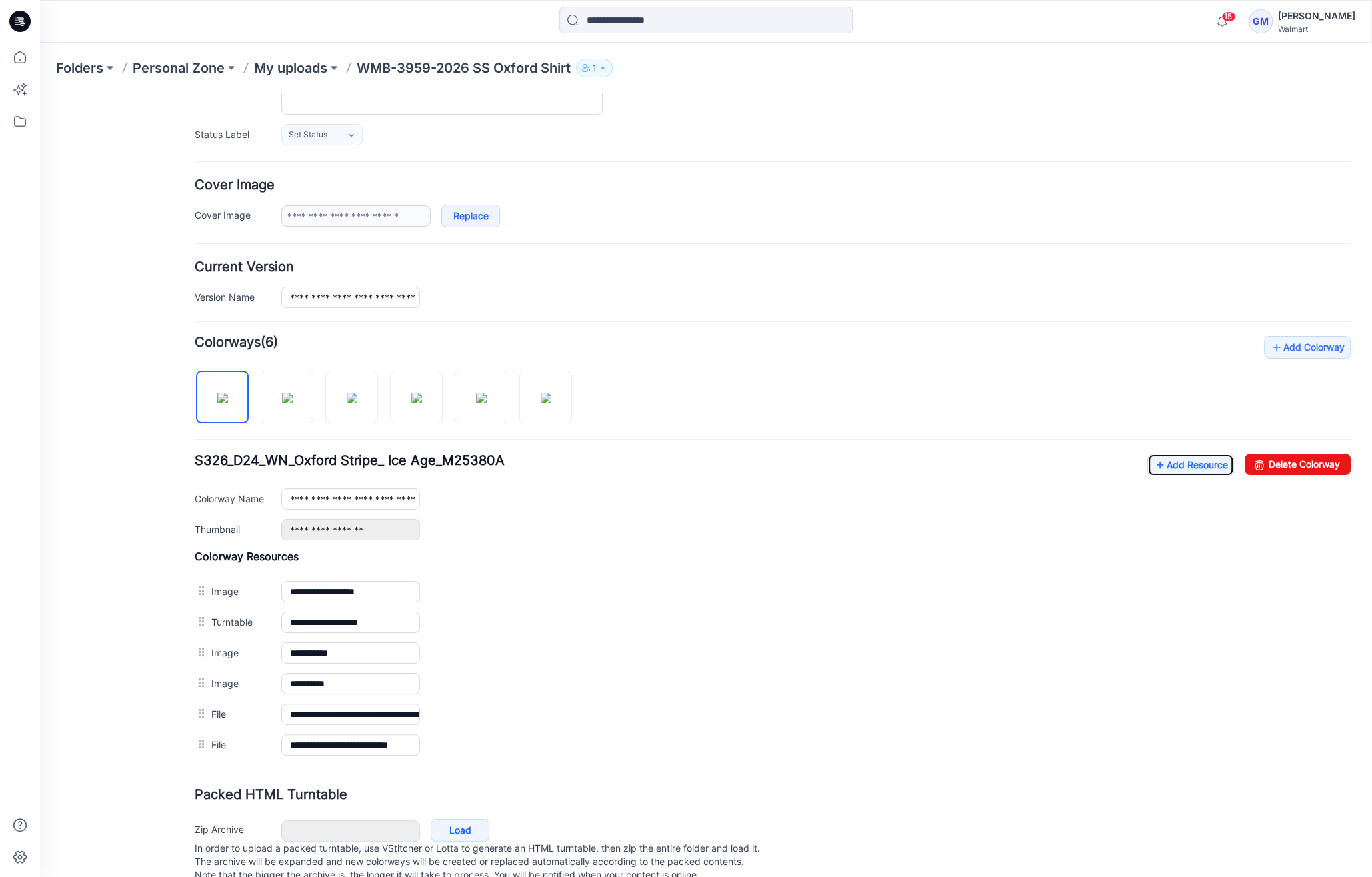
scroll to position [0, 0]
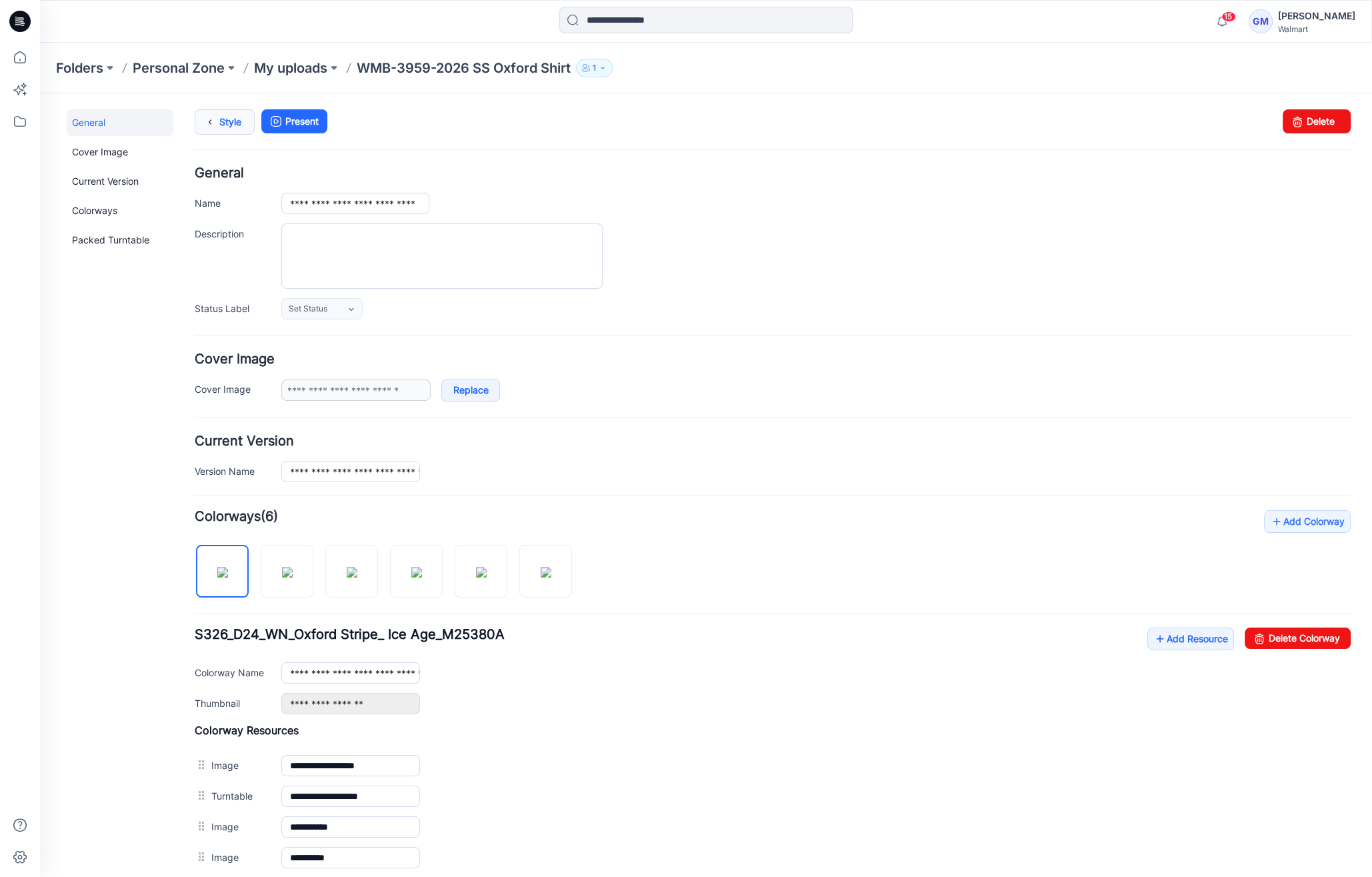
click at [238, 124] on link "Style" at bounding box center [224, 122] width 60 height 26
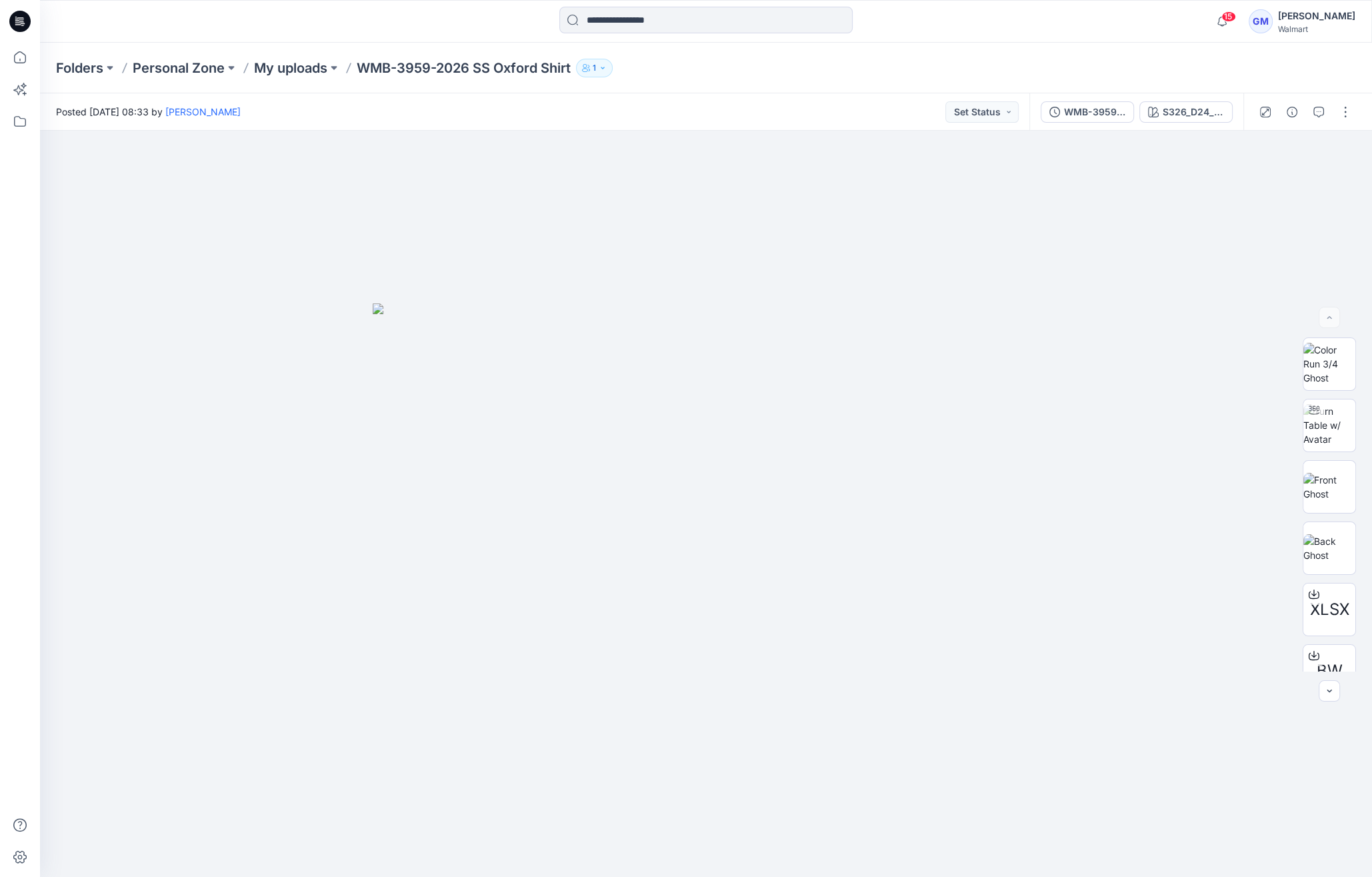
click at [1280, 108] on div at bounding box center [1305, 113] width 123 height 38
click at [1285, 108] on button "button" at bounding box center [1292, 113] width 22 height 22
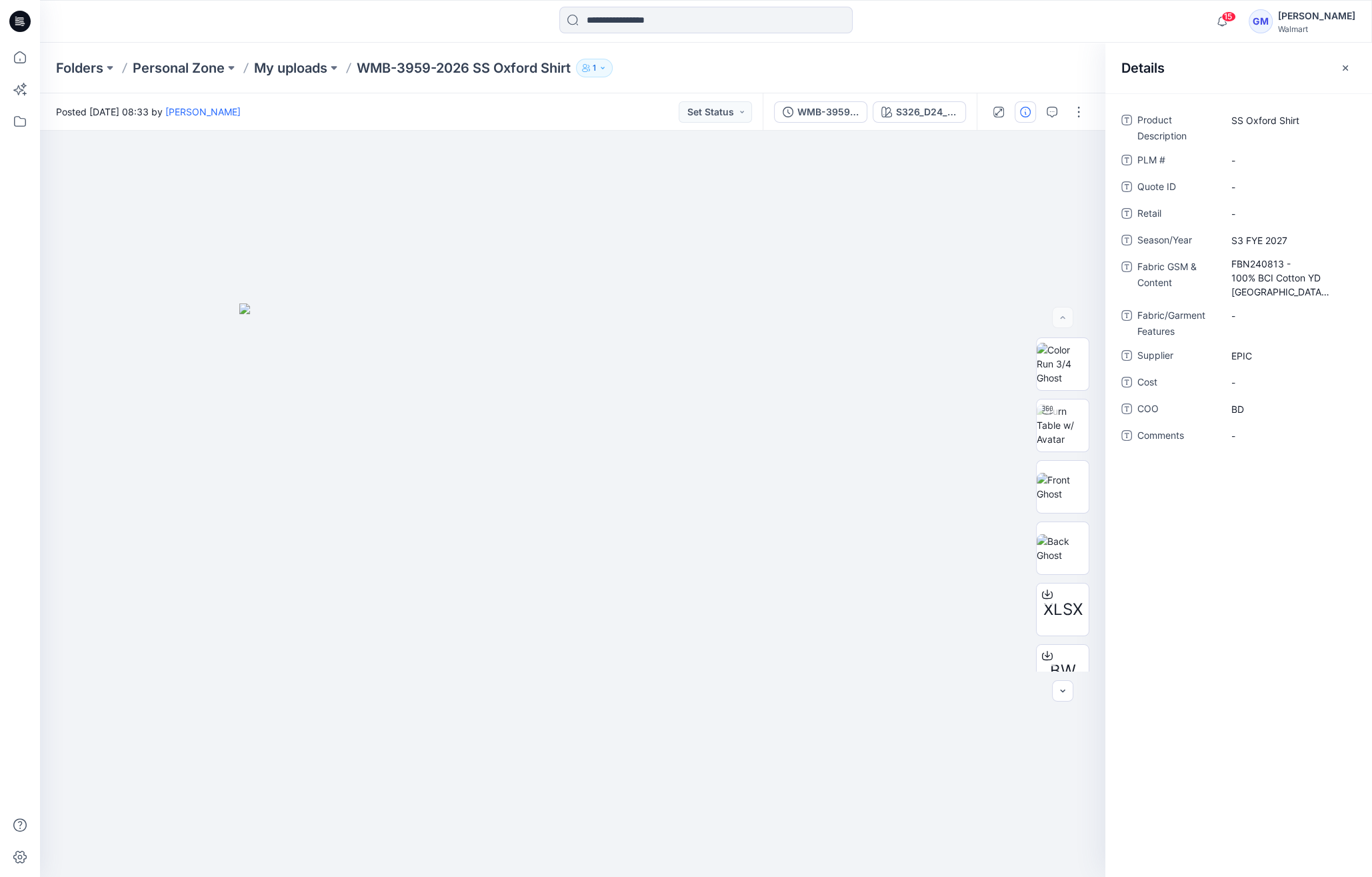
click at [22, 40] on icon at bounding box center [20, 21] width 22 height 42
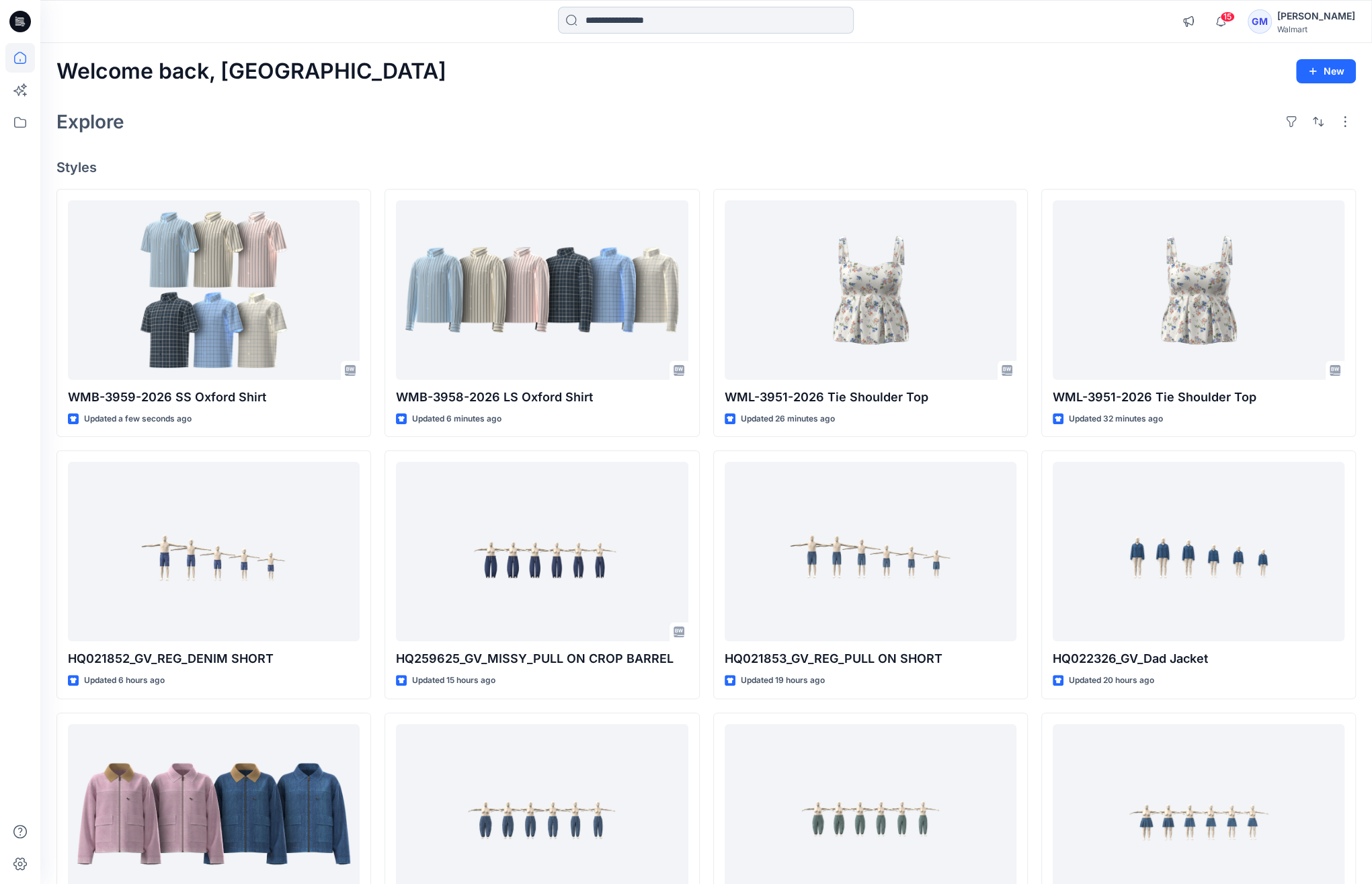
click at [678, 28] on input at bounding box center [706, 20] width 296 height 27
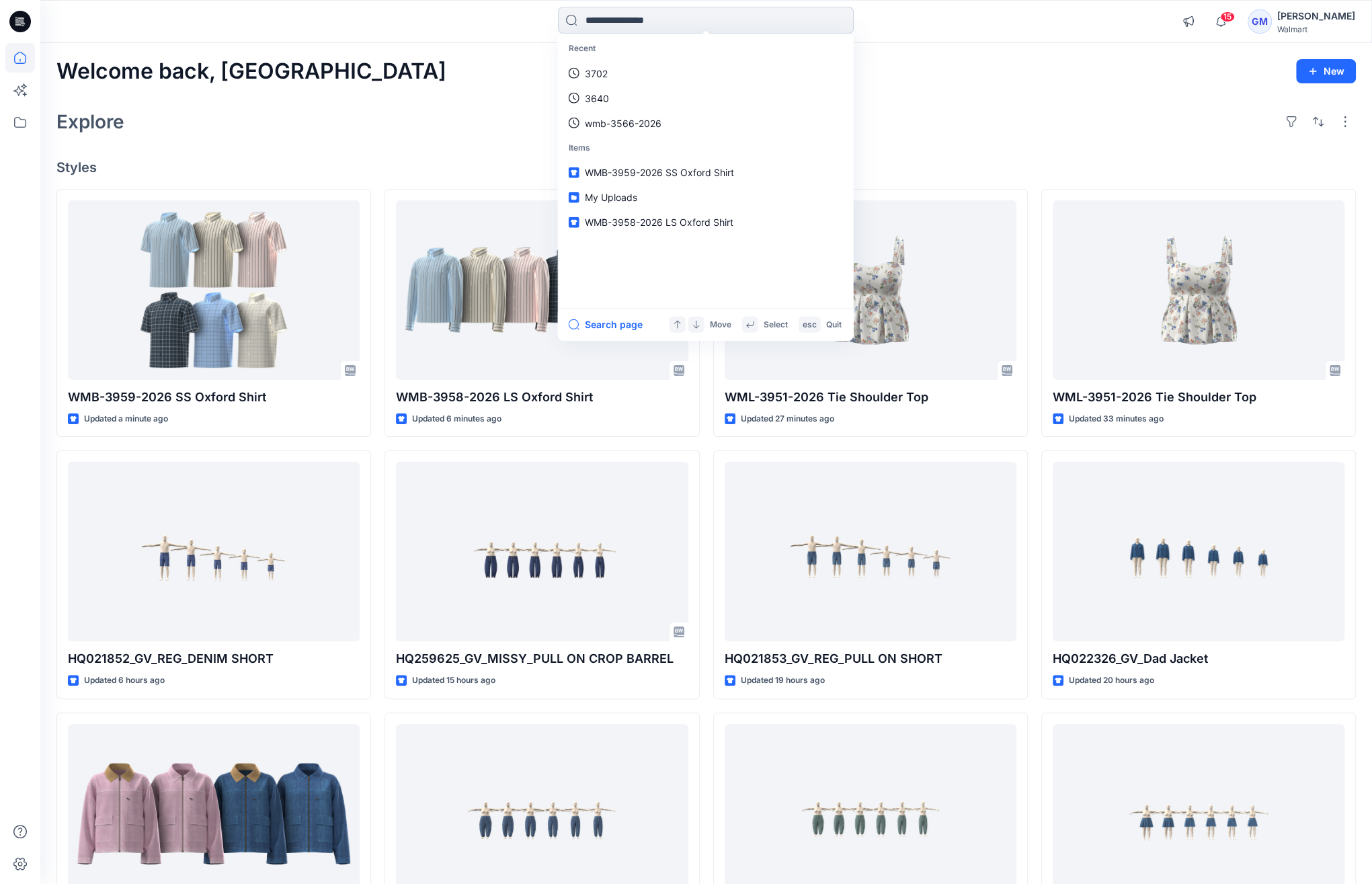
paste input "********"
type input "********"
click at [32, 124] on icon at bounding box center [20, 122] width 30 height 30
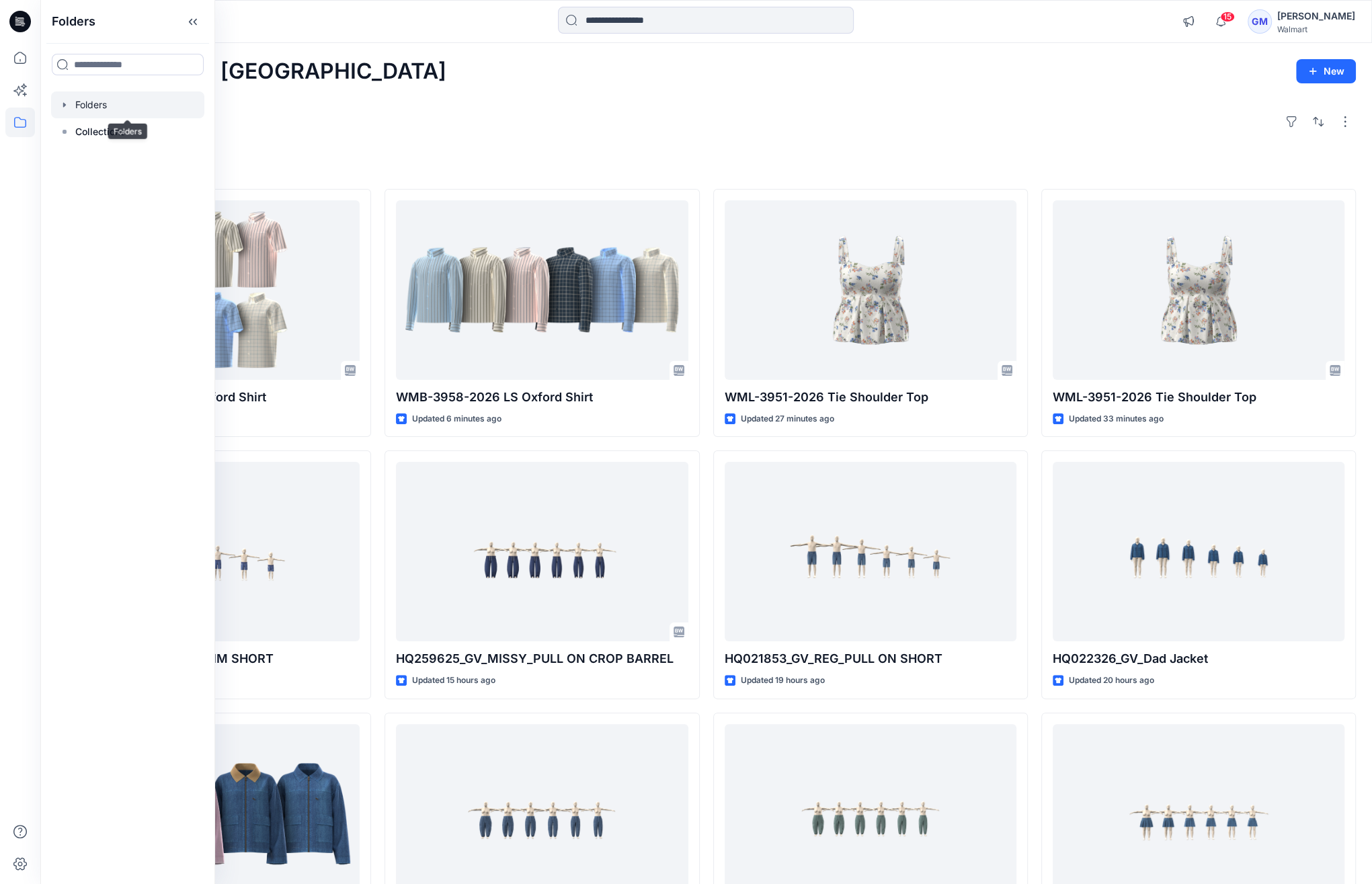
click at [106, 103] on div at bounding box center [127, 105] width 153 height 27
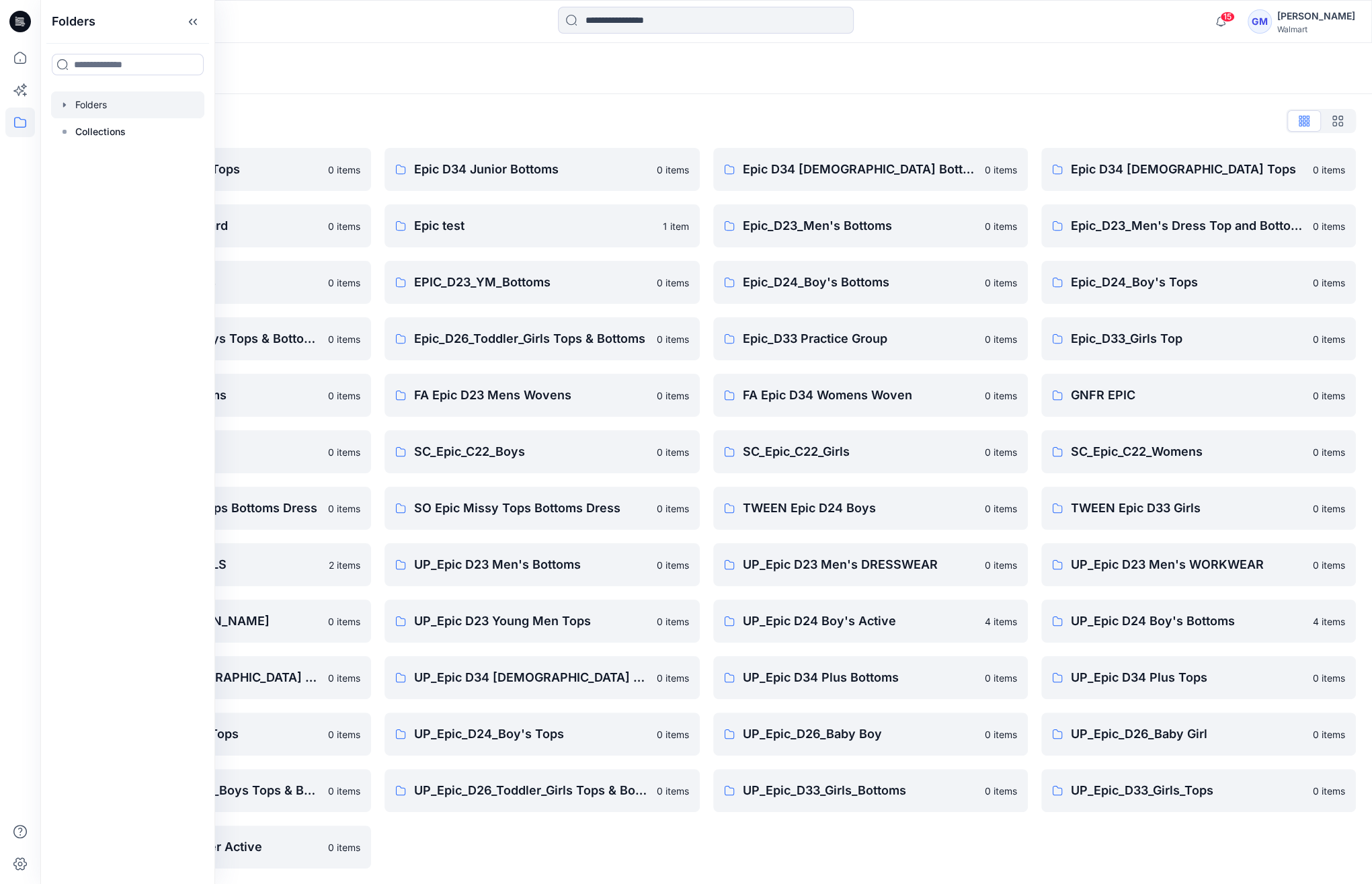
click at [420, 110] on div "Folders List" at bounding box center [706, 121] width 1299 height 22
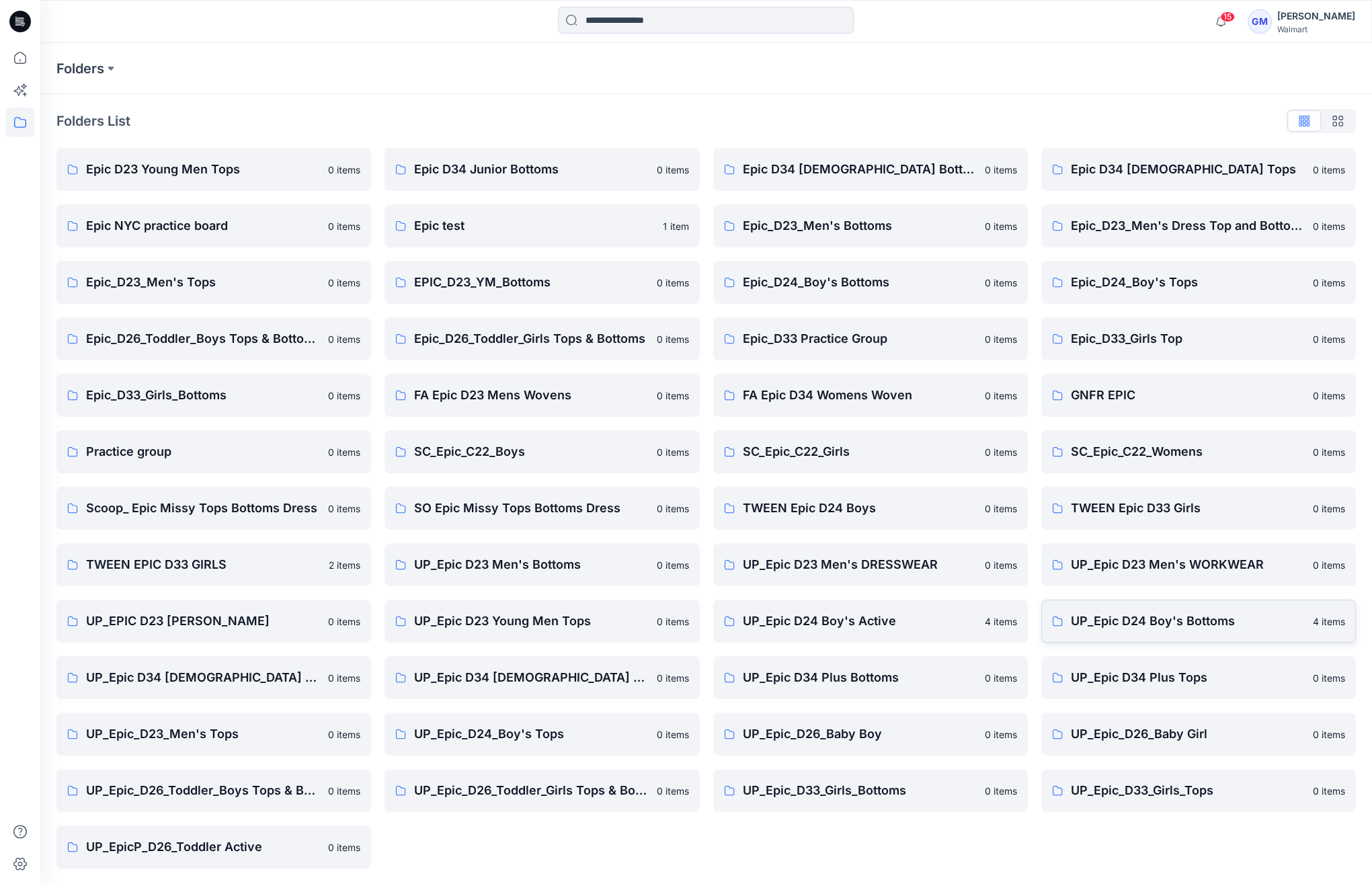
click at [1207, 618] on p "UP_Epic D24 Boy's Bottoms" at bounding box center [1188, 621] width 234 height 19
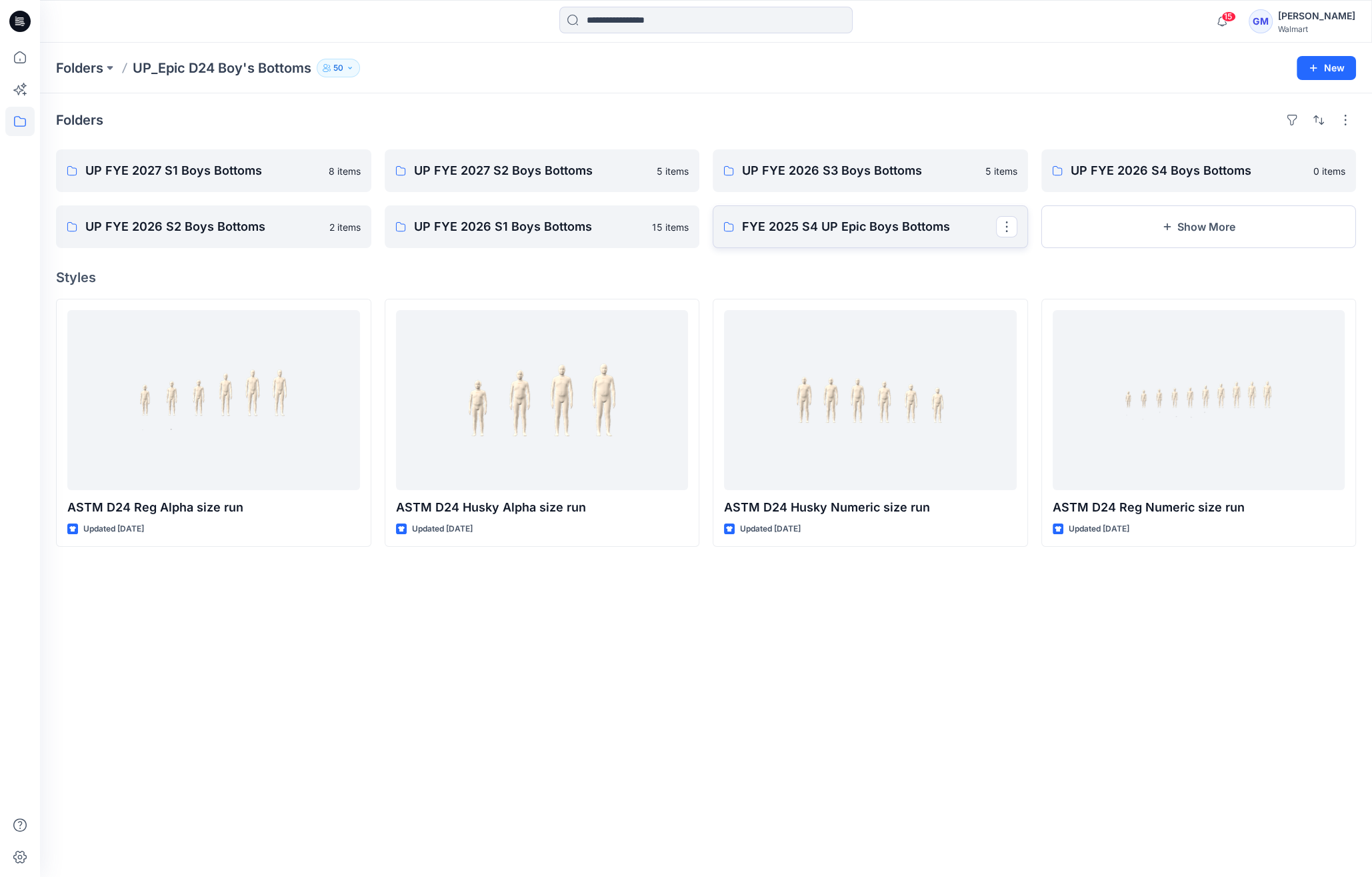
click at [788, 223] on p "FYE 2025 S4 UP Epic Boys Bottoms" at bounding box center [869, 226] width 254 height 19
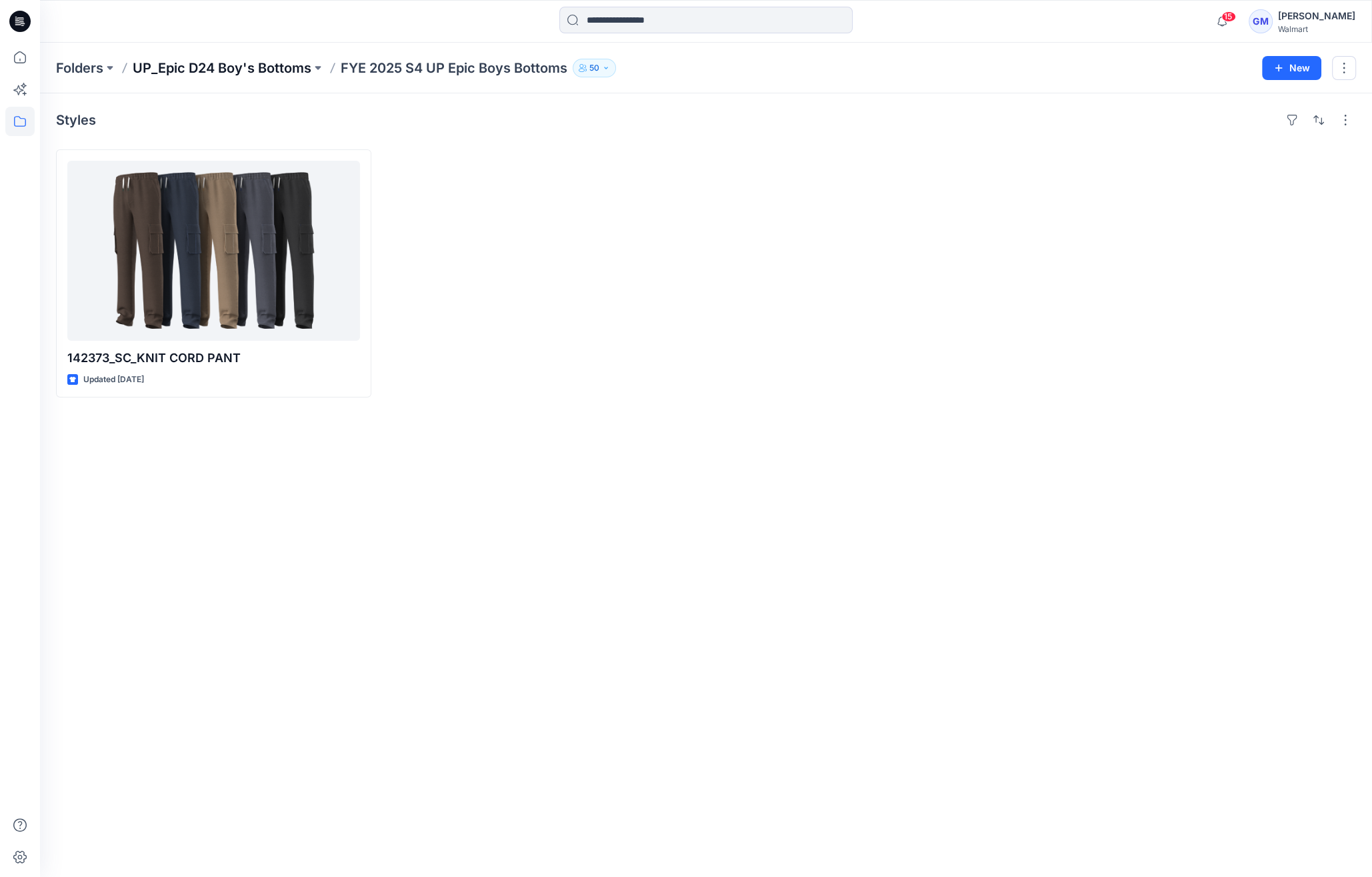
click at [234, 69] on p "UP_Epic D24 Boy's Bottoms" at bounding box center [221, 67] width 179 height 19
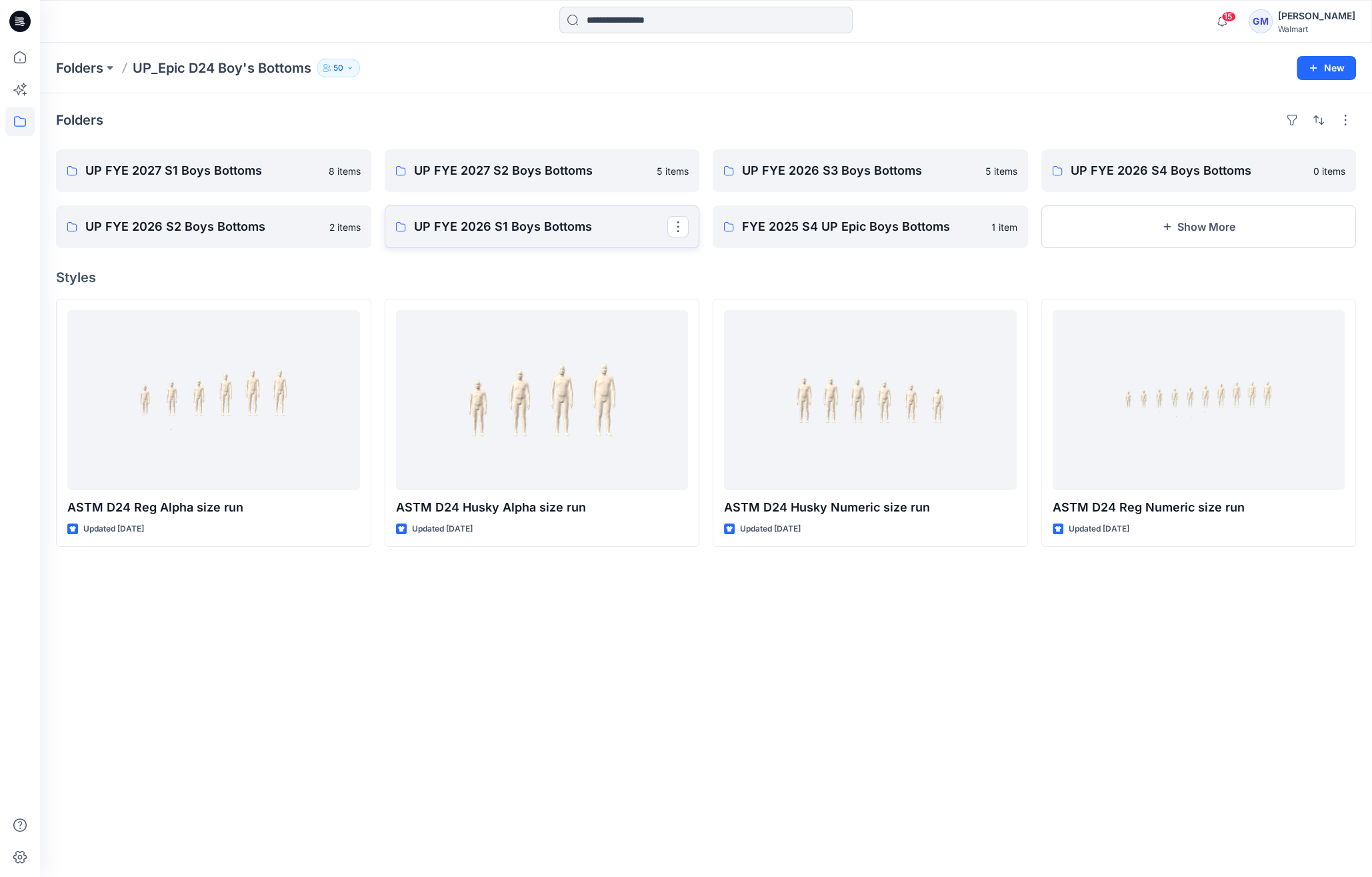
click at [529, 220] on p "UP FYE 2026 S1 Boys Bottoms" at bounding box center [540, 226] width 254 height 19
click at [210, 226] on p "UP FYE 2026 S2 Boys Bottoms" at bounding box center [211, 226] width 254 height 19
click at [1172, 173] on p "UP FYE 2026 S4 Boys Bottoms" at bounding box center [1197, 170] width 254 height 19
click at [870, 176] on p "UP FYE 2026 S3 Boys Bottoms" at bounding box center [869, 170] width 254 height 19
click at [204, 159] on link "UP FYE 2027 S1 Boys Bottoms" at bounding box center [213, 170] width 315 height 42
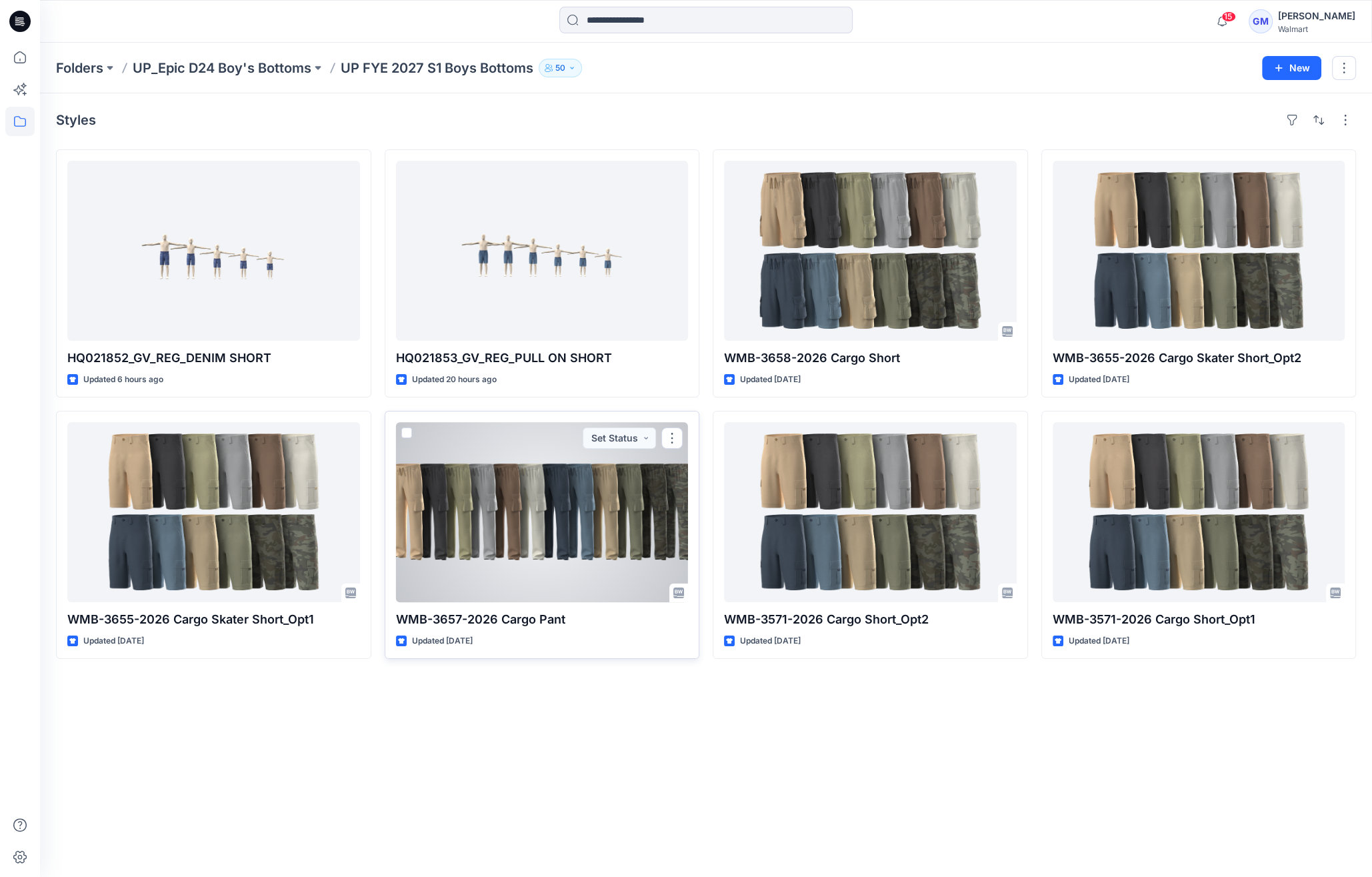
click at [636, 498] on div at bounding box center [542, 512] width 292 height 180
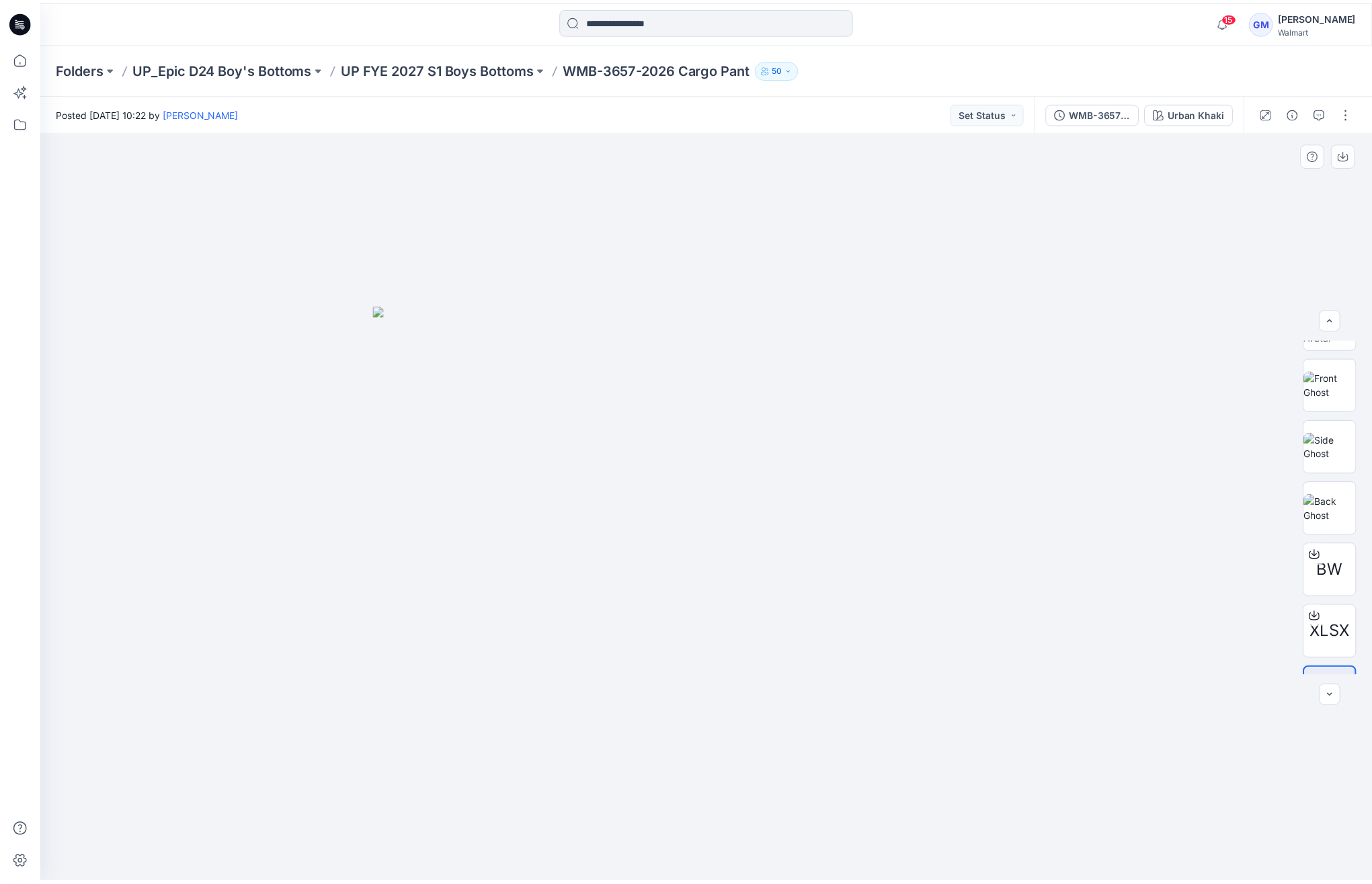
scroll to position [150, 0]
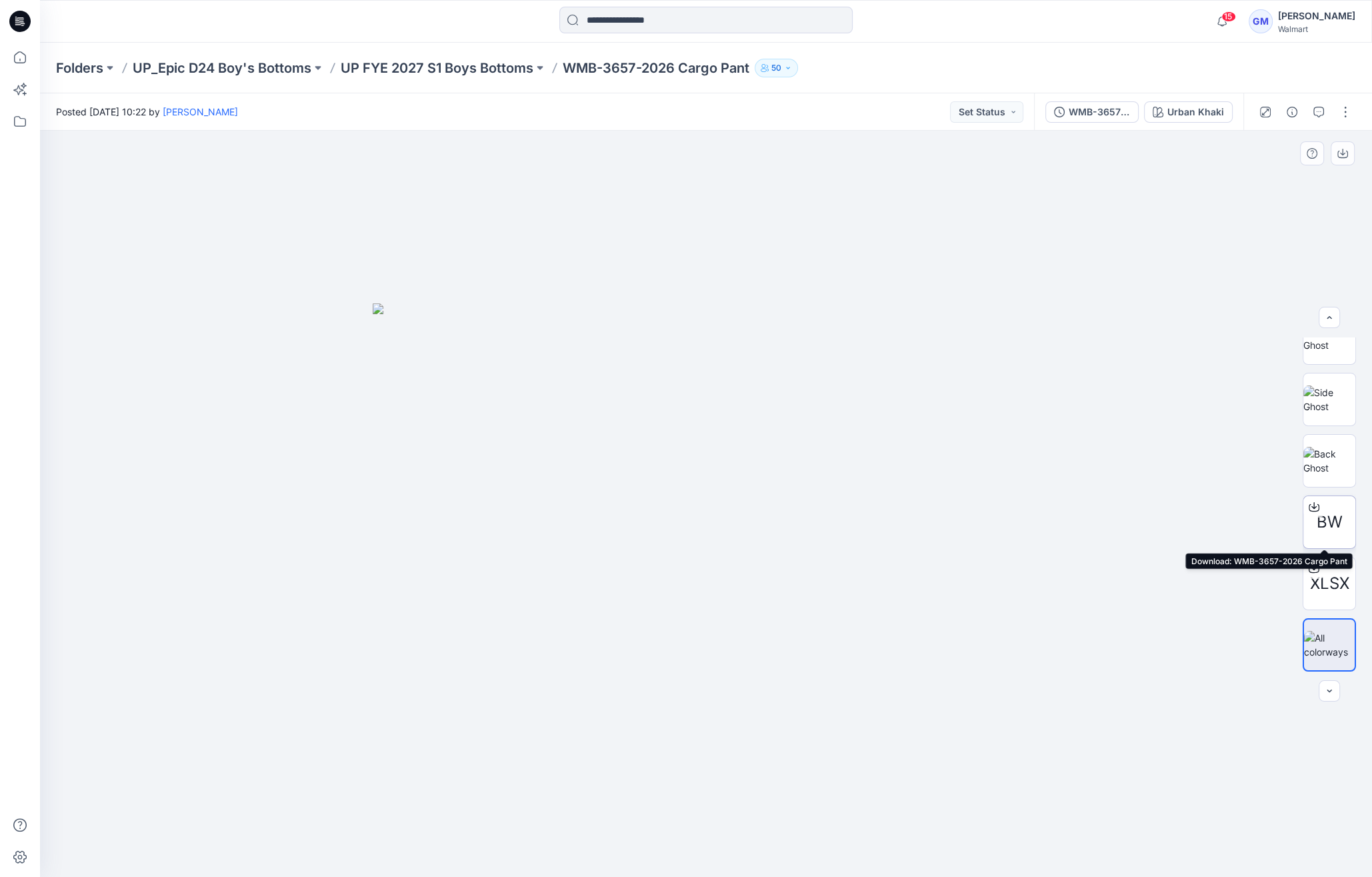
click at [1310, 502] on icon at bounding box center [1314, 507] width 11 height 11
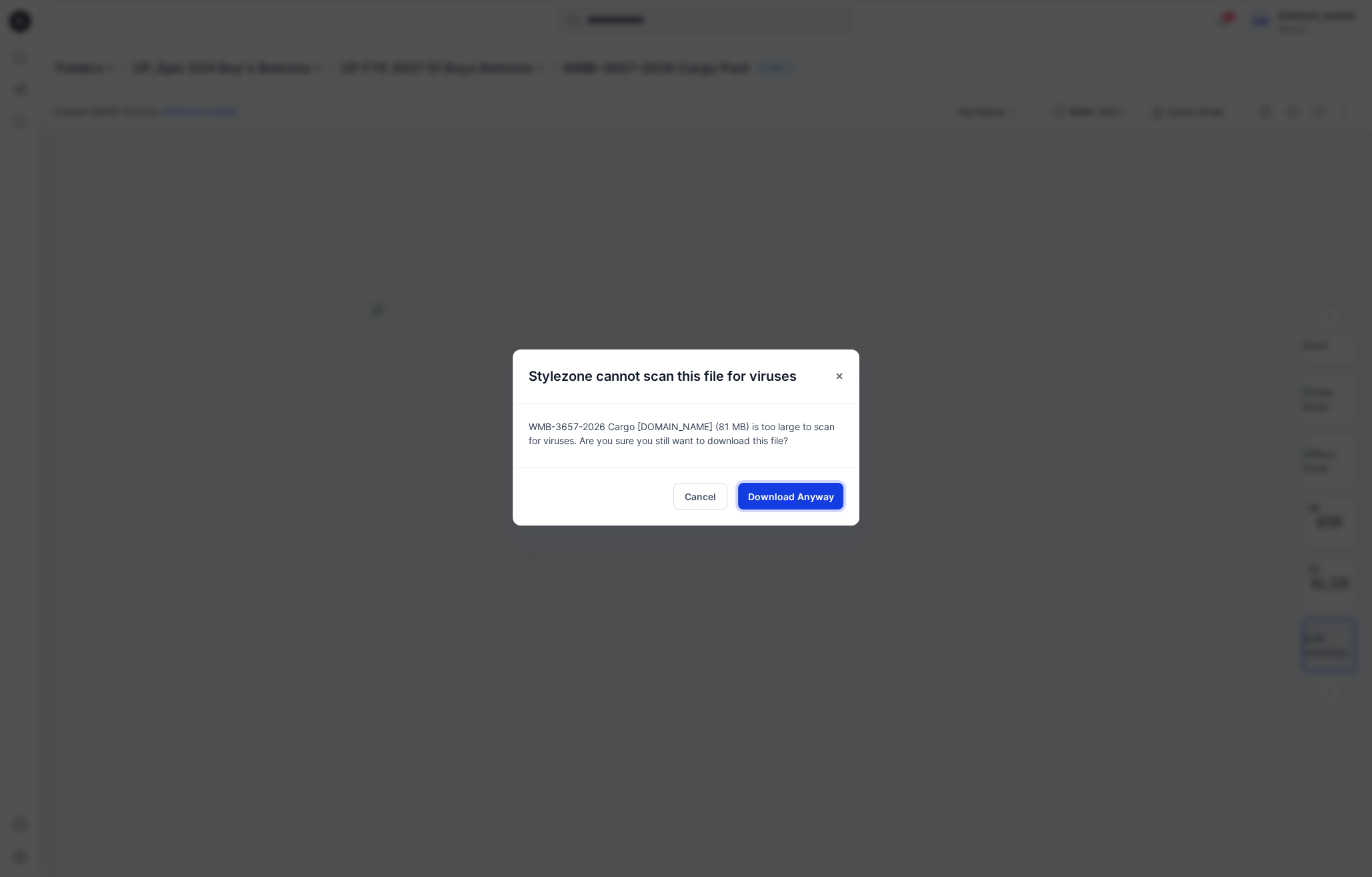
click at [788, 496] on span "Download Anyway" at bounding box center [791, 497] width 86 height 14
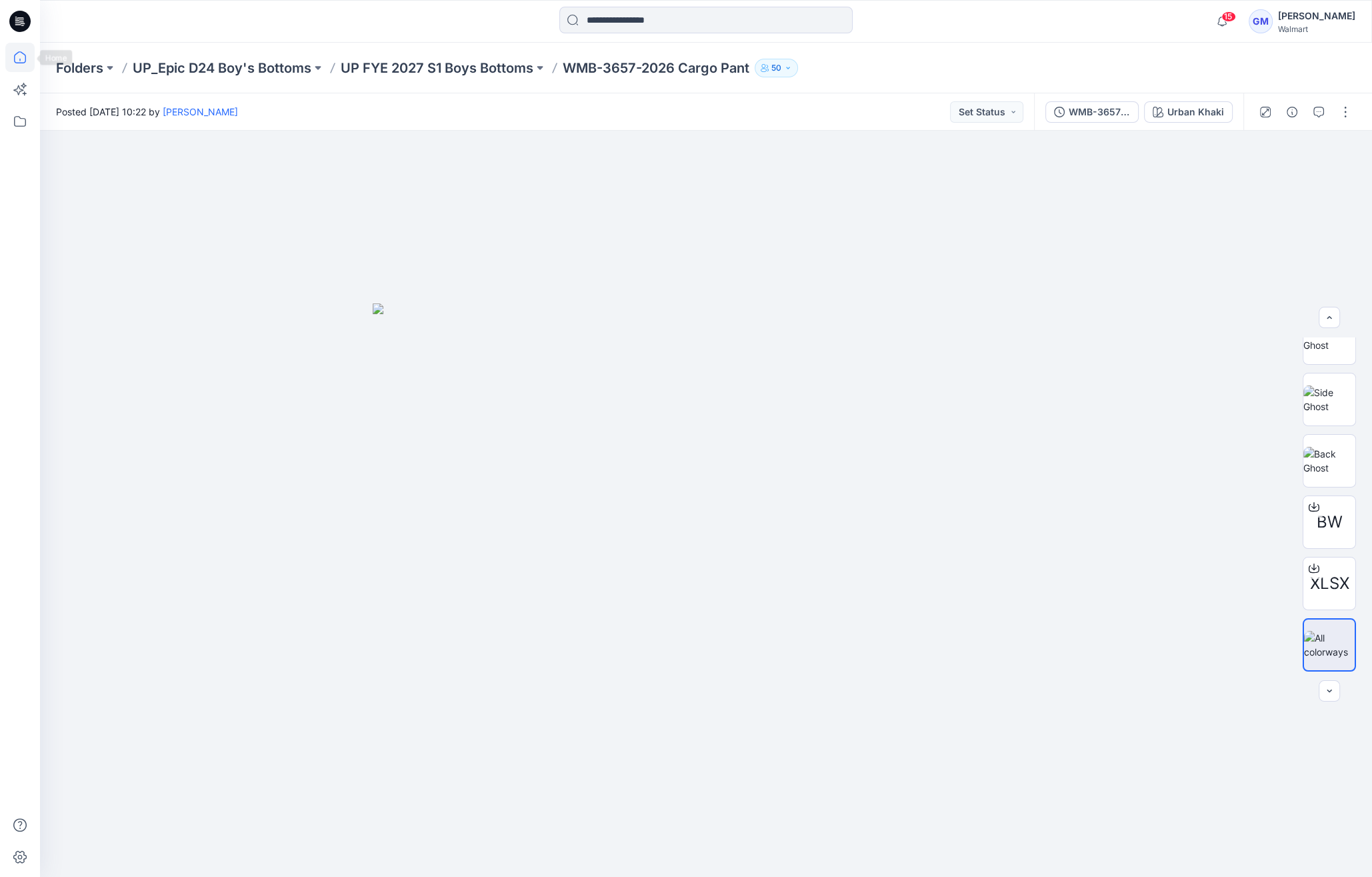
click at [30, 54] on icon at bounding box center [20, 57] width 30 height 30
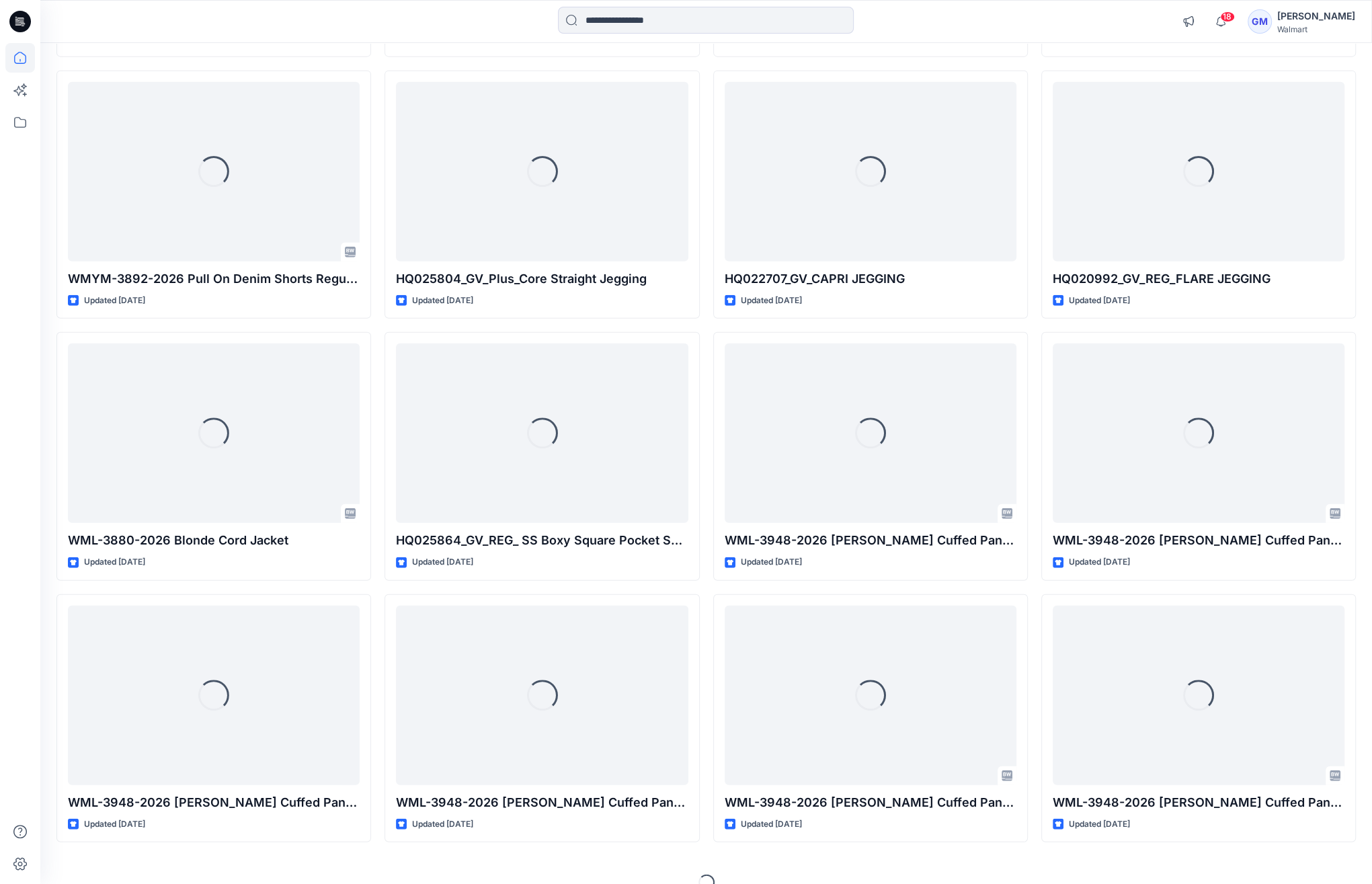
scroll to position [3281, 0]
